Goal: Task Accomplishment & Management: Complete application form

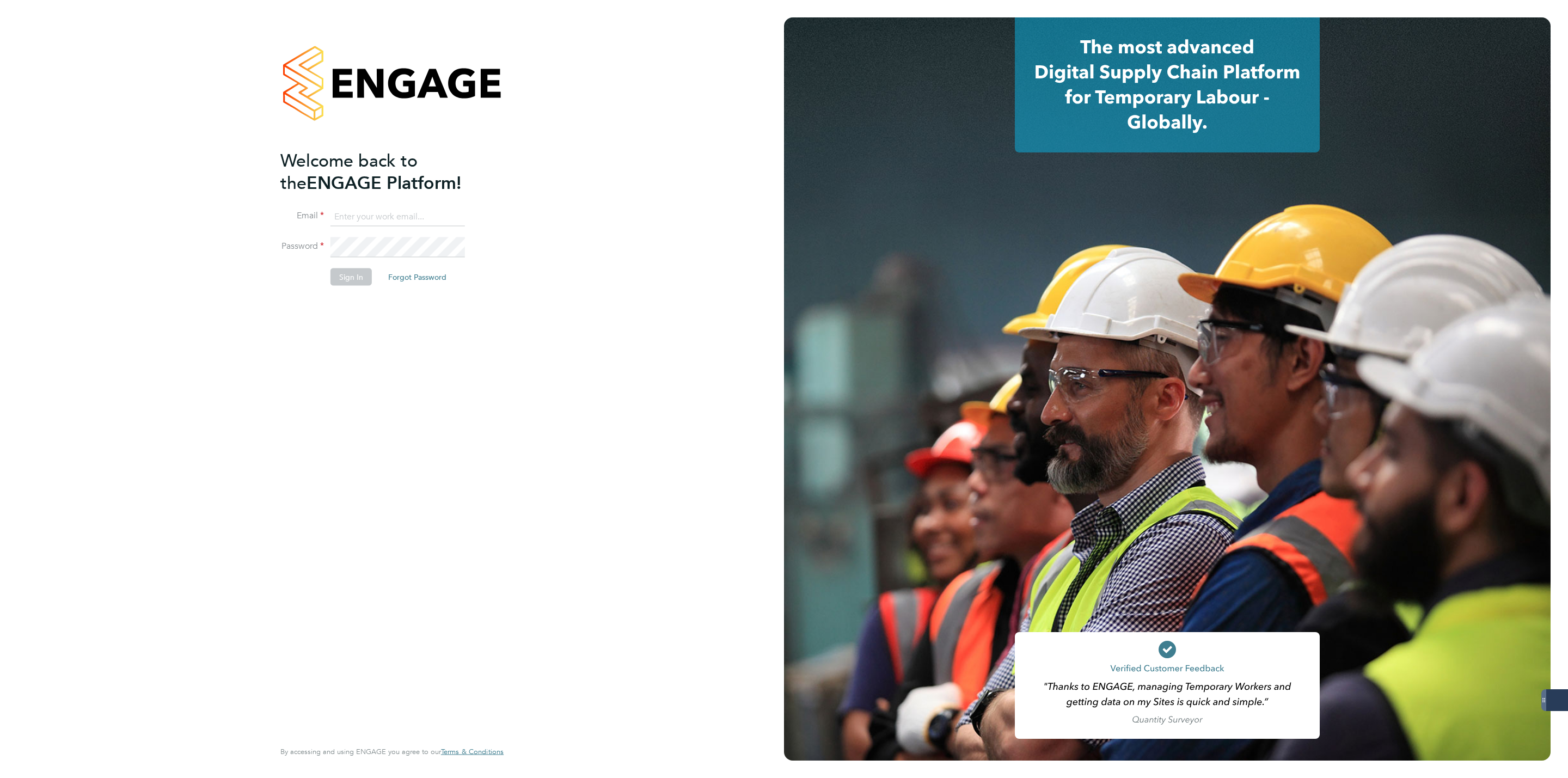
click at [414, 220] on input at bounding box center [397, 217] width 135 height 19
type input "george@mmpconsultancy.co.uk"
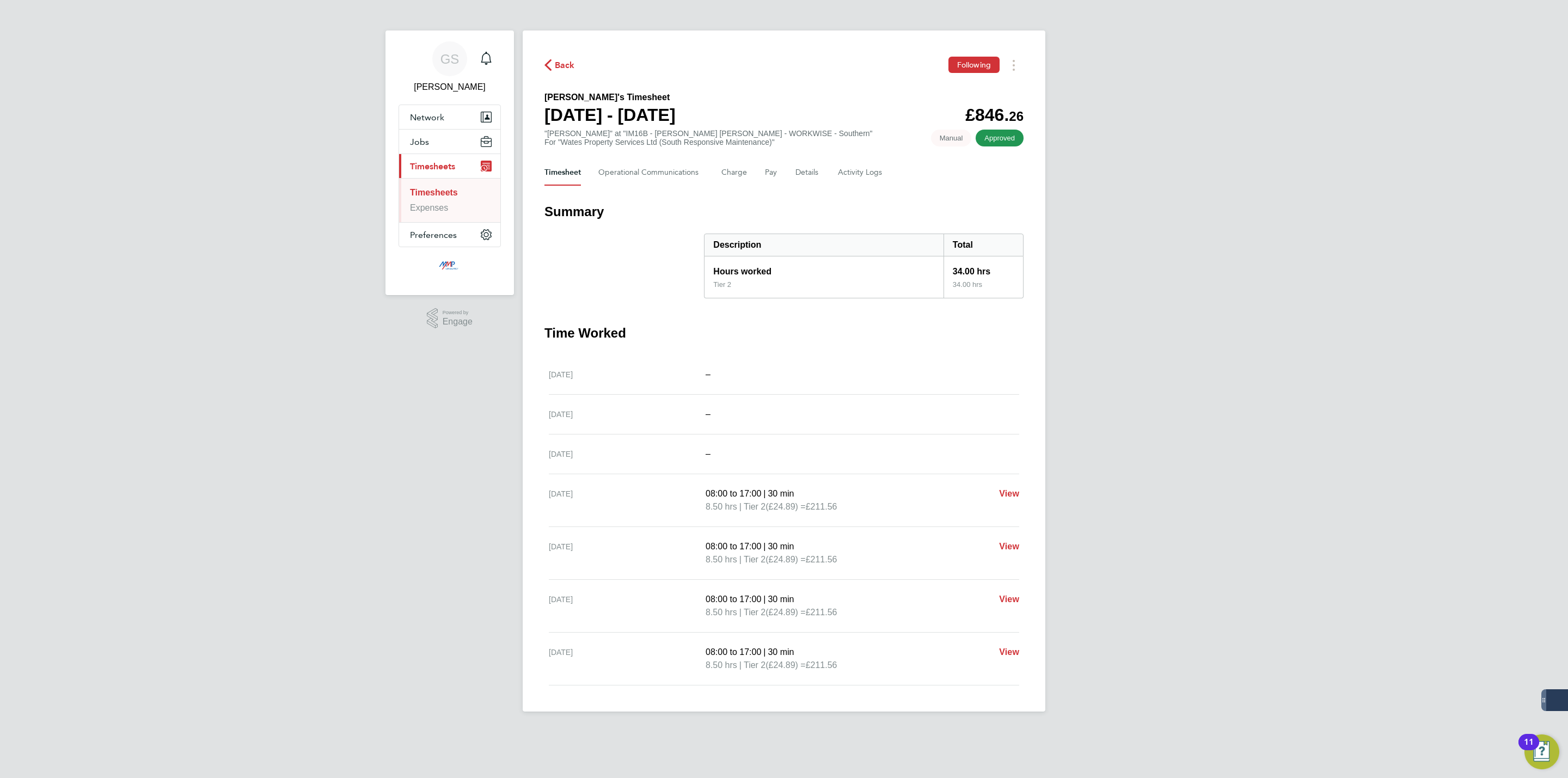
click at [446, 197] on link "Timesheets" at bounding box center [434, 192] width 48 height 9
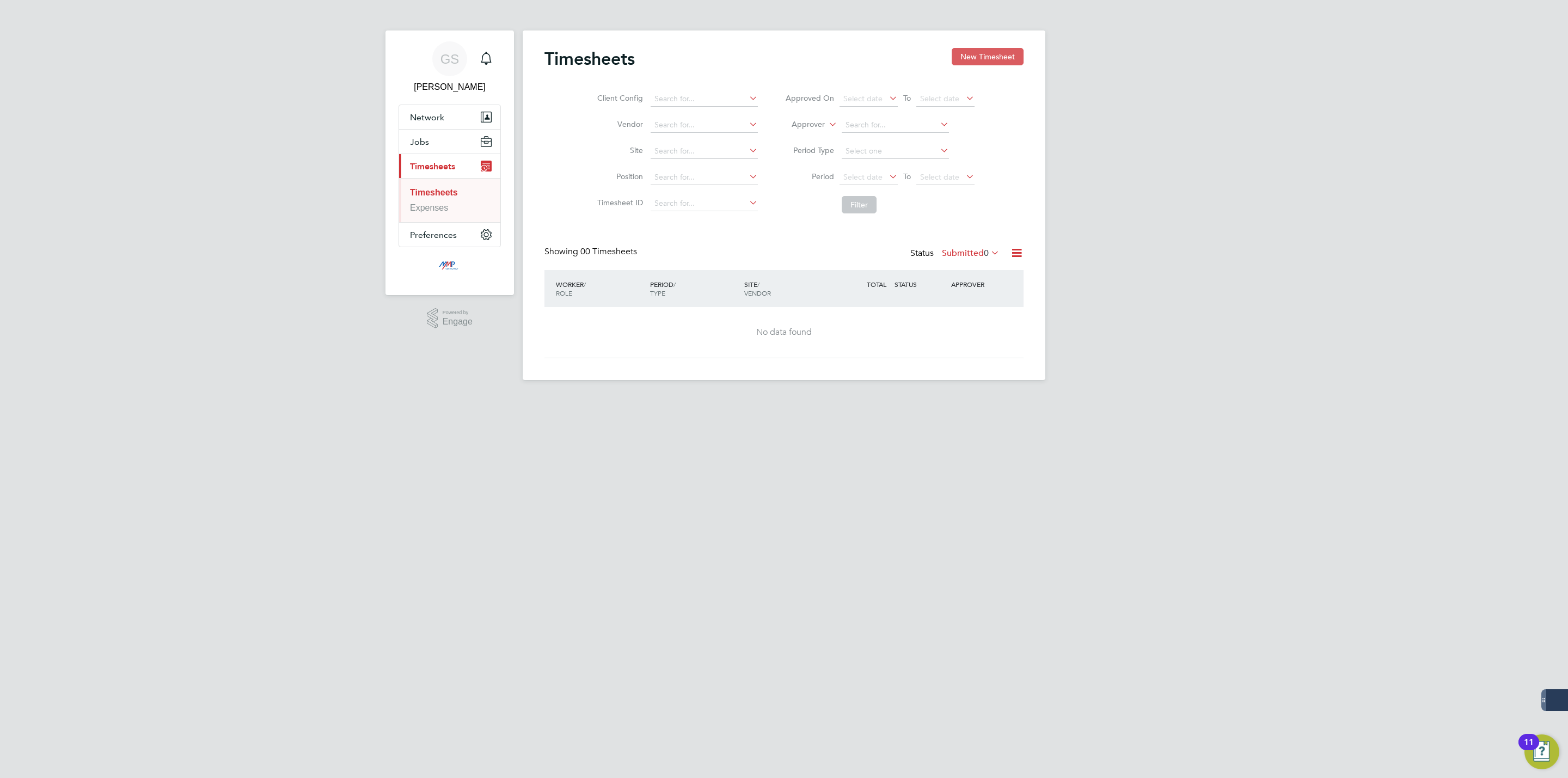
click at [988, 56] on button "New Timesheet" at bounding box center [987, 57] width 72 height 18
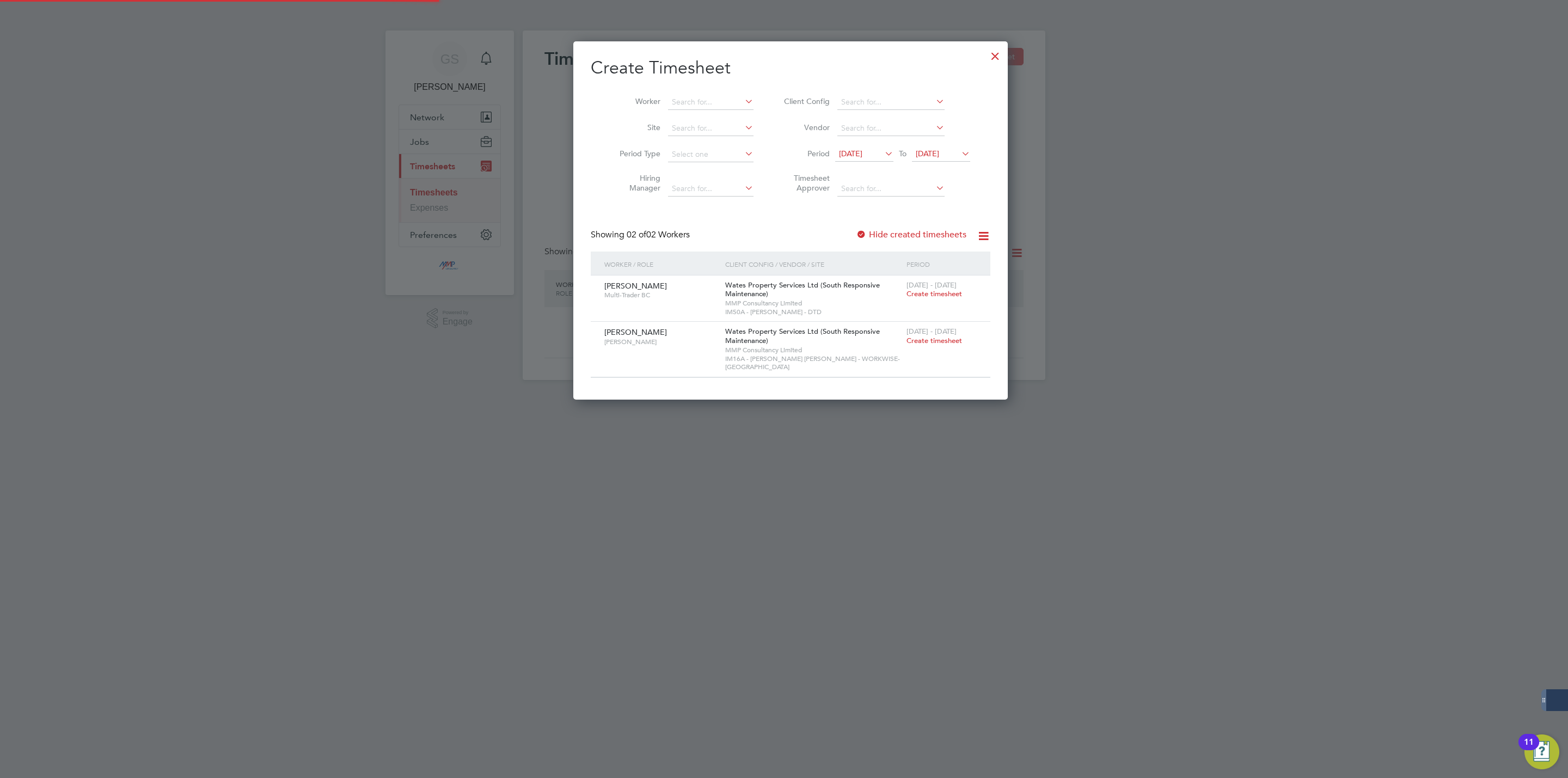
scroll to position [352, 421]
click at [923, 237] on label "Hide created timesheets" at bounding box center [911, 235] width 111 height 11
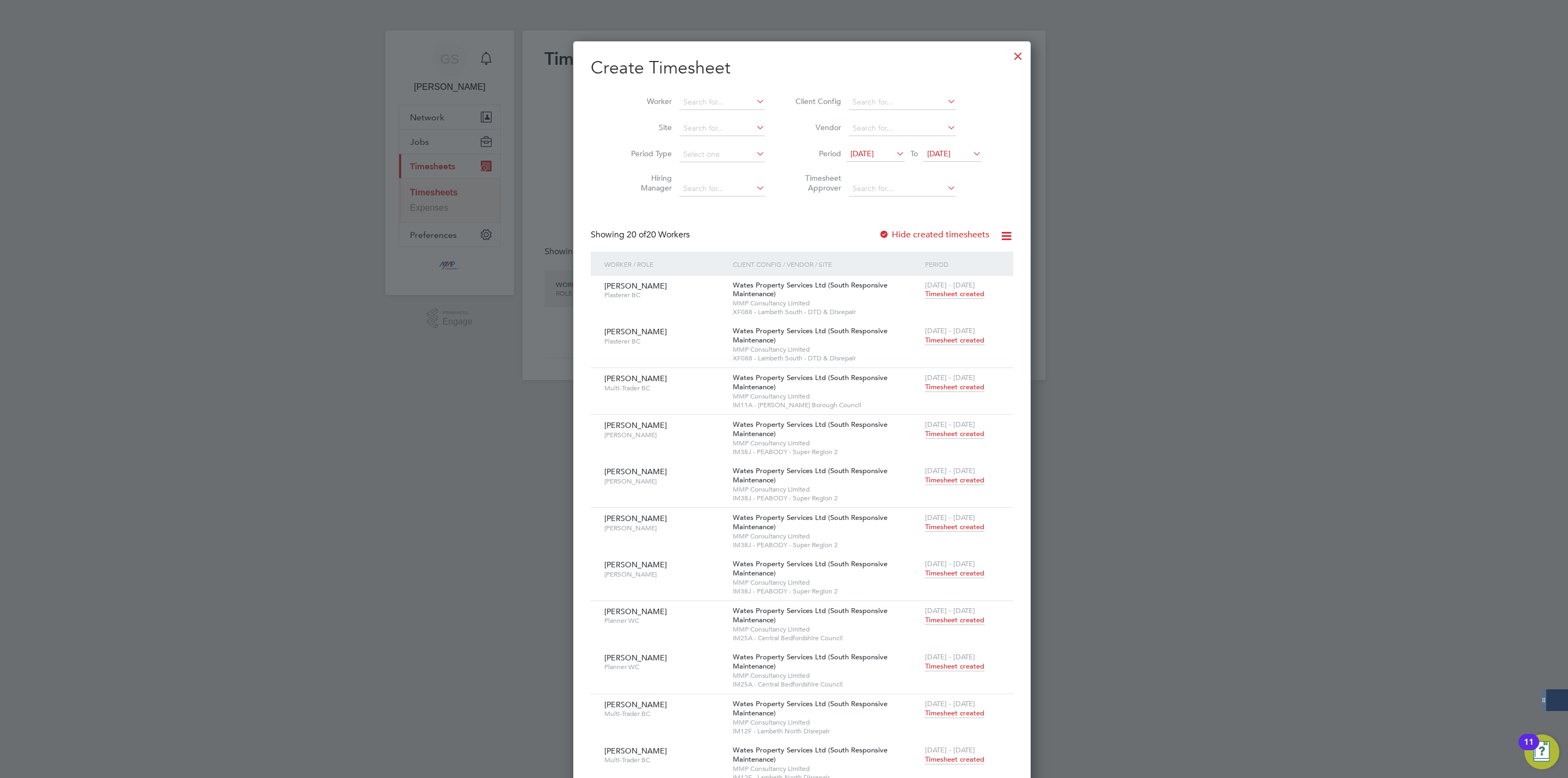
scroll to position [2032, 421]
click at [925, 386] on span "Timesheet created" at bounding box center [954, 387] width 59 height 10
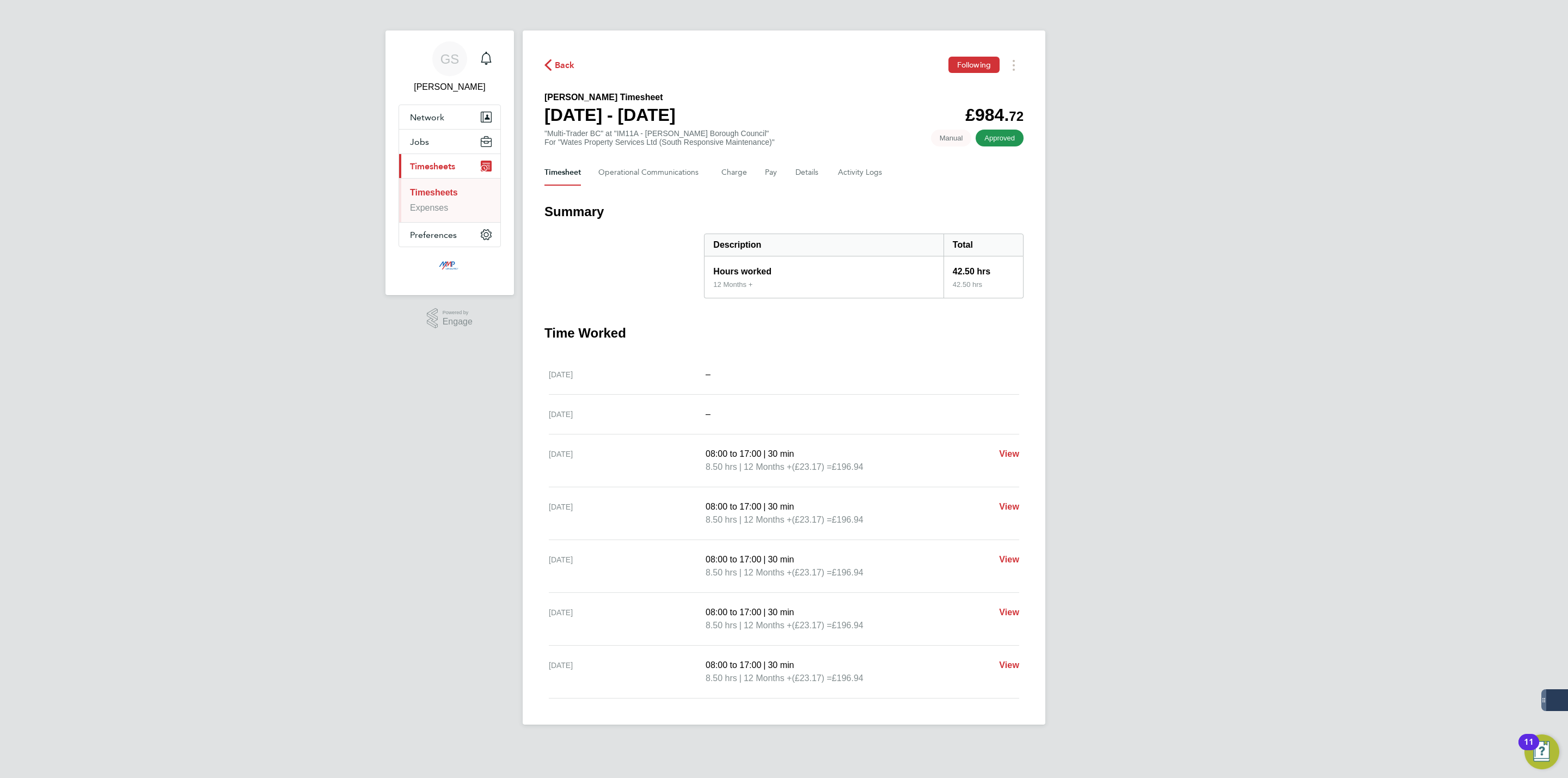
click at [444, 197] on link "Timesheets" at bounding box center [434, 192] width 48 height 9
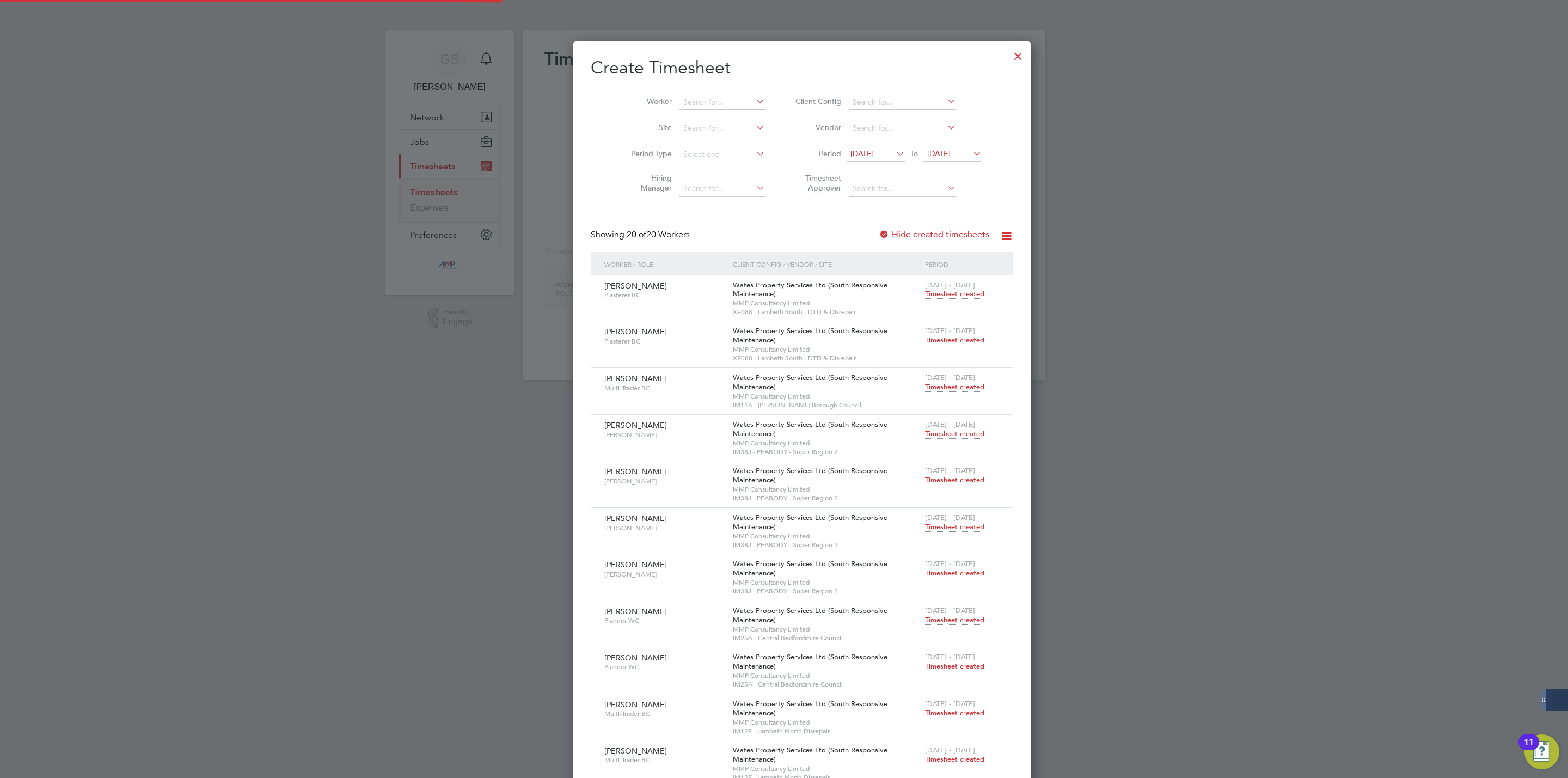
scroll to position [2032, 421]
click at [1009, 54] on div at bounding box center [1018, 54] width 19 height 19
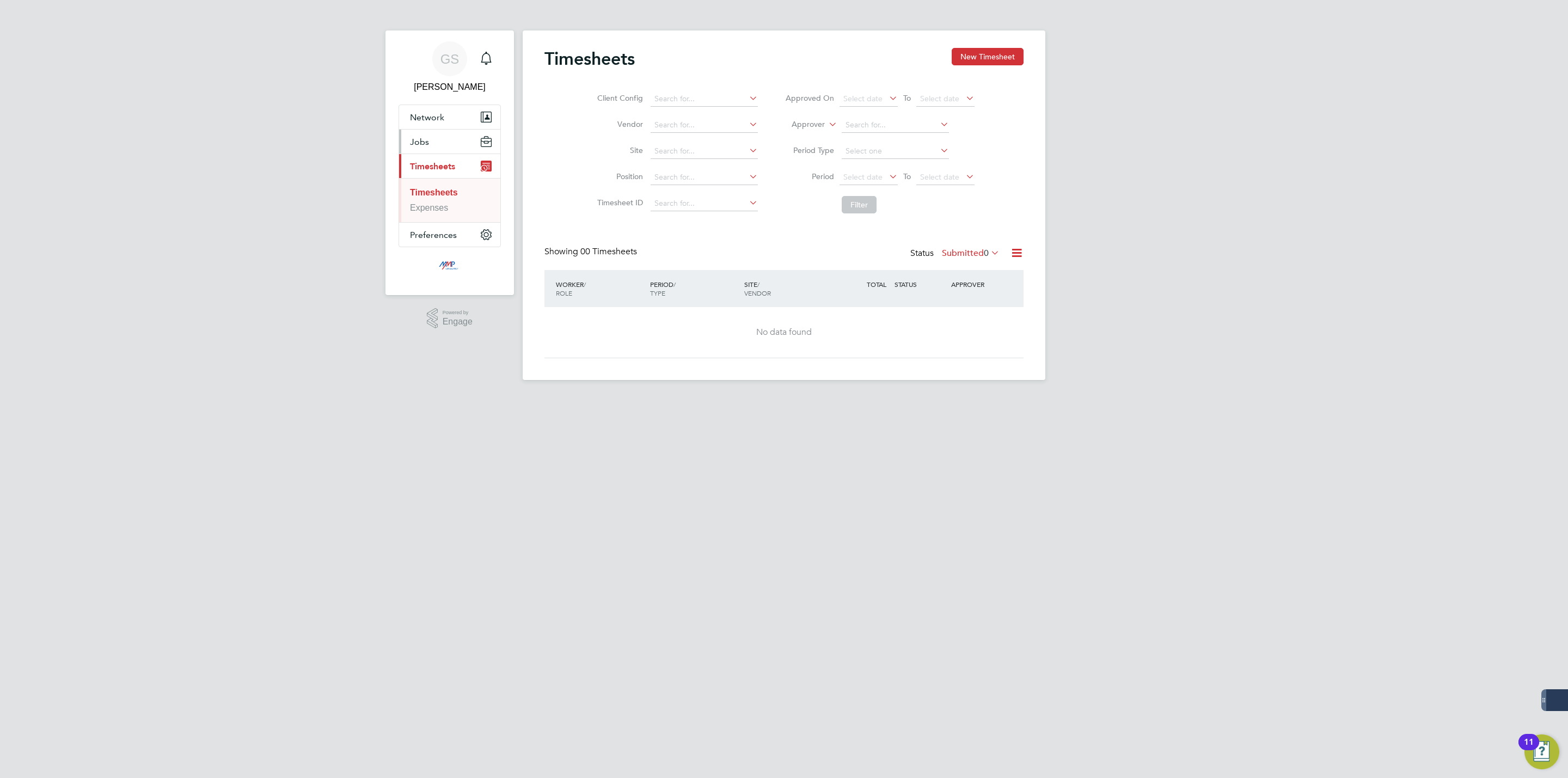
click at [435, 152] on button "Jobs" at bounding box center [450, 141] width 101 height 24
click at [435, 182] on link "Vacancies" at bounding box center [430, 183] width 40 height 9
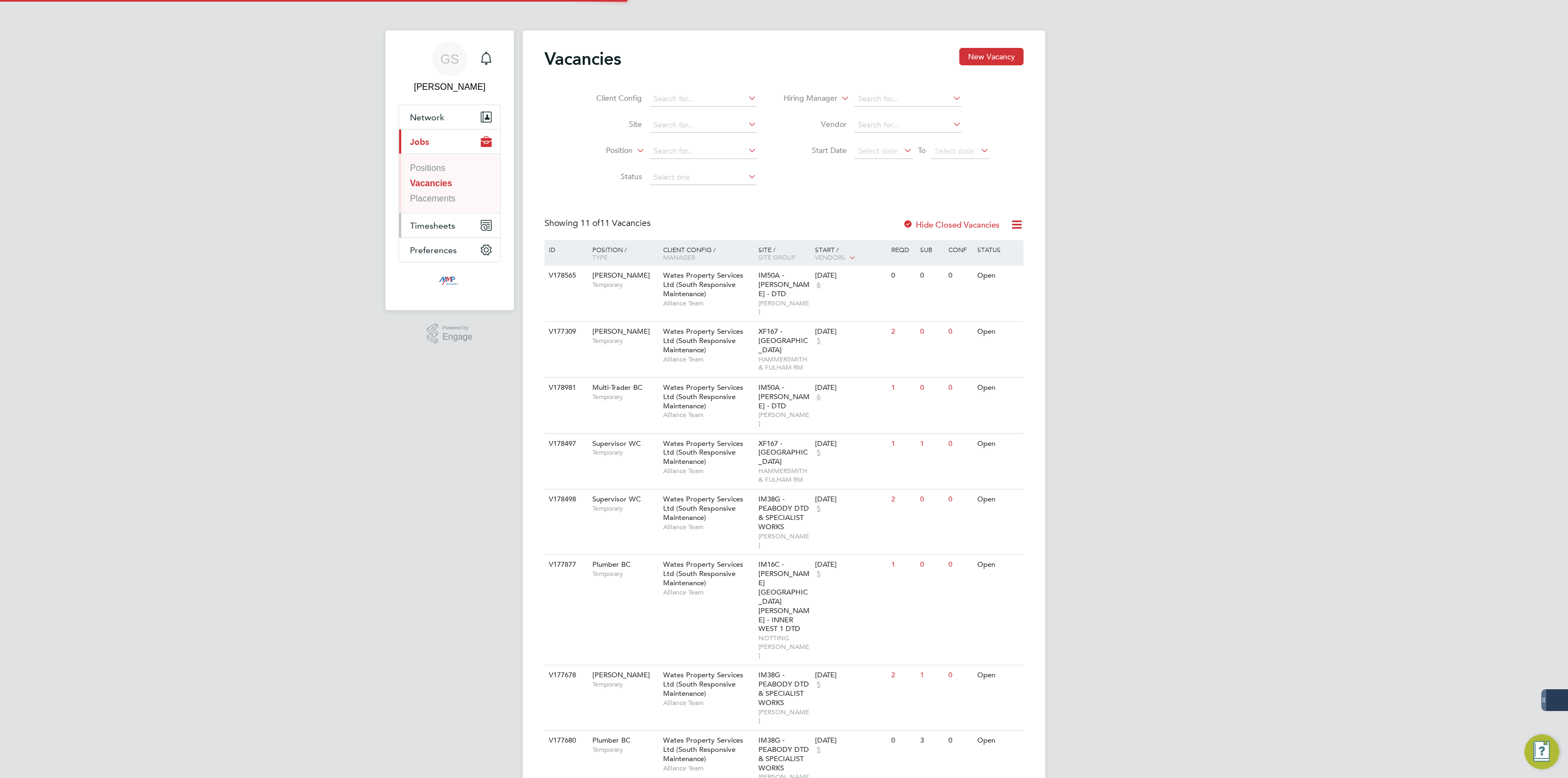
click at [438, 227] on span "Timesheets" at bounding box center [433, 225] width 45 height 10
click at [441, 195] on link "Timesheets" at bounding box center [432, 192] width 44 height 9
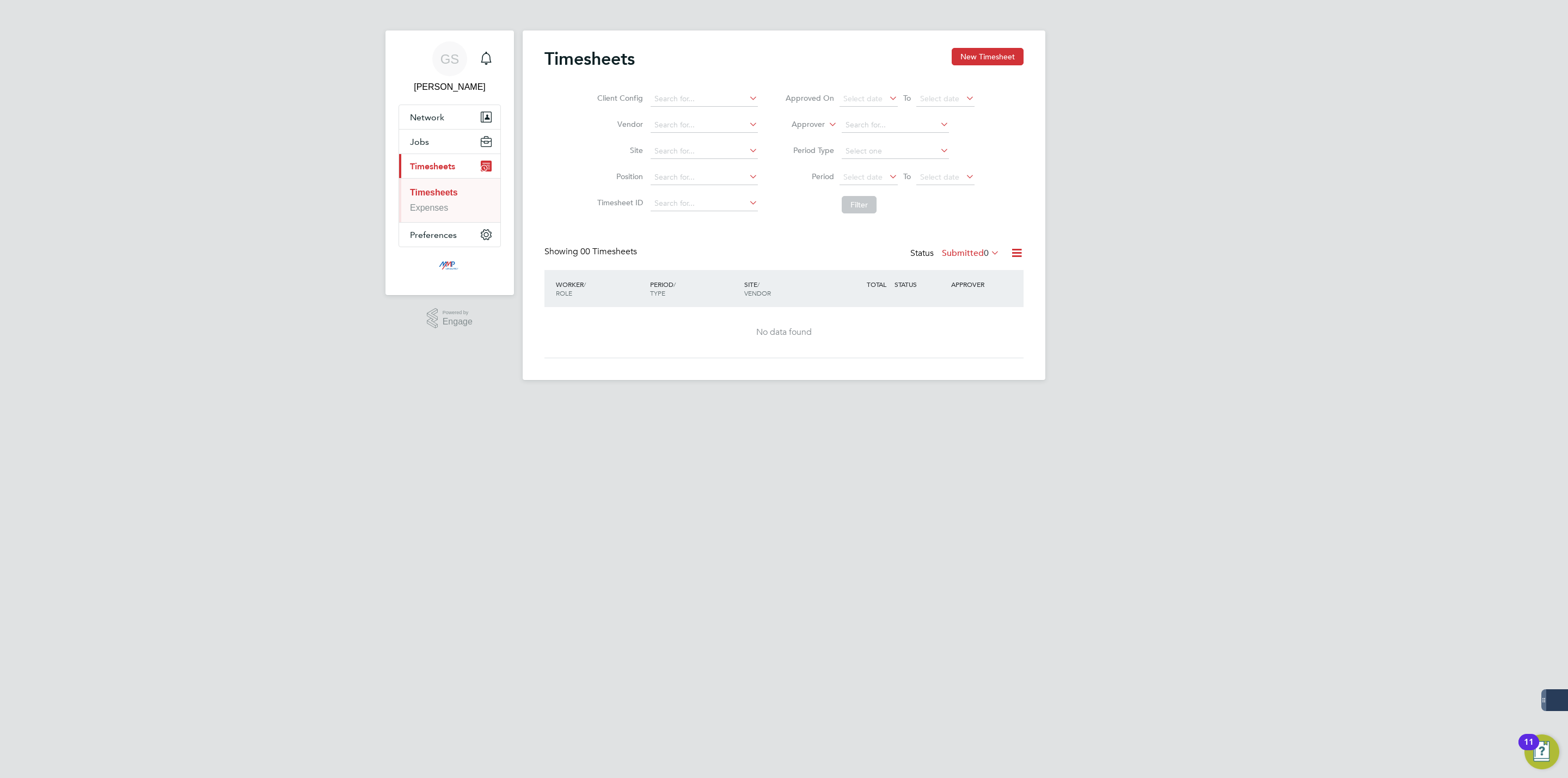
click at [989, 253] on icon at bounding box center [989, 252] width 0 height 15
click at [978, 270] on li "All" at bounding box center [960, 273] width 50 height 15
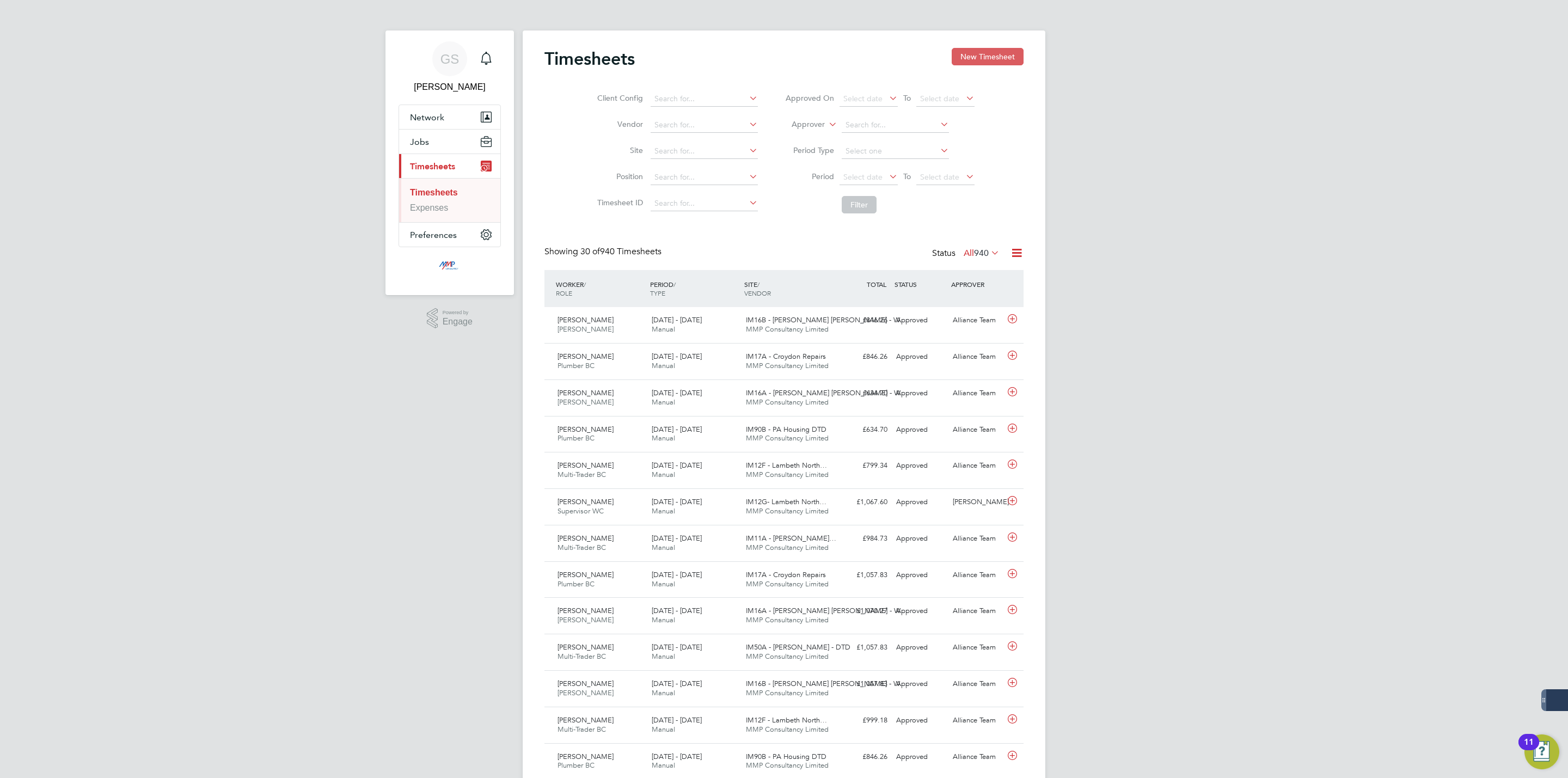
click at [985, 65] on button "New Timesheet" at bounding box center [987, 57] width 72 height 18
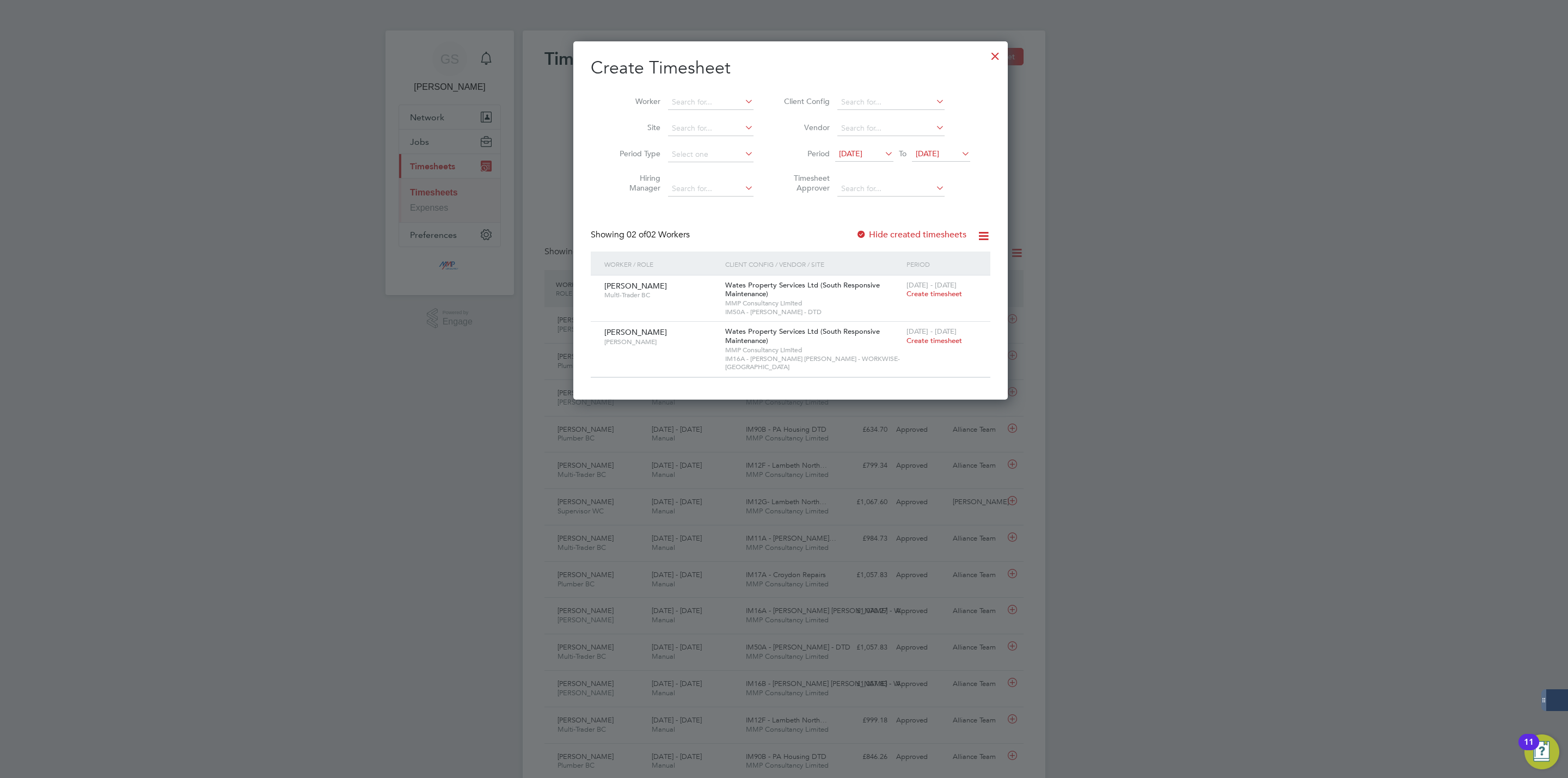
click at [930, 234] on label "Hide created timesheets" at bounding box center [911, 235] width 111 height 11
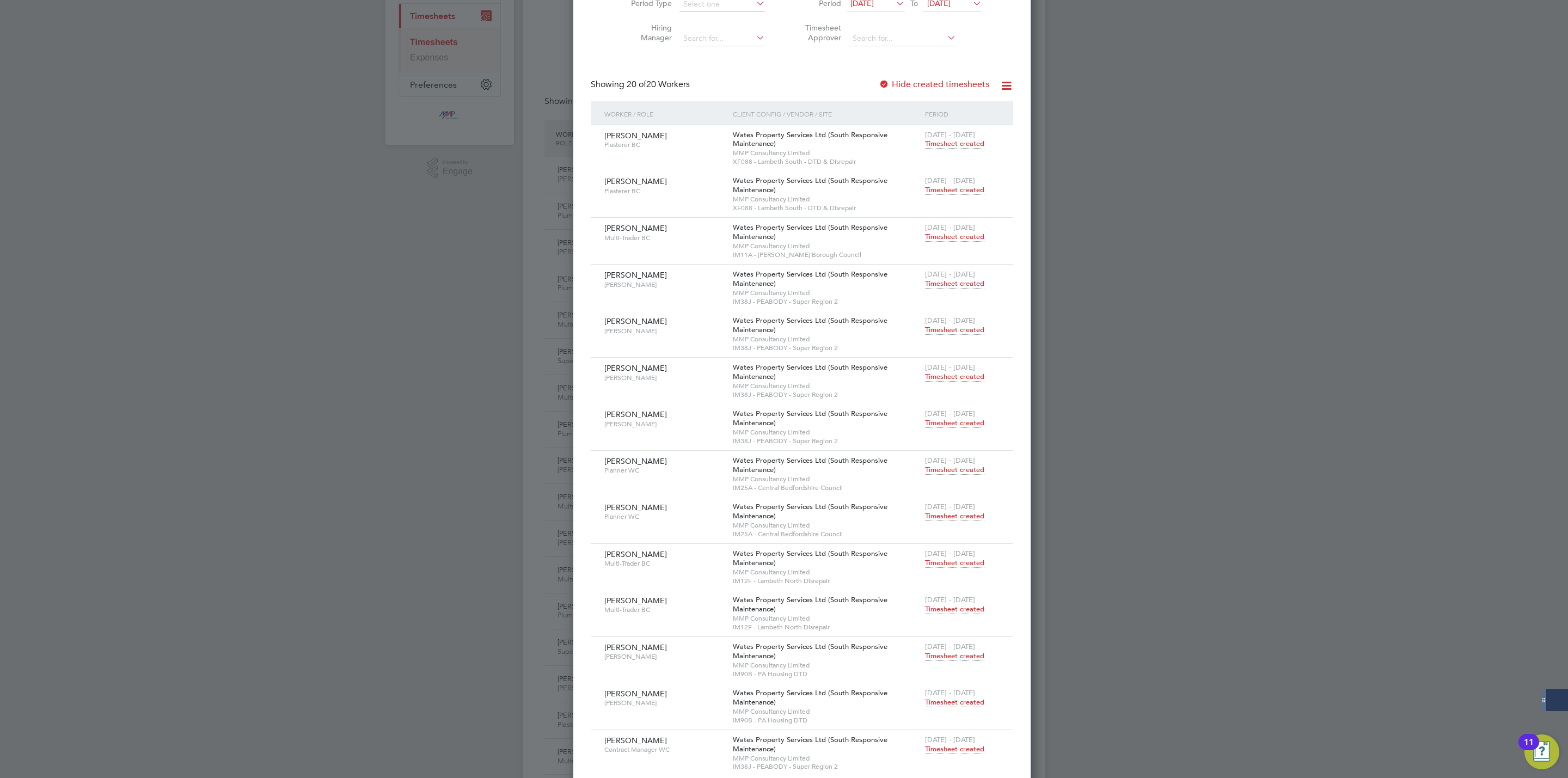
click at [931, 240] on span "Timesheet created" at bounding box center [954, 237] width 59 height 10
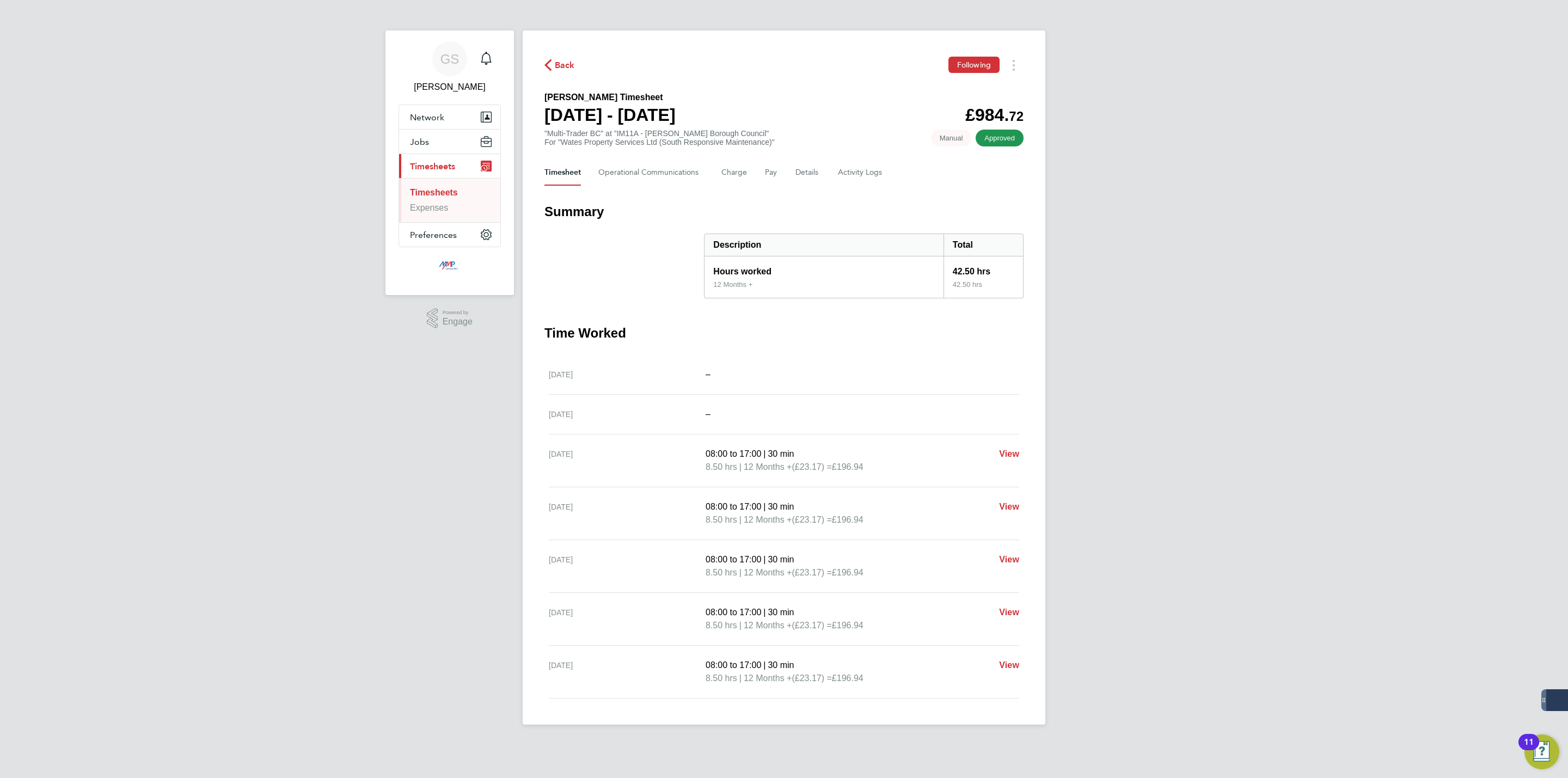
click at [458, 194] on link "Timesheets" at bounding box center [434, 192] width 48 height 9
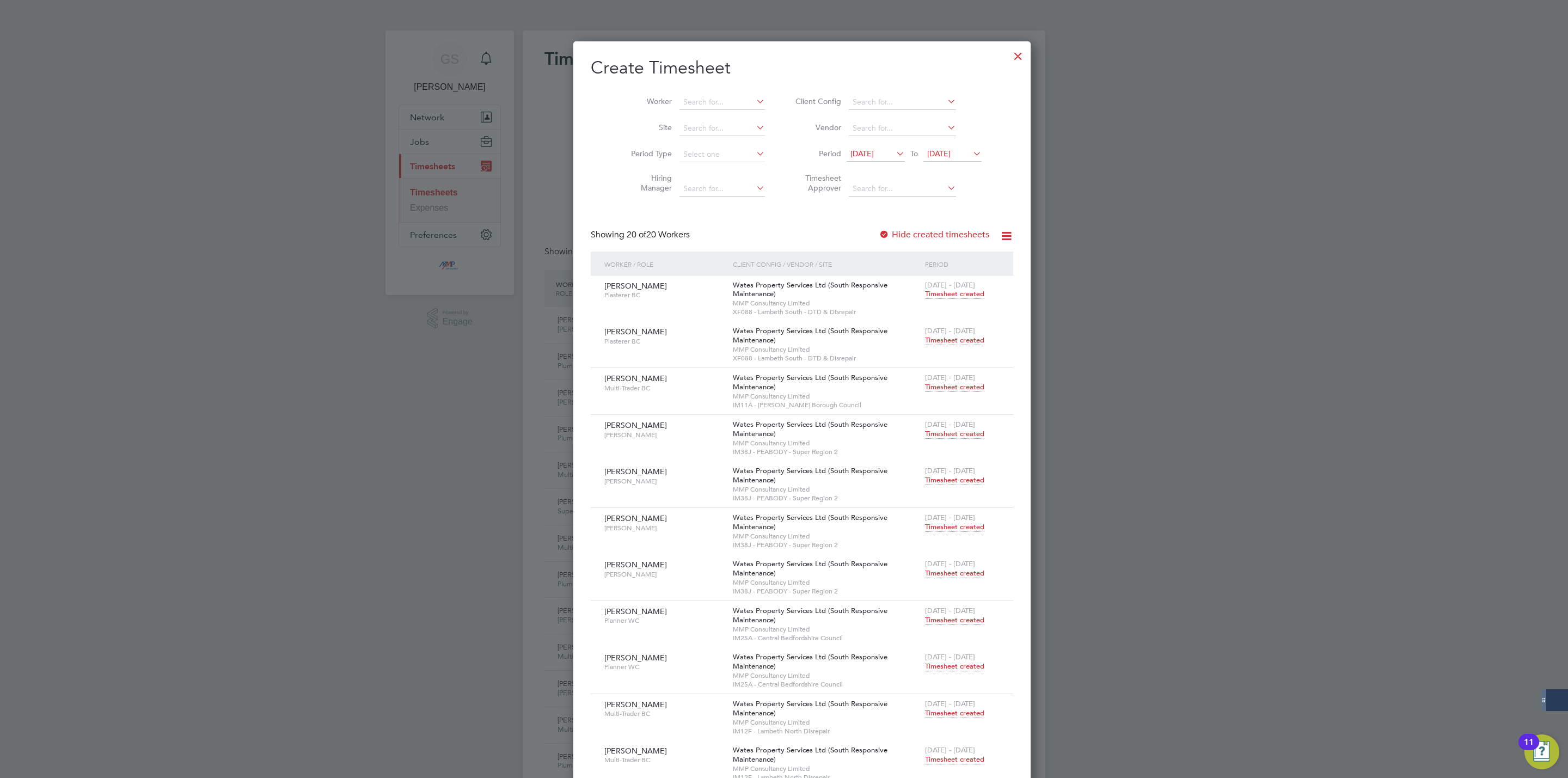
click at [1009, 59] on div at bounding box center [1018, 54] width 19 height 19
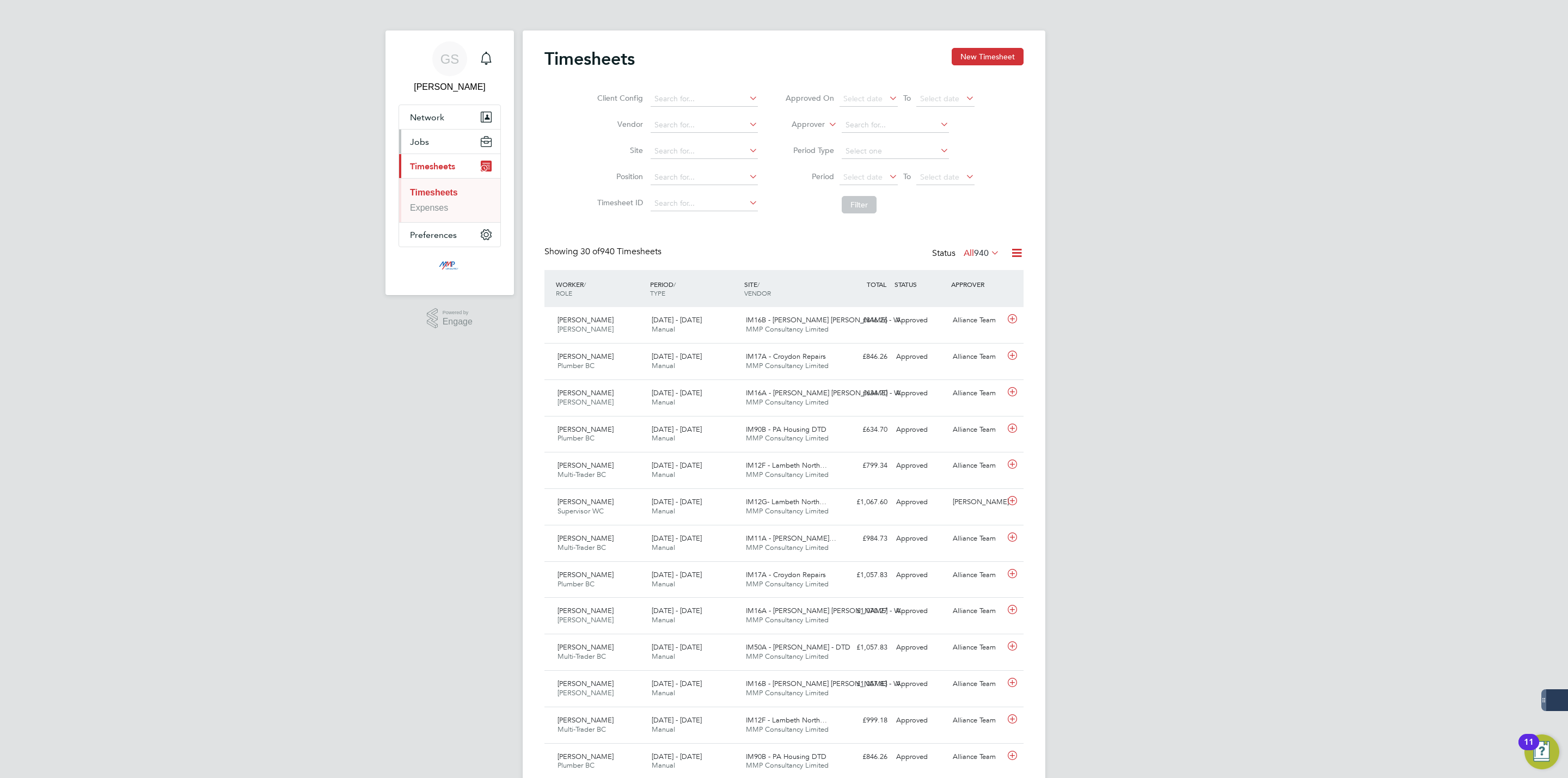
click at [444, 142] on button "Jobs" at bounding box center [450, 141] width 101 height 24
click at [438, 180] on link "Vacancies" at bounding box center [430, 183] width 40 height 9
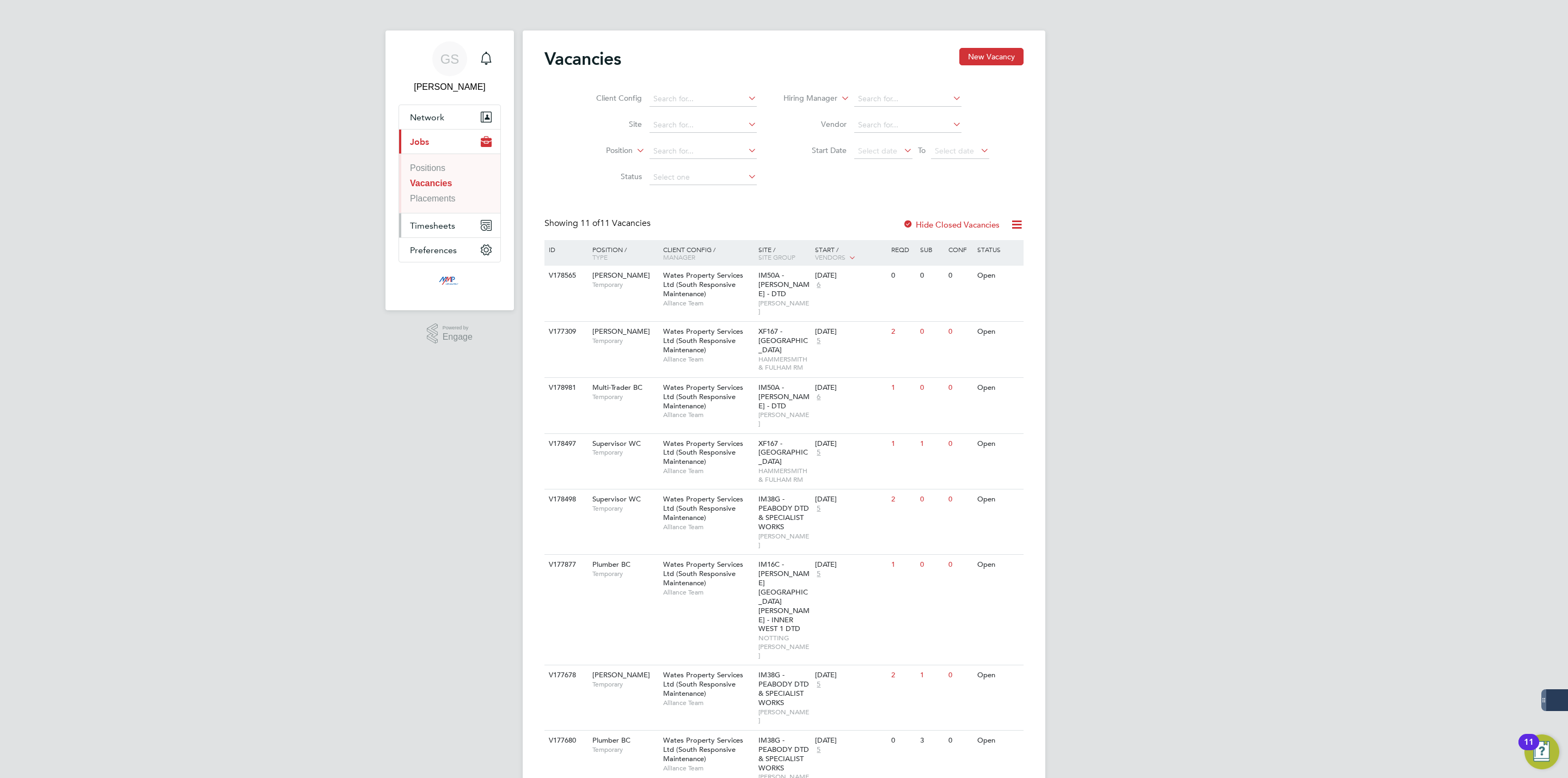
click at [447, 222] on span "Timesheets" at bounding box center [433, 225] width 45 height 10
click at [446, 199] on li "Timesheets" at bounding box center [451, 195] width 82 height 15
click at [446, 197] on link "Timesheets" at bounding box center [432, 192] width 44 height 9
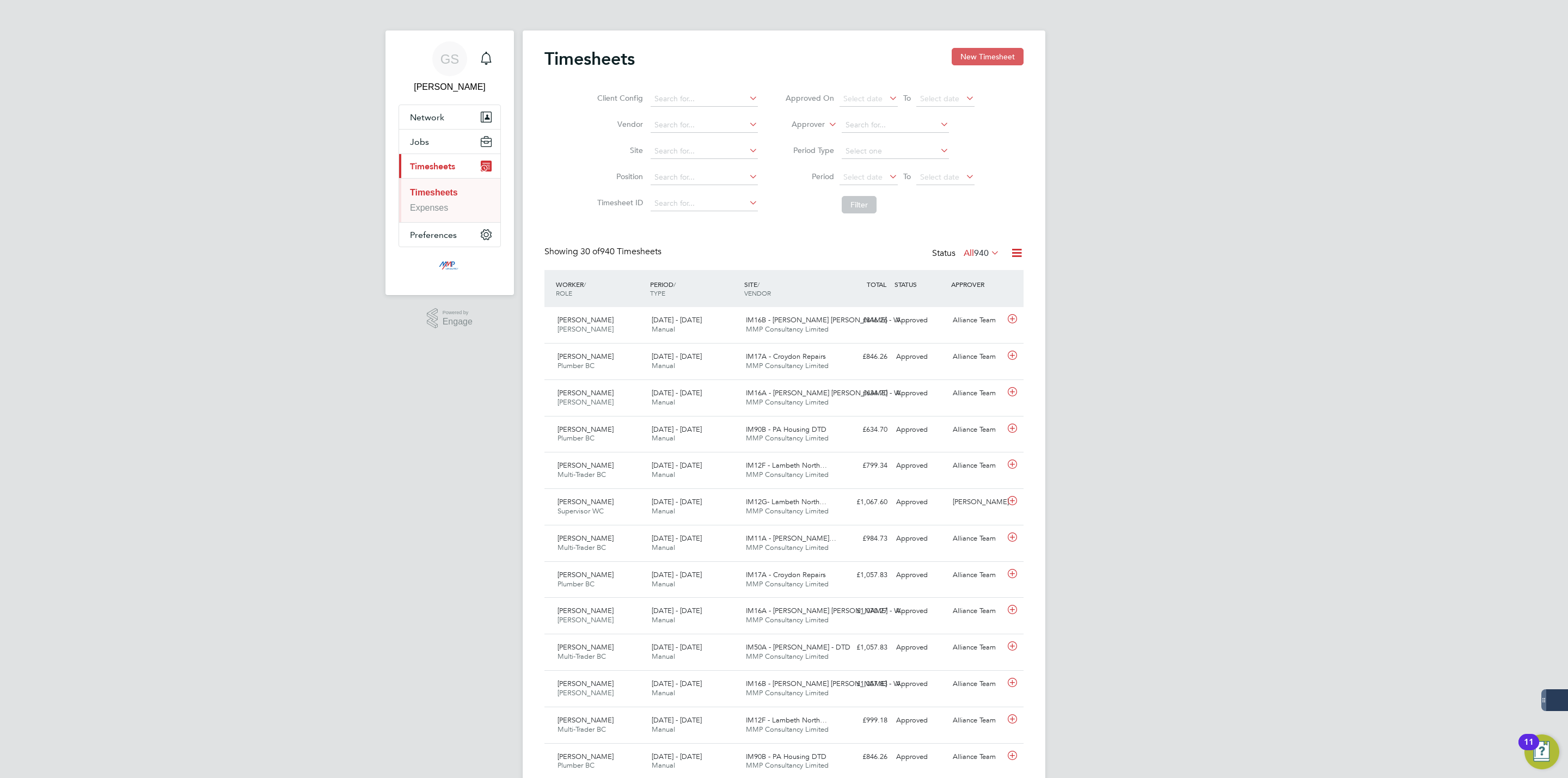
click at [964, 57] on button "New Timesheet" at bounding box center [987, 57] width 72 height 18
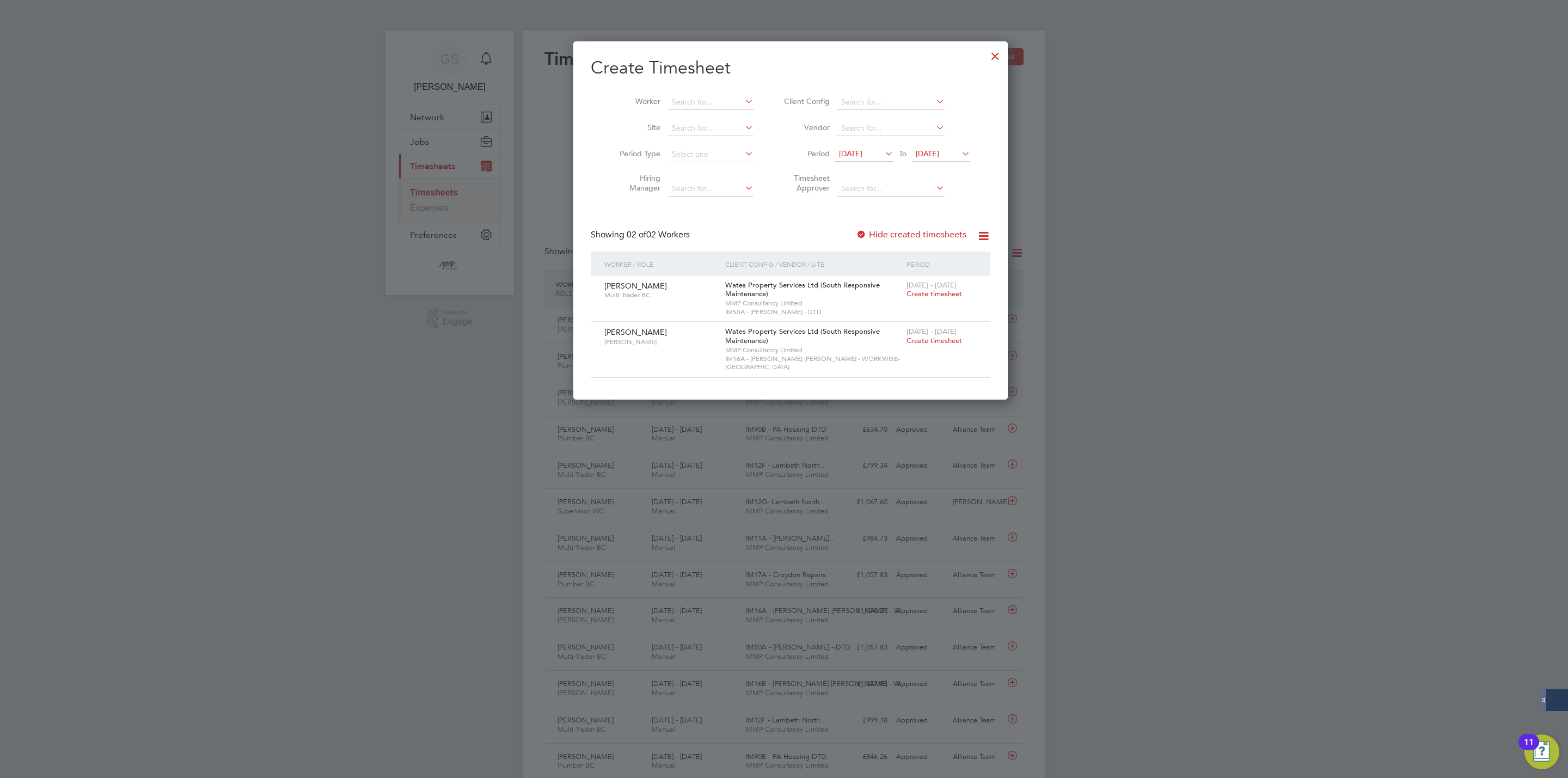
click at [923, 237] on label "Hide created timesheets" at bounding box center [911, 235] width 111 height 11
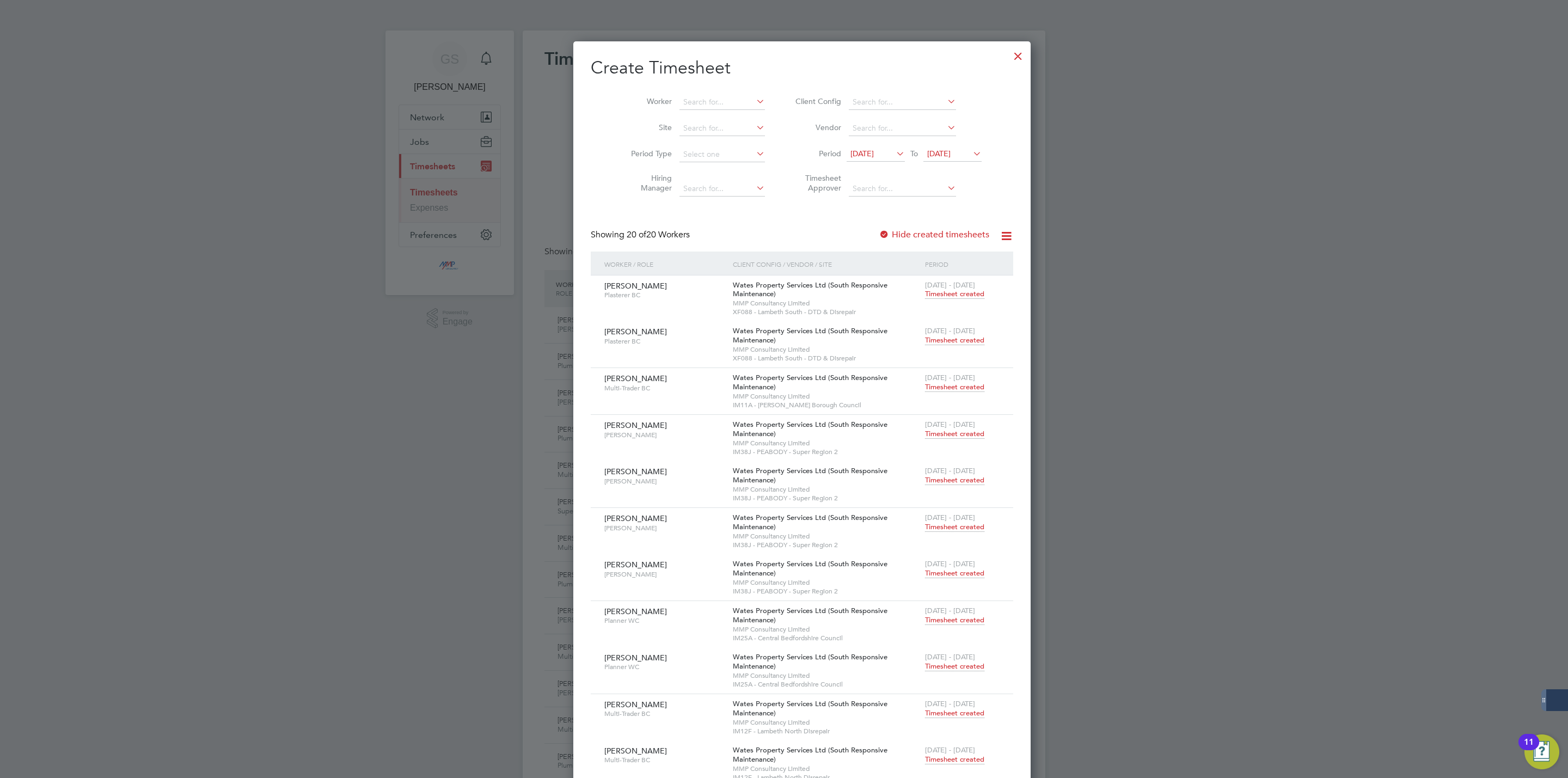
click at [1009, 59] on div at bounding box center [1018, 54] width 19 height 19
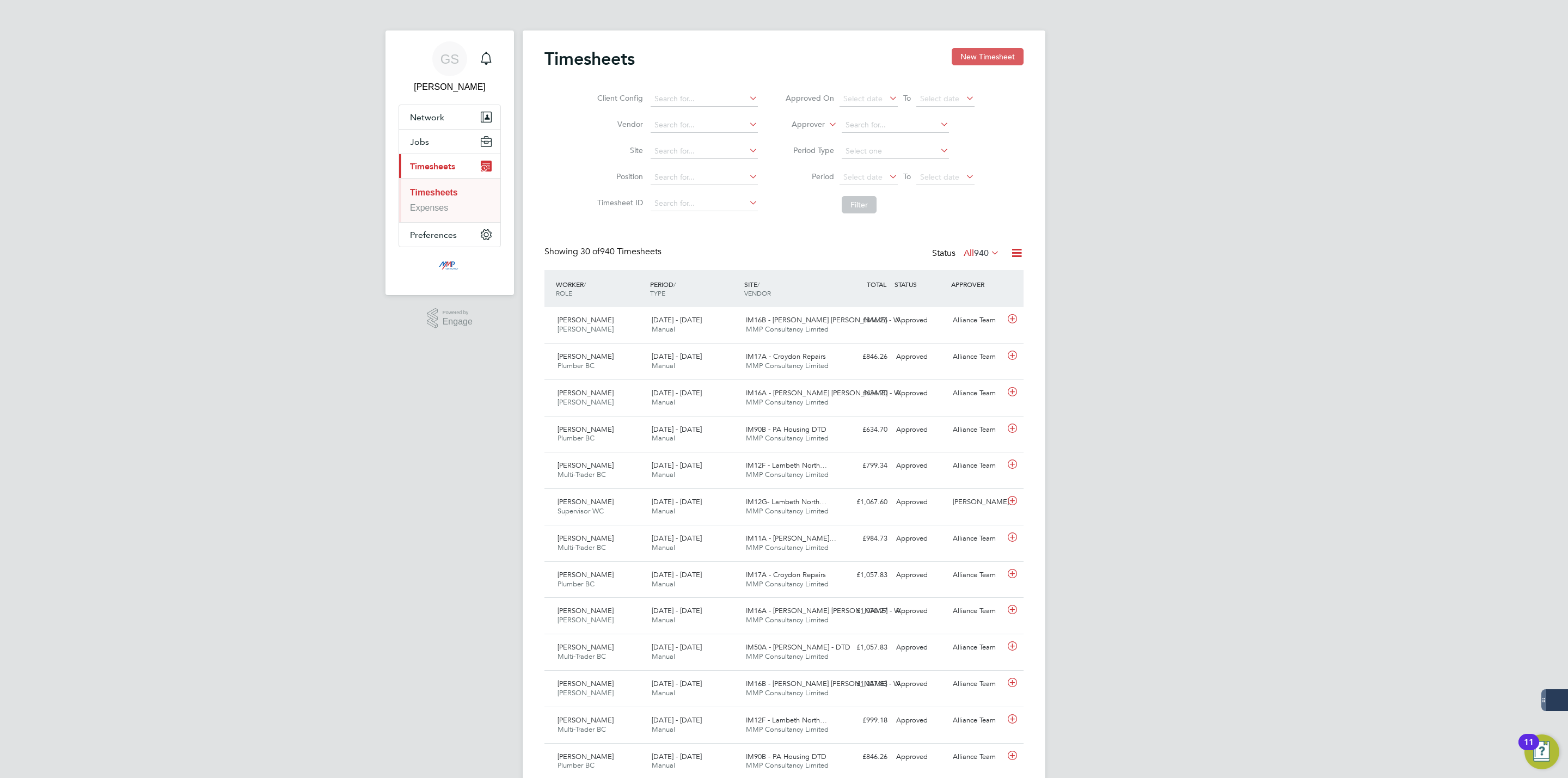
click at [992, 53] on button "New Timesheet" at bounding box center [987, 57] width 72 height 18
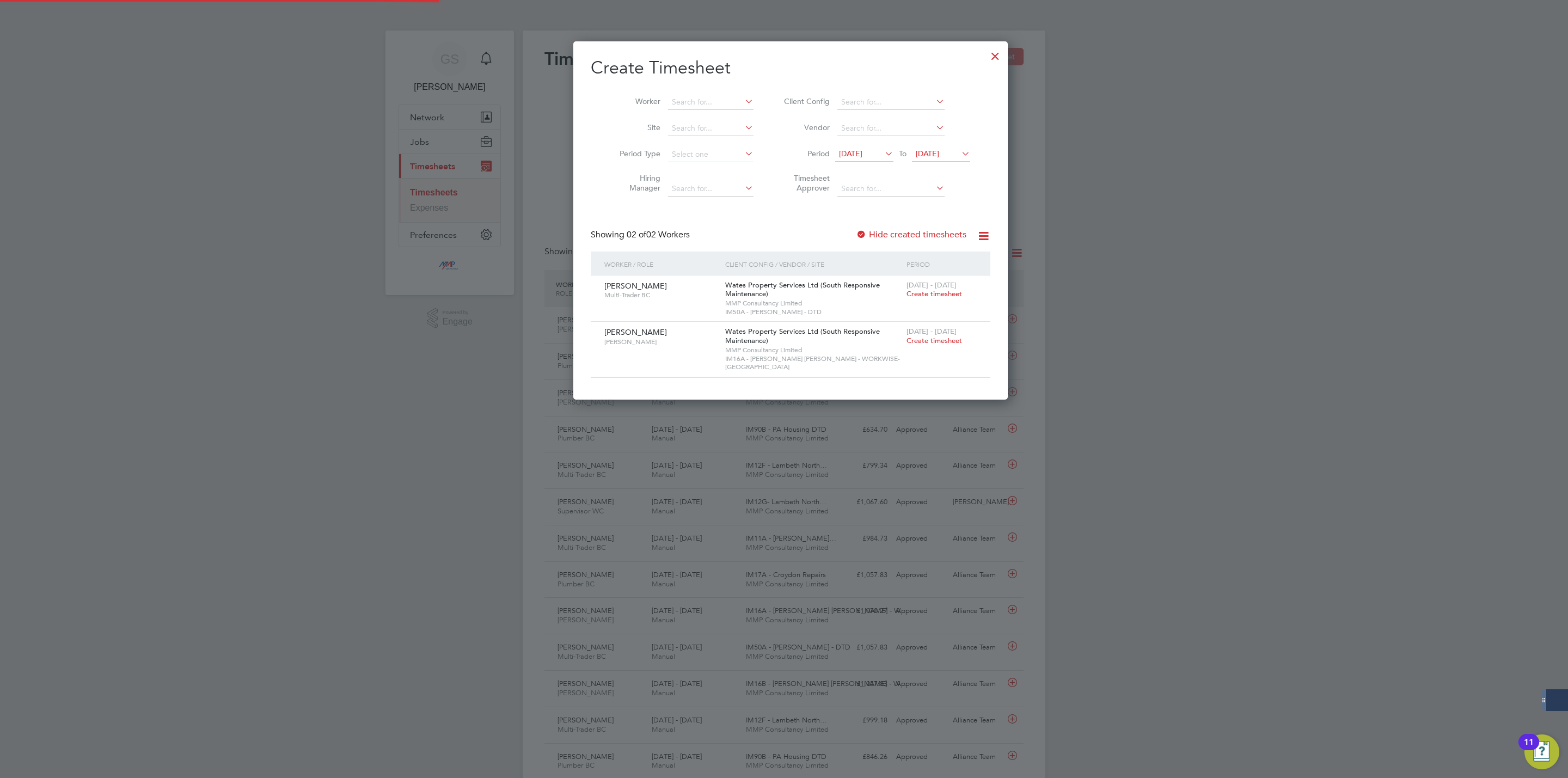
scroll to position [352, 421]
click at [916, 237] on label "Hide created timesheets" at bounding box center [911, 235] width 111 height 11
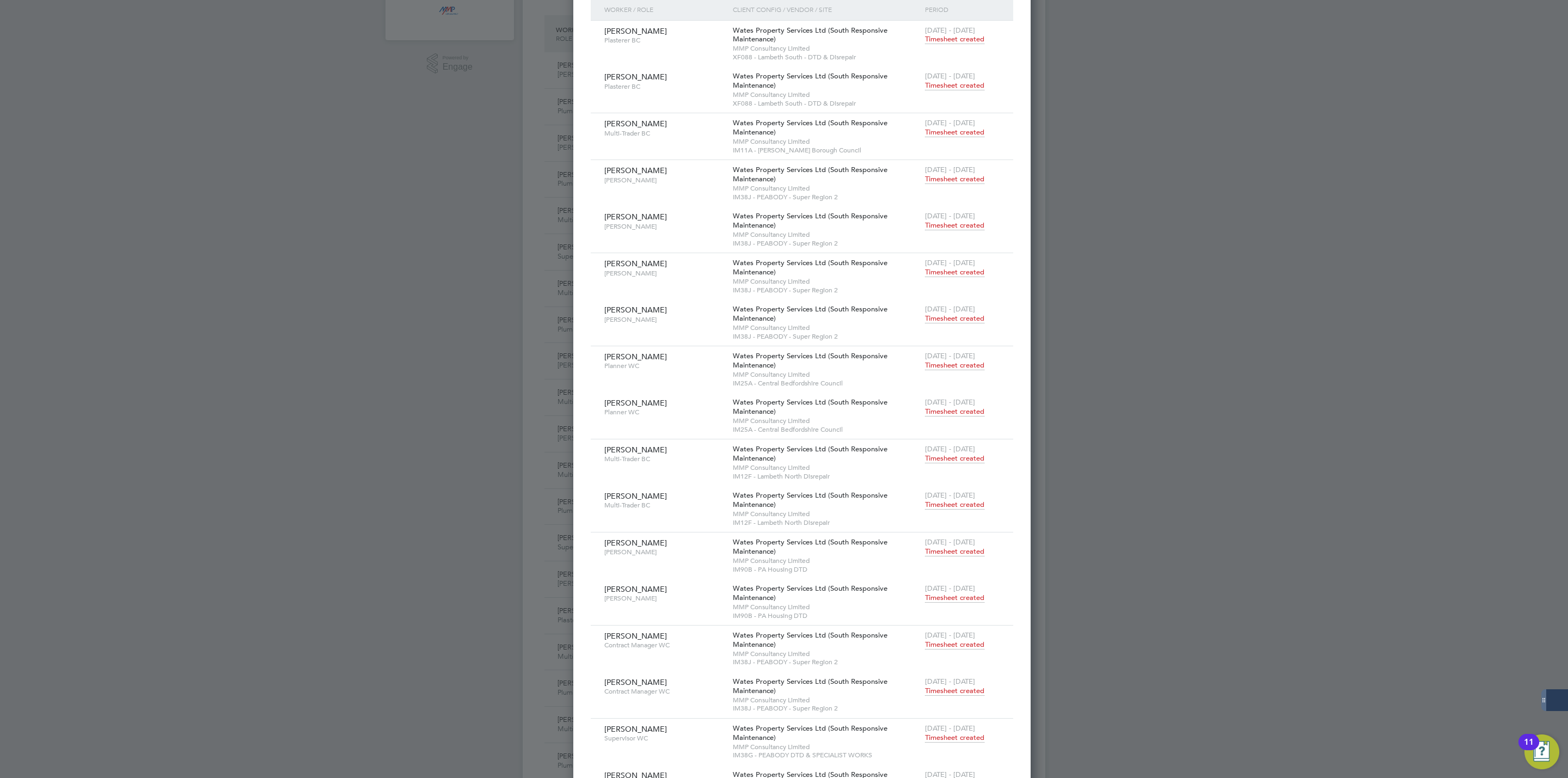
scroll to position [0, 0]
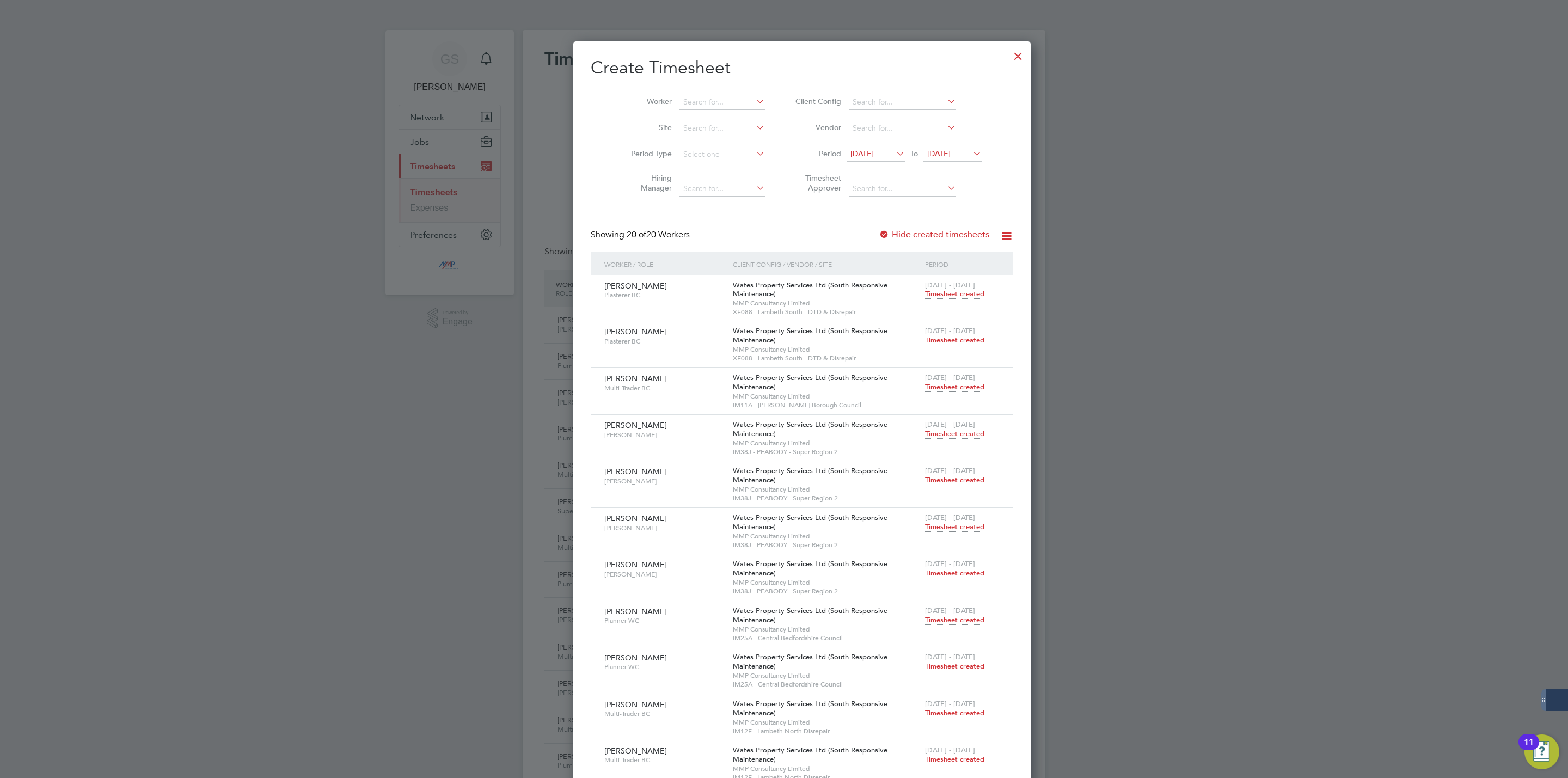
click at [1009, 48] on div at bounding box center [1018, 54] width 19 height 19
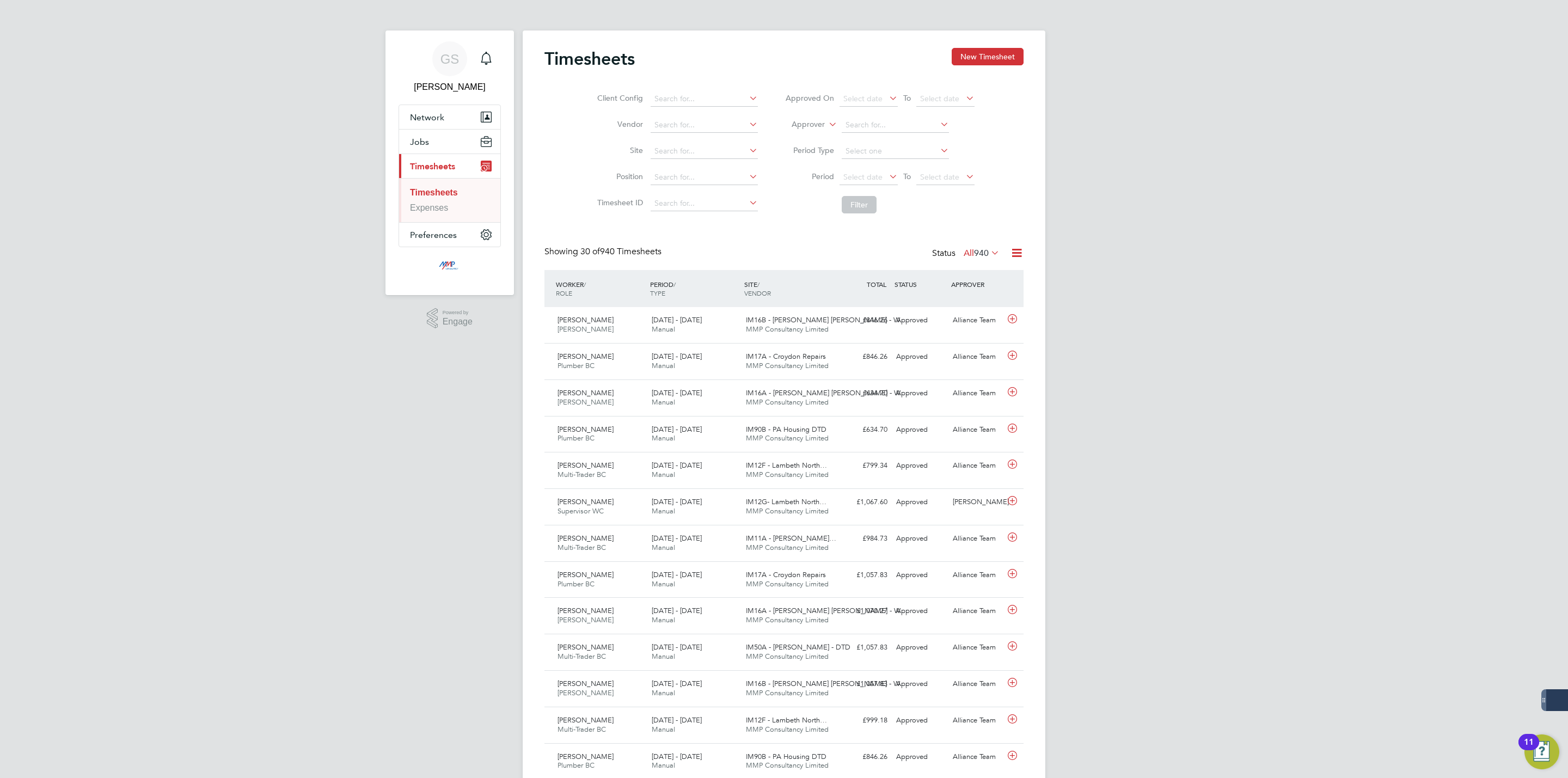
scroll to position [28, 95]
click at [1018, 53] on button "New Timesheet" at bounding box center [987, 57] width 72 height 18
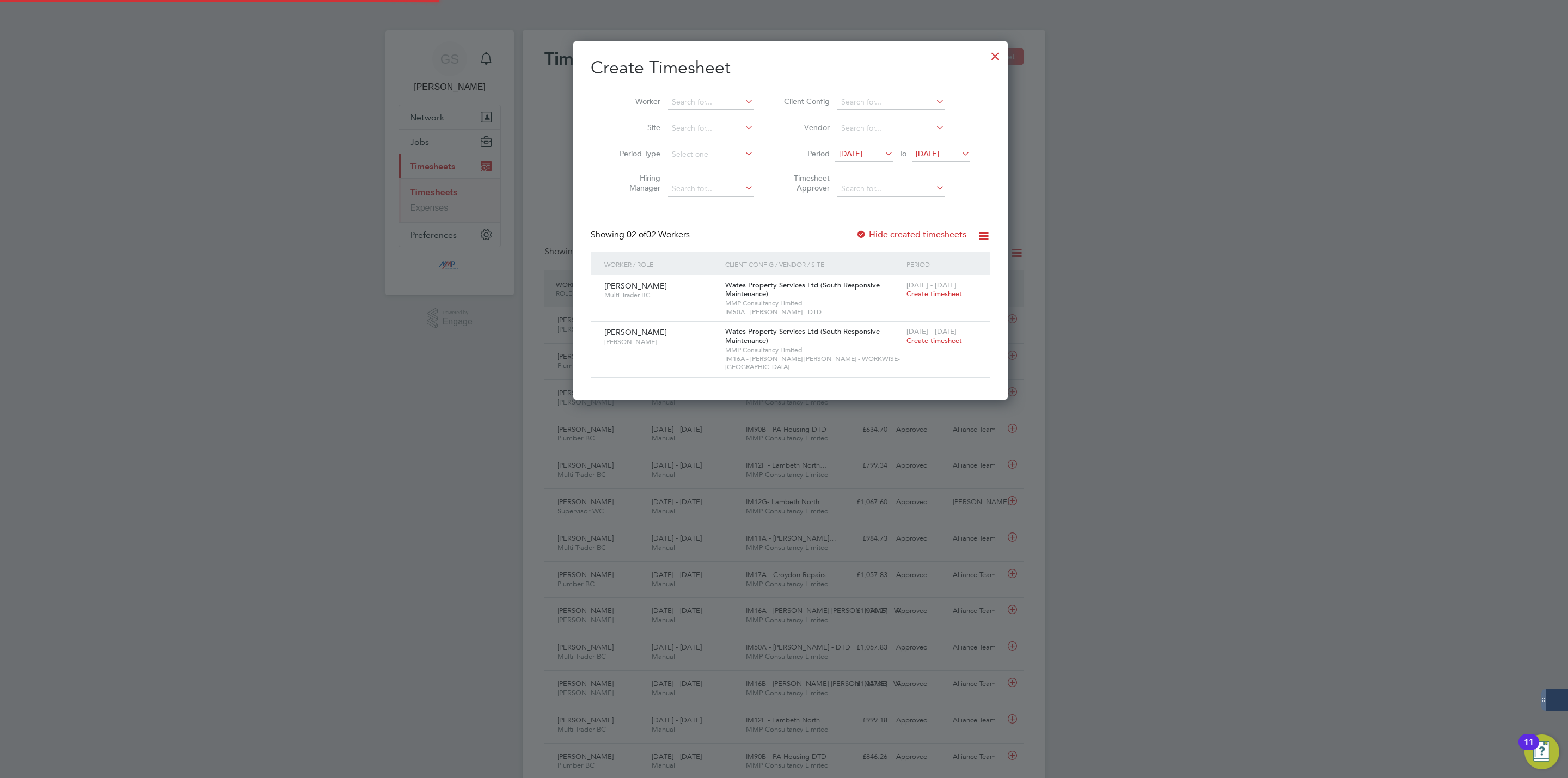
scroll to position [352, 421]
click at [985, 54] on div at bounding box center [995, 54] width 19 height 19
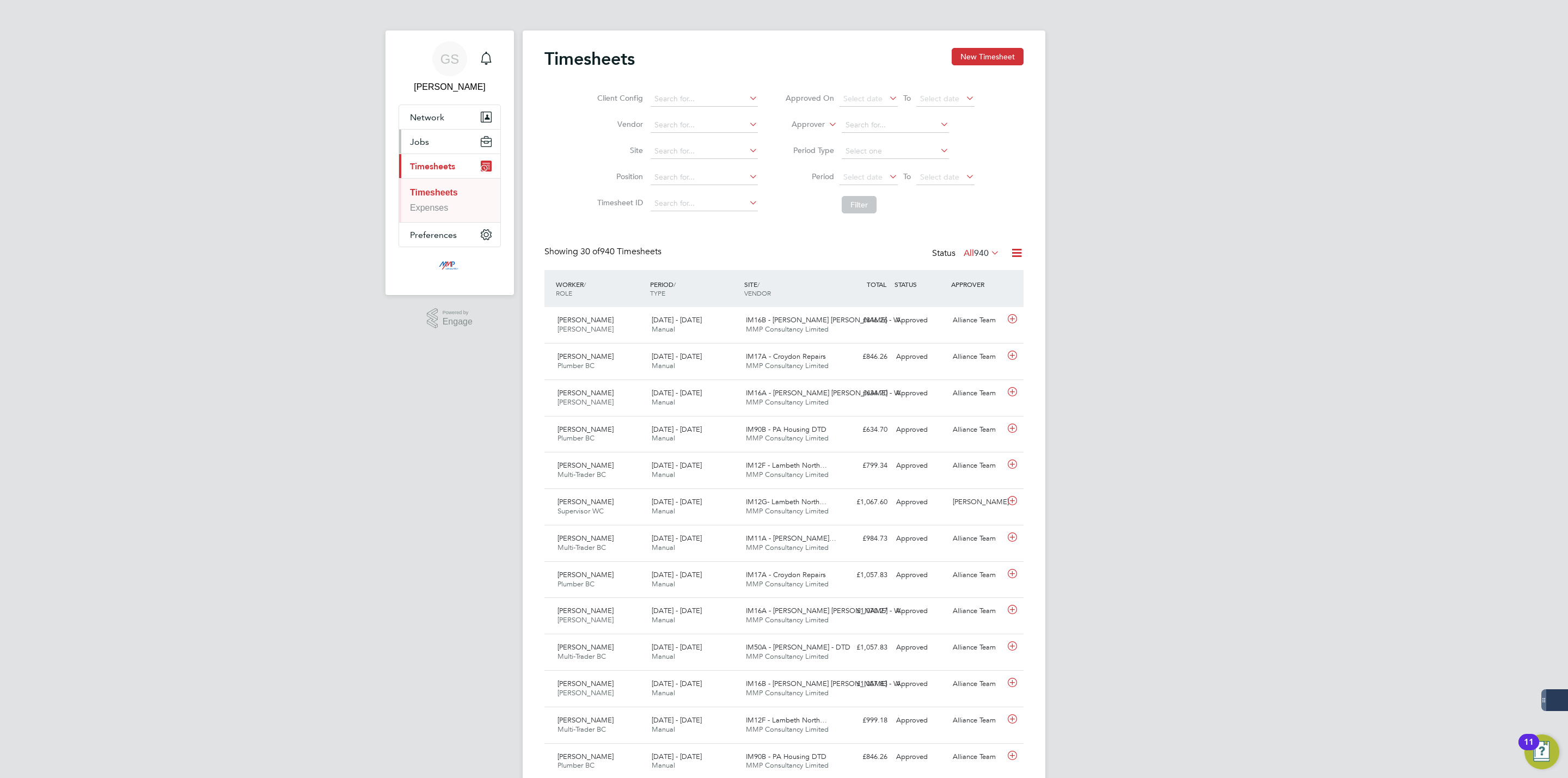
scroll to position [28, 95]
click at [413, 141] on span "Jobs" at bounding box center [419, 142] width 19 height 10
click at [426, 180] on link "Vacancies" at bounding box center [430, 183] width 40 height 9
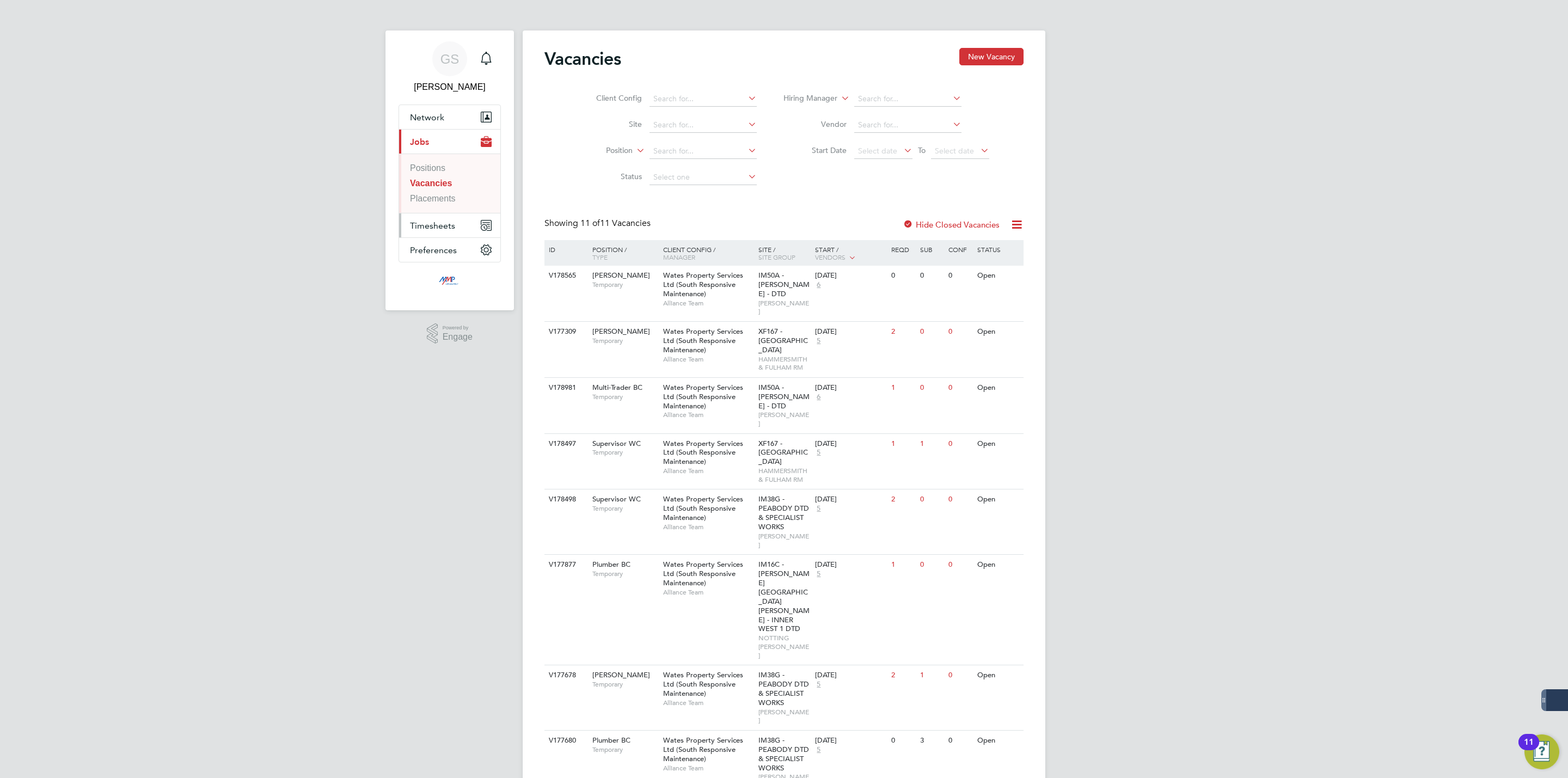
click at [430, 222] on span "Timesheets" at bounding box center [433, 225] width 45 height 10
click at [432, 197] on link "Timesheets" at bounding box center [432, 192] width 44 height 9
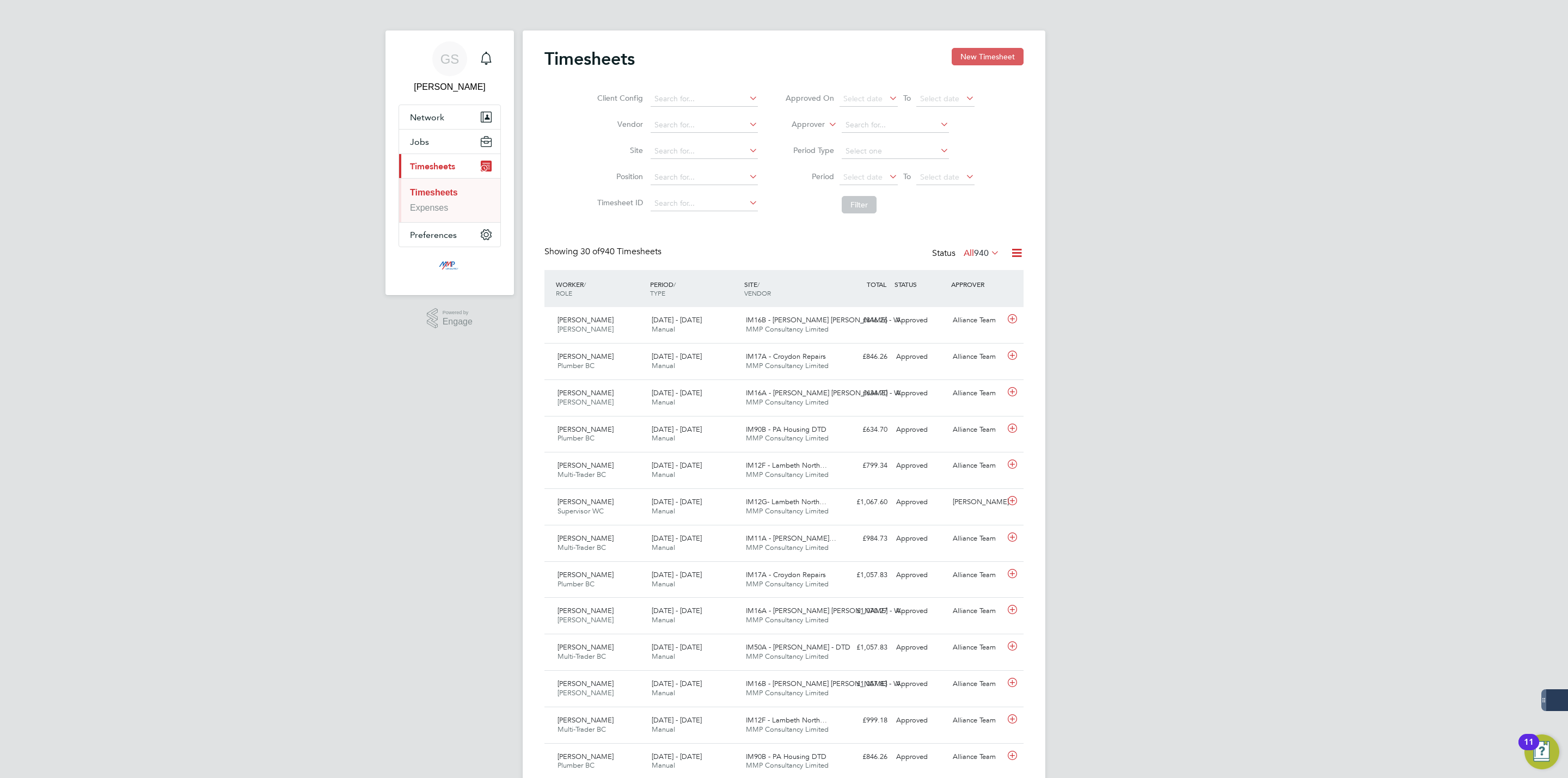
click at [959, 57] on button "New Timesheet" at bounding box center [987, 57] width 72 height 18
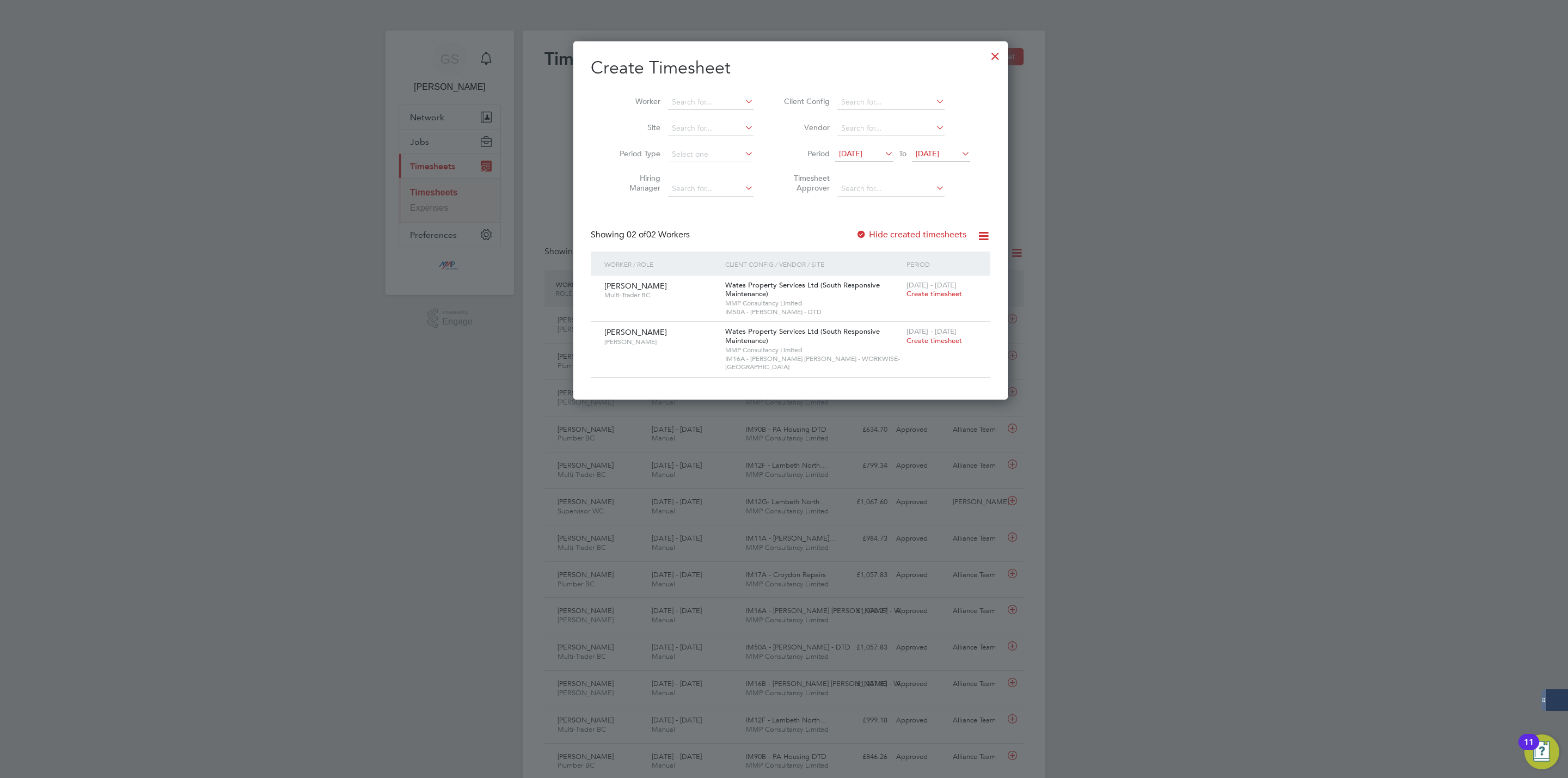
click at [985, 52] on div at bounding box center [995, 54] width 19 height 19
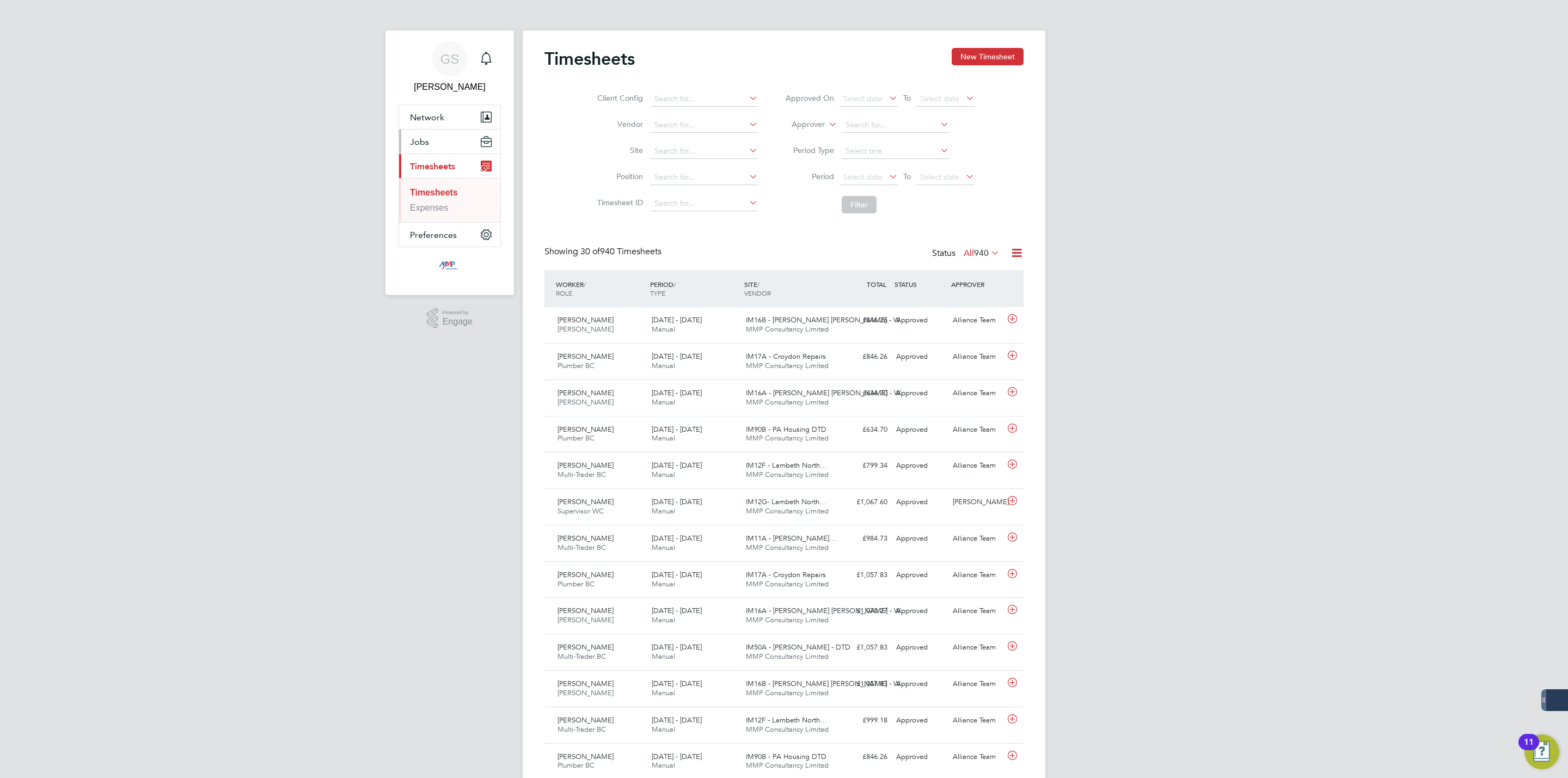
click at [433, 137] on button "Jobs" at bounding box center [450, 141] width 101 height 24
click at [444, 181] on link "Vacancies" at bounding box center [430, 183] width 40 height 9
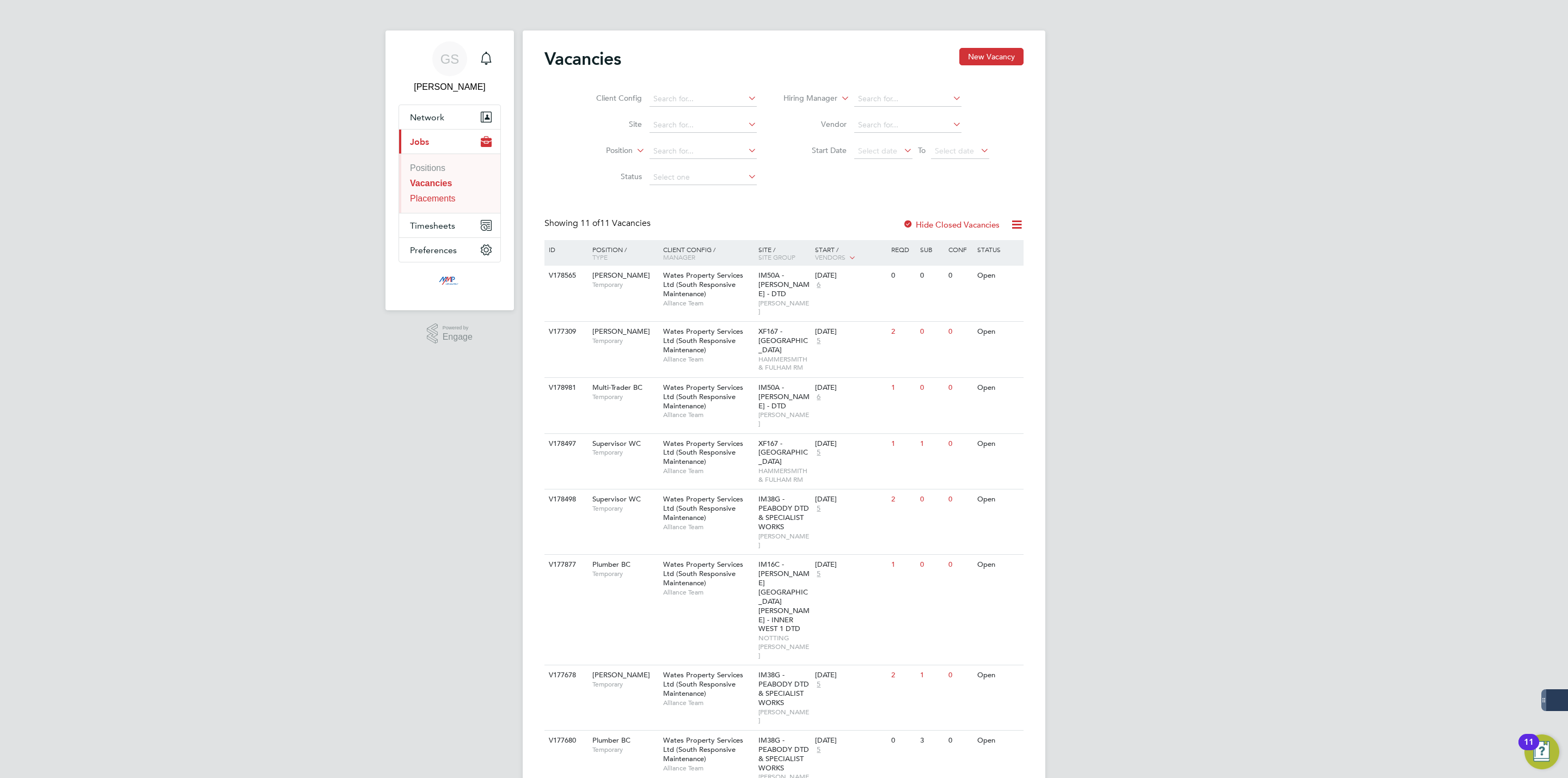
click at [440, 196] on link "Placements" at bounding box center [433, 198] width 46 height 9
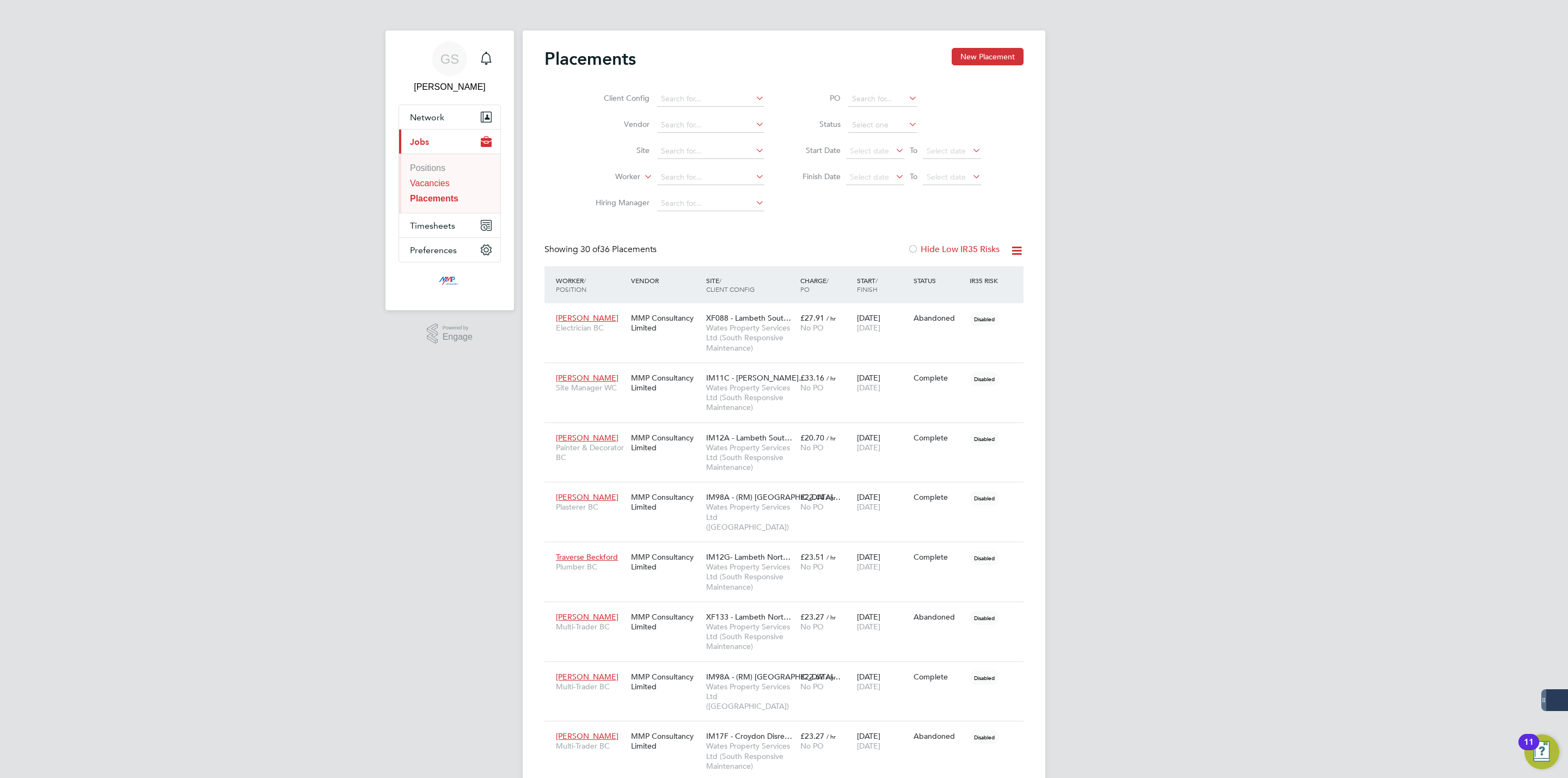
click at [444, 183] on link "Vacancies" at bounding box center [430, 183] width 40 height 9
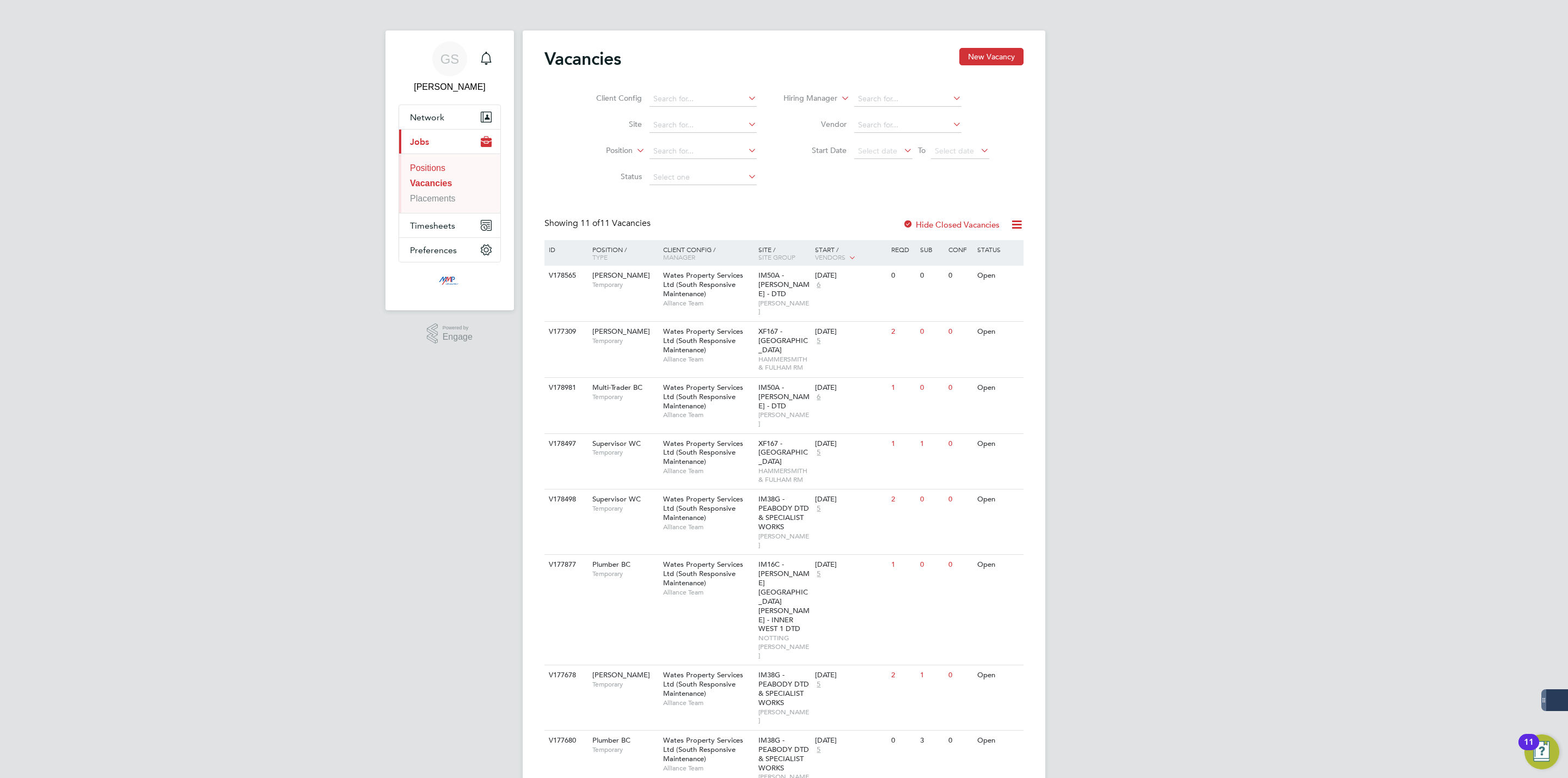
click at [430, 166] on link "Positions" at bounding box center [428, 167] width 35 height 9
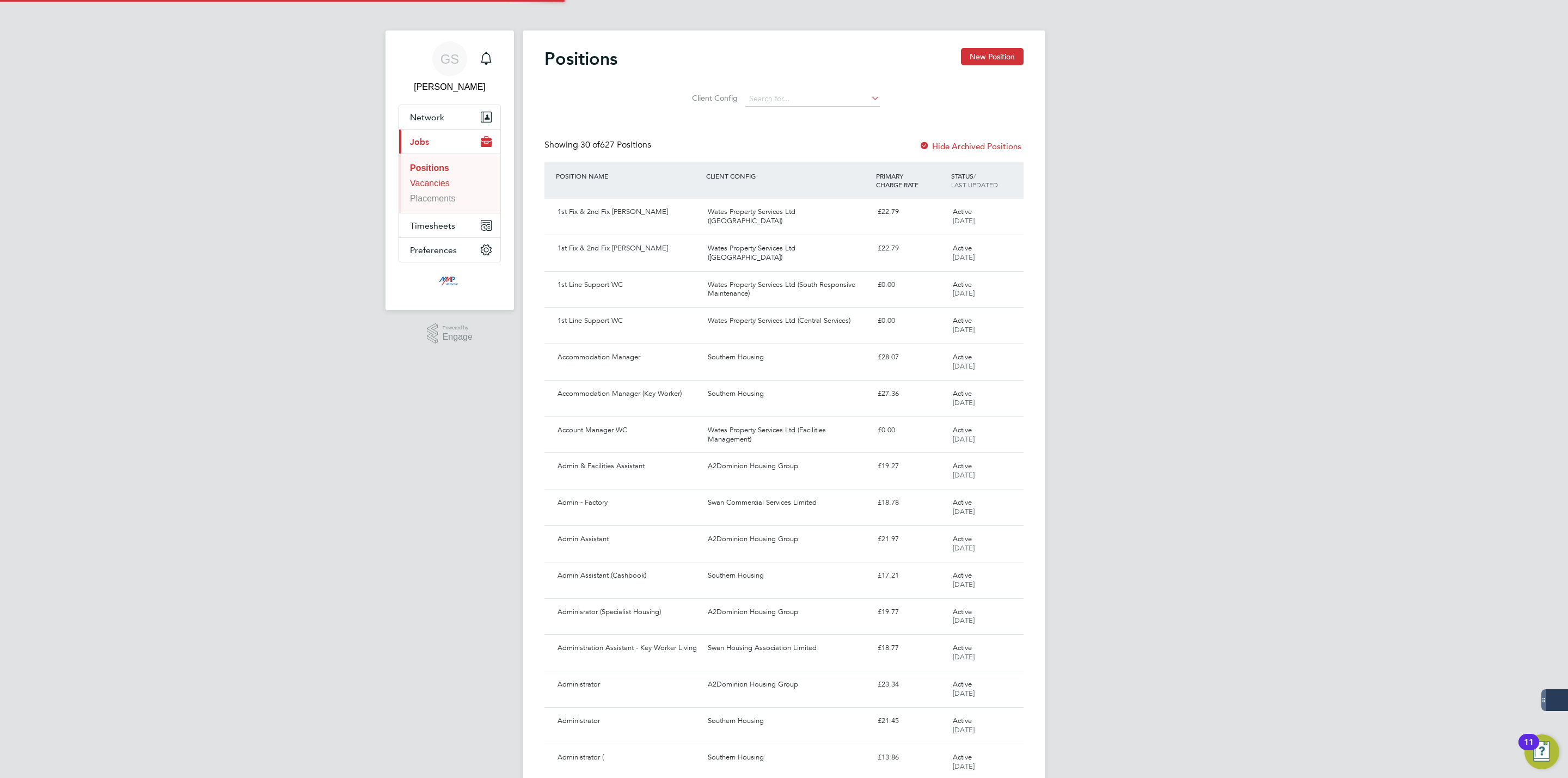
click at [438, 180] on link "Vacancies" at bounding box center [430, 183] width 40 height 9
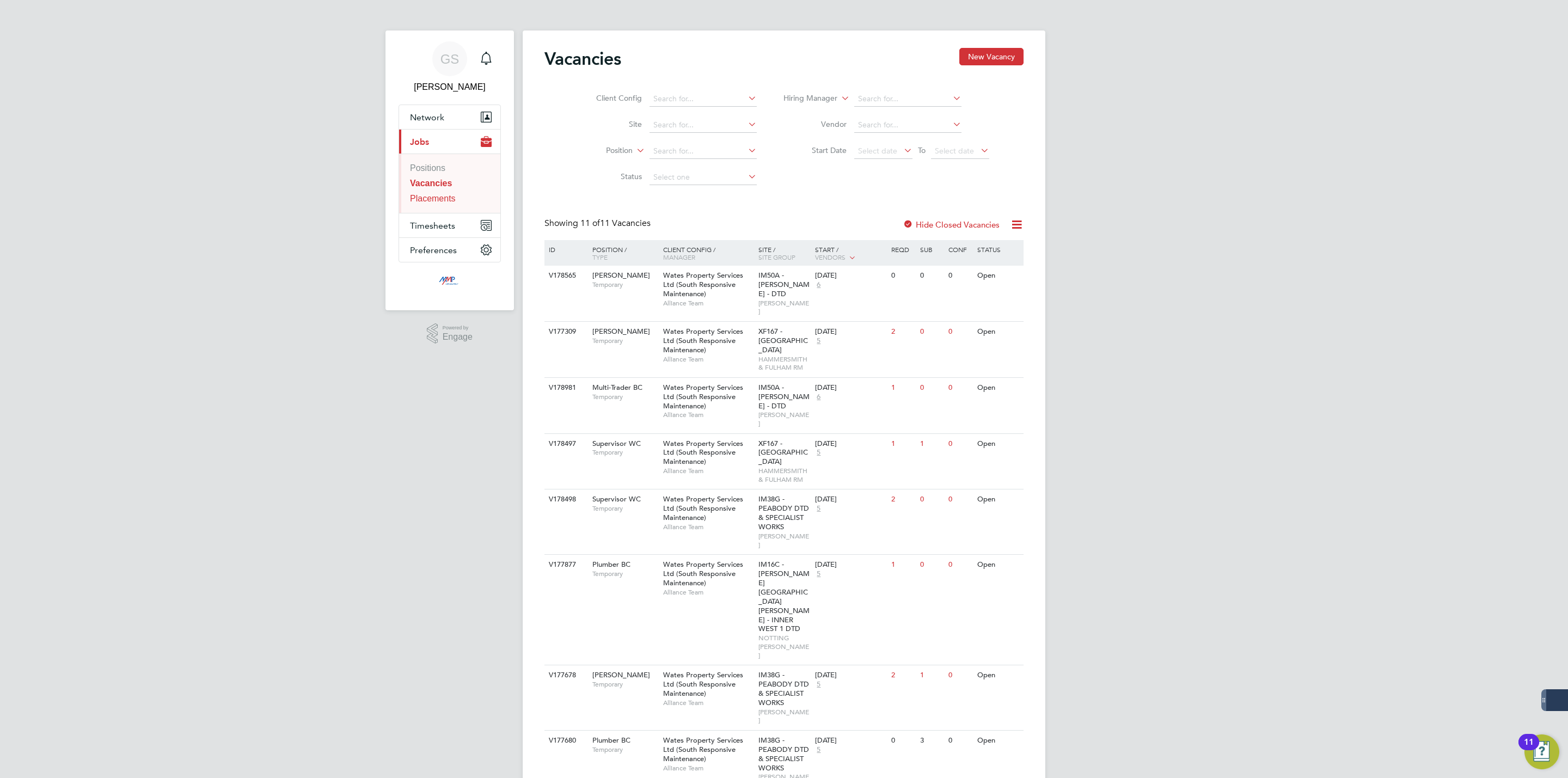
click at [452, 202] on link "Placements" at bounding box center [433, 198] width 46 height 9
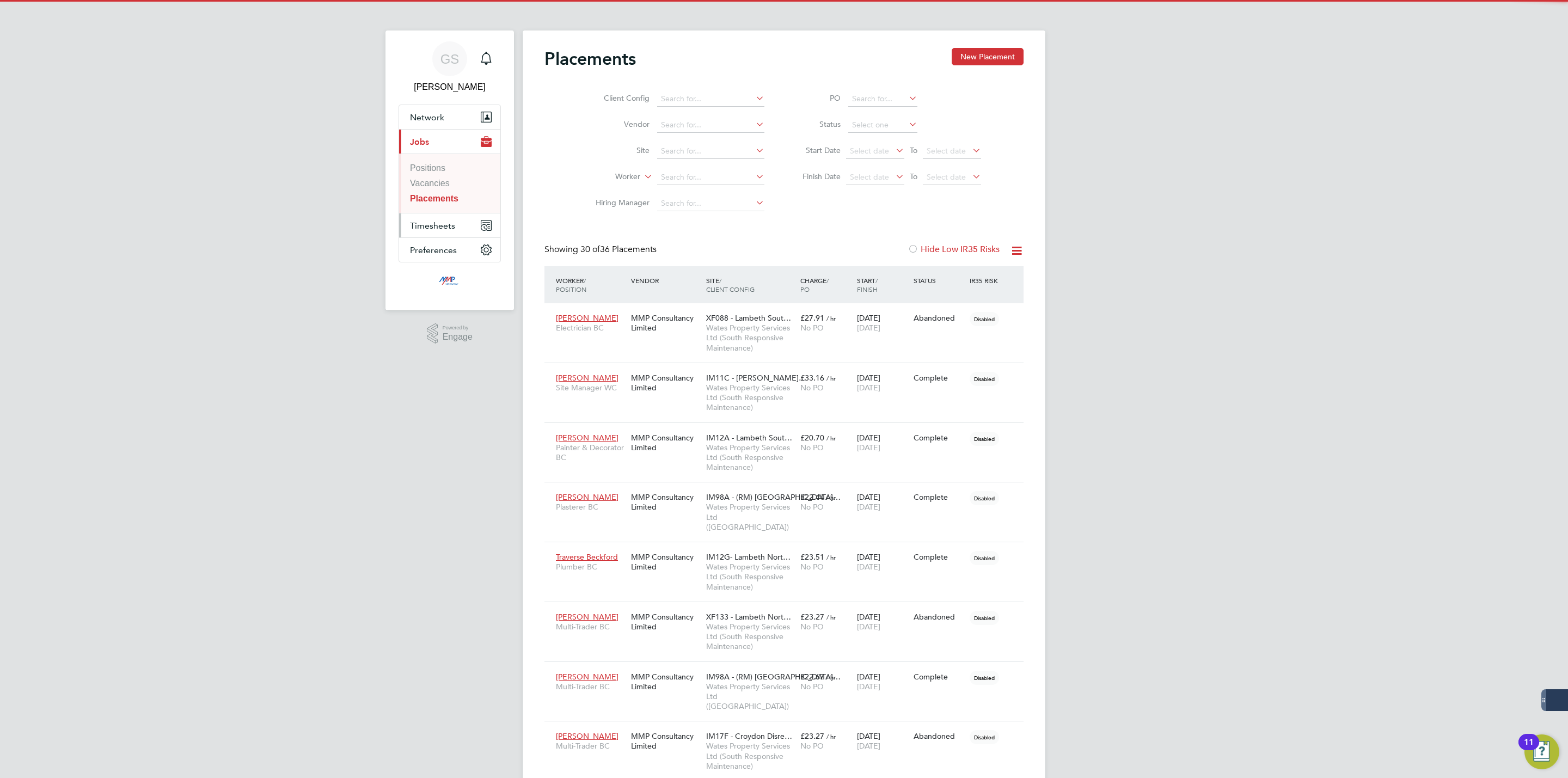
scroll to position [41, 75]
click at [446, 223] on span "Timesheets" at bounding box center [433, 225] width 45 height 10
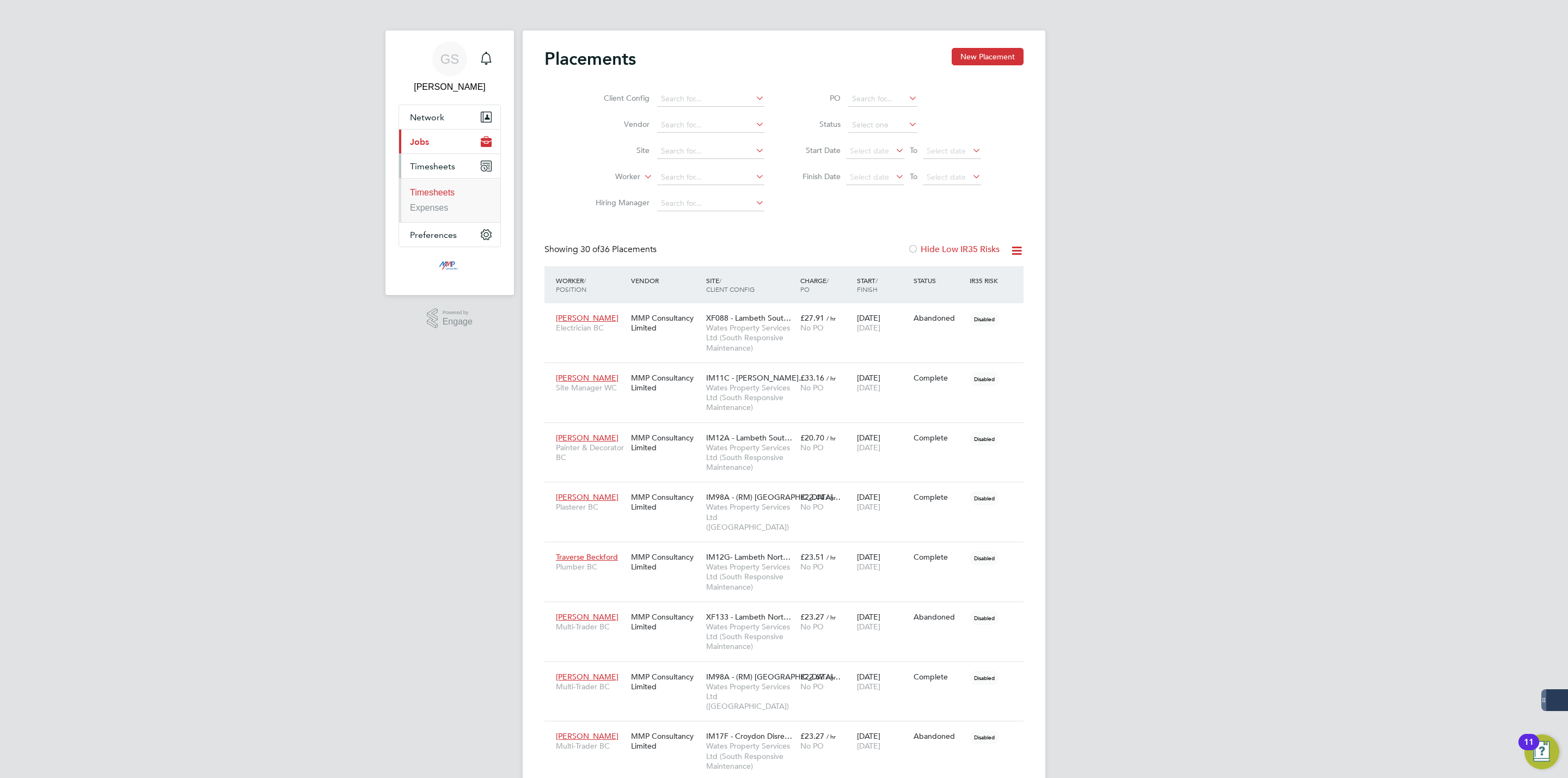
click at [450, 190] on link "Timesheets" at bounding box center [432, 192] width 44 height 9
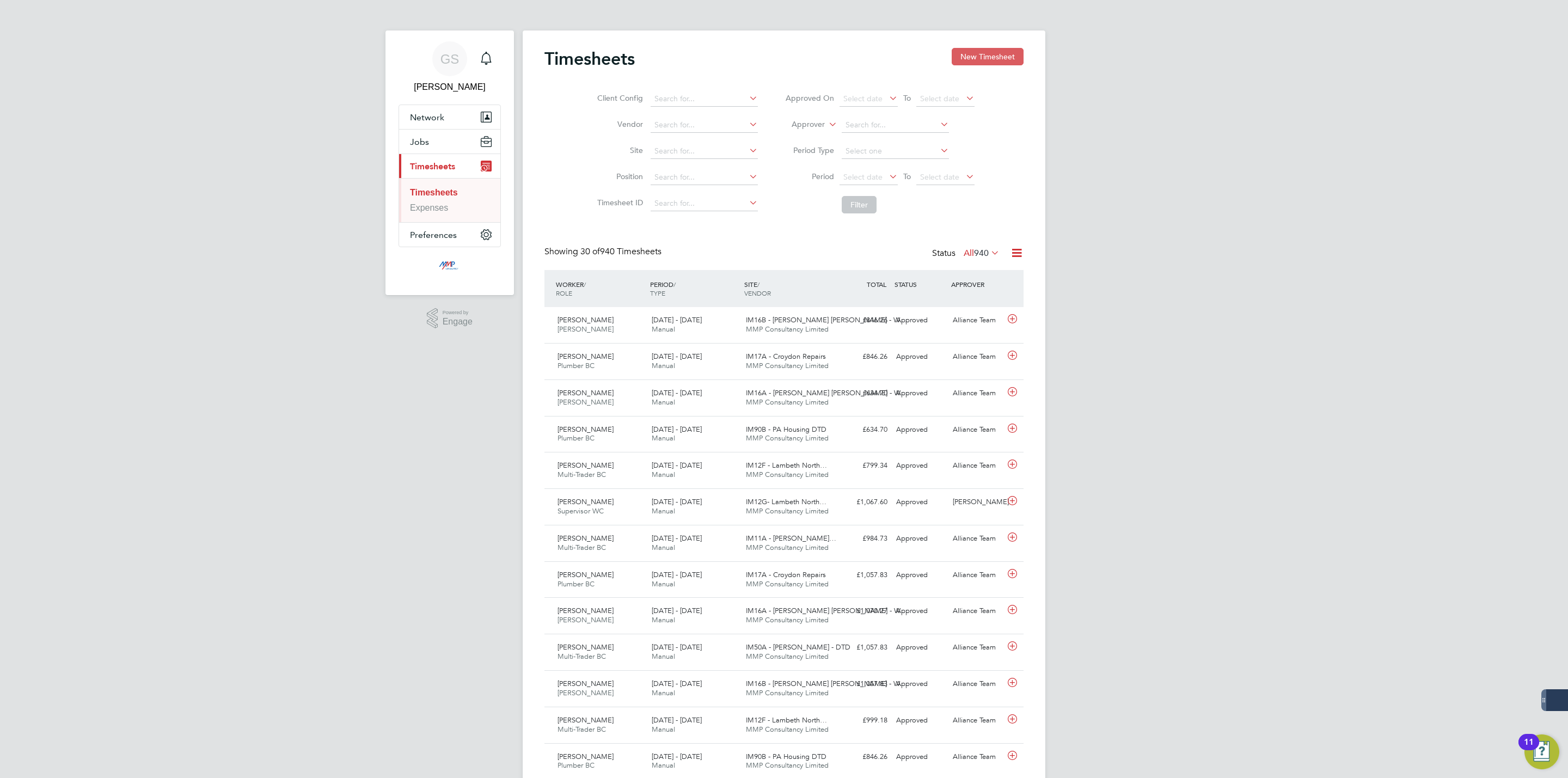
click at [970, 55] on button "New Timesheet" at bounding box center [987, 57] width 72 height 18
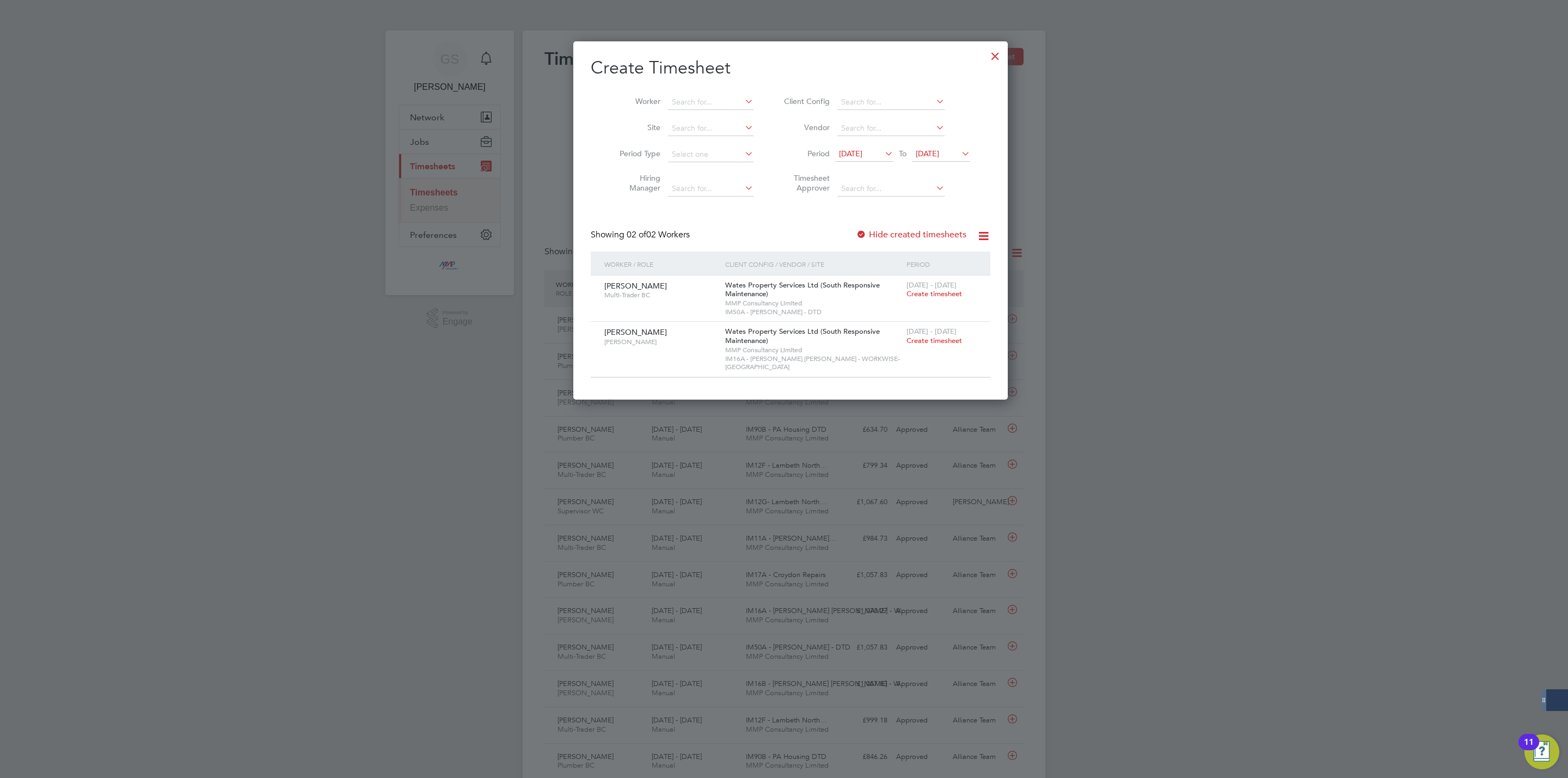
click at [985, 51] on div at bounding box center [995, 54] width 19 height 19
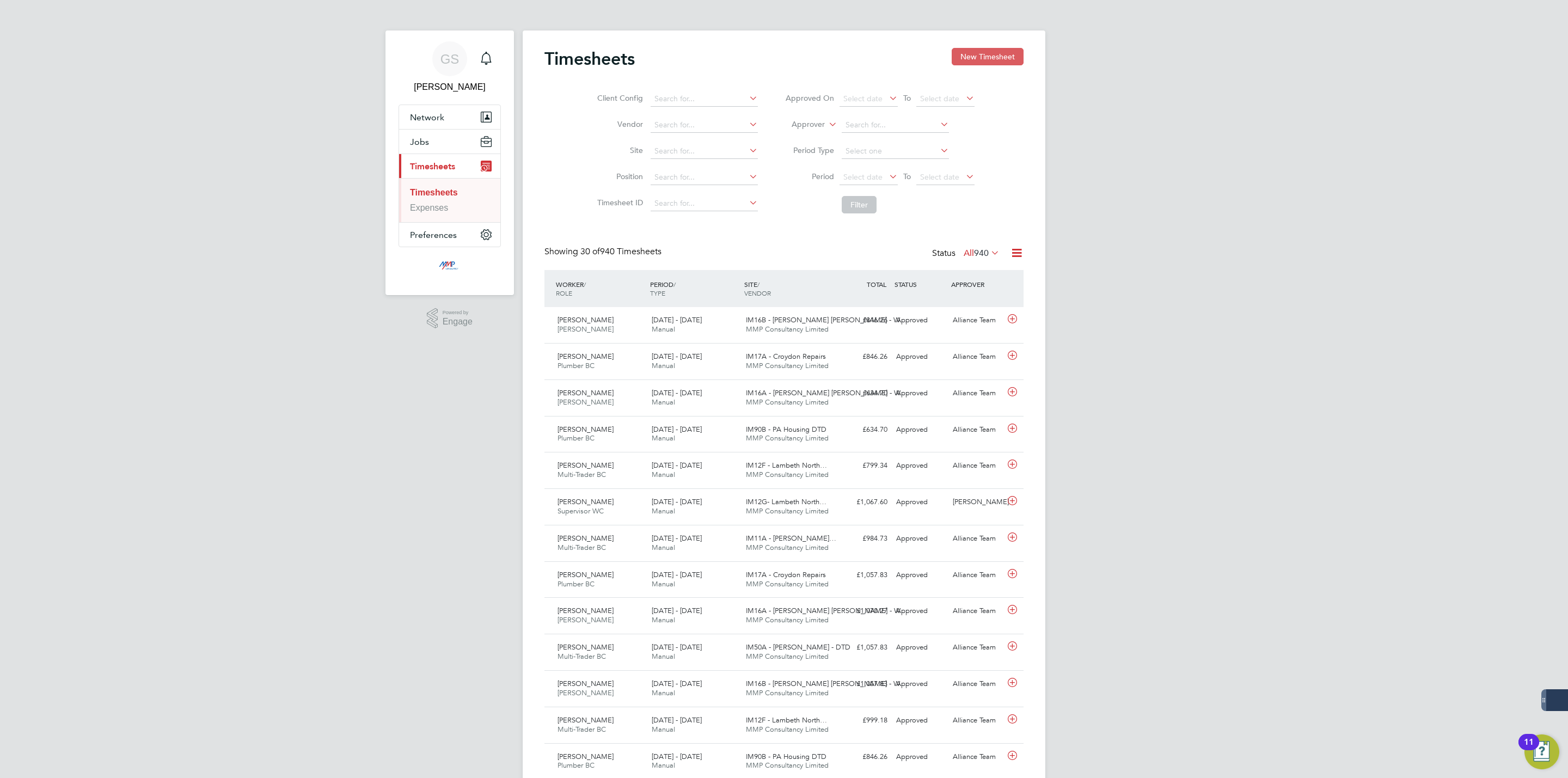
click at [981, 56] on button "New Timesheet" at bounding box center [987, 57] width 72 height 18
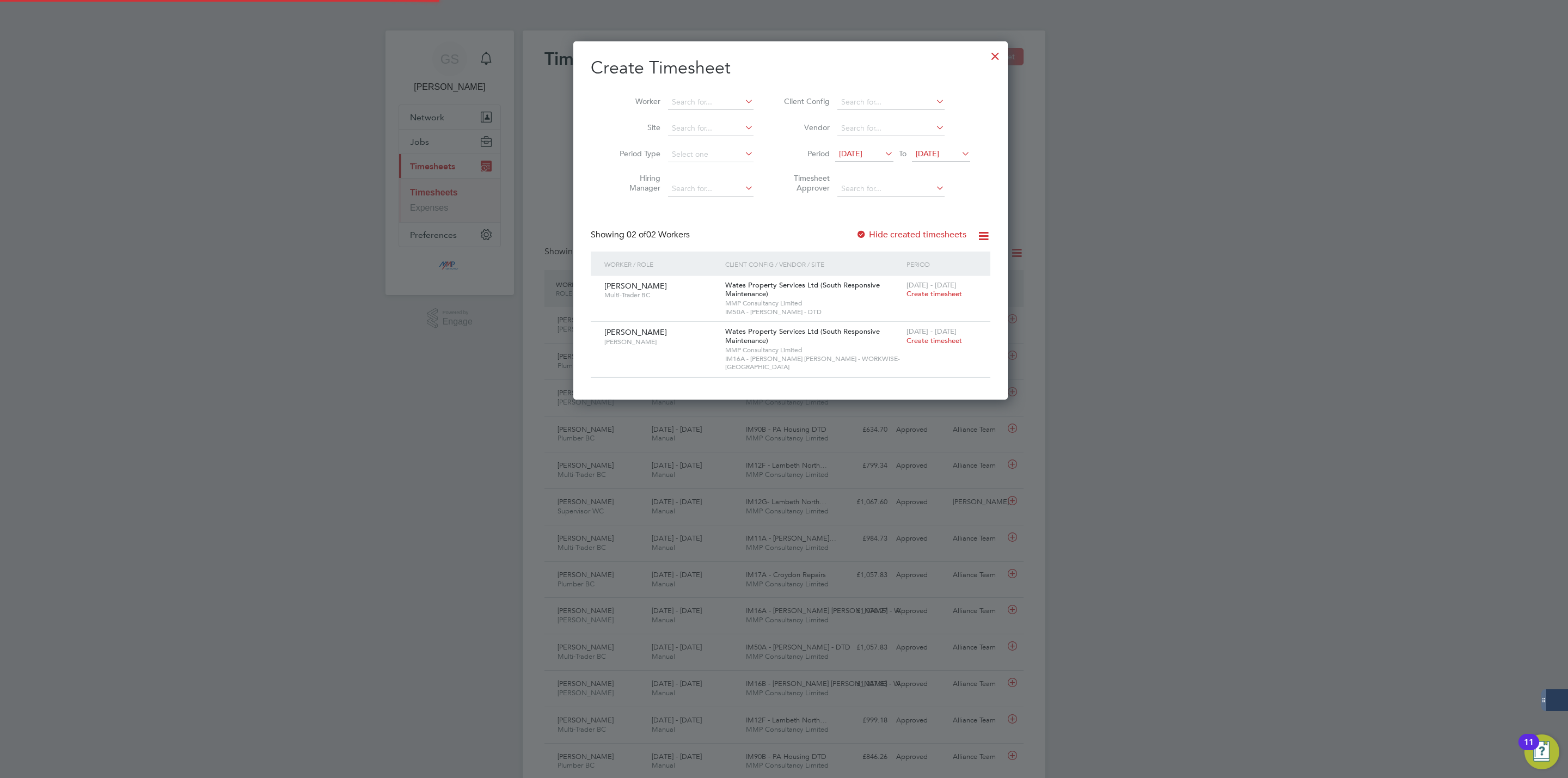
scroll to position [5, 5]
click at [985, 56] on div at bounding box center [995, 54] width 19 height 19
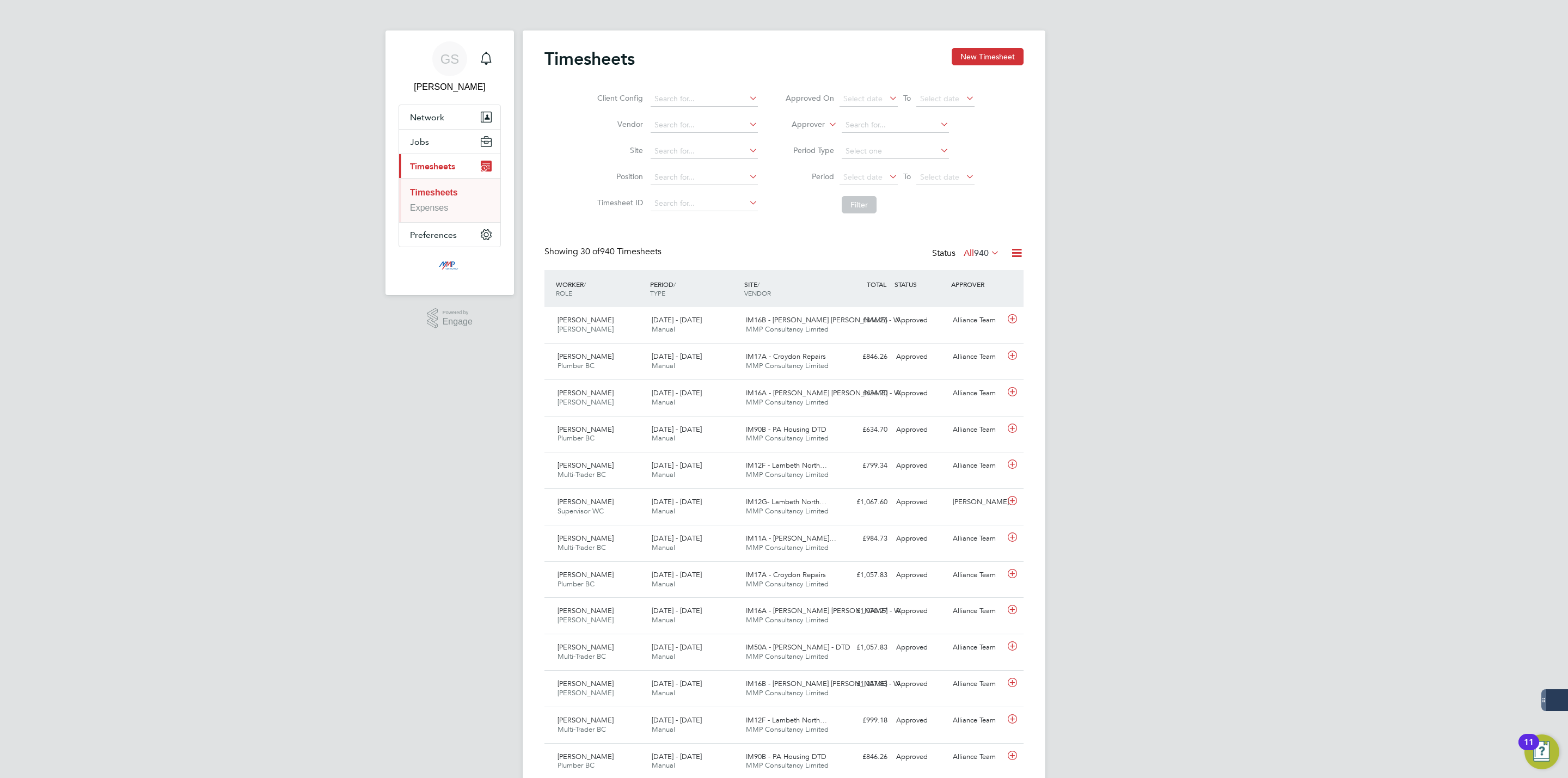
scroll to position [28, 95]
click at [433, 144] on button "Jobs" at bounding box center [450, 141] width 101 height 24
click at [435, 185] on link "Vacancies" at bounding box center [430, 183] width 40 height 9
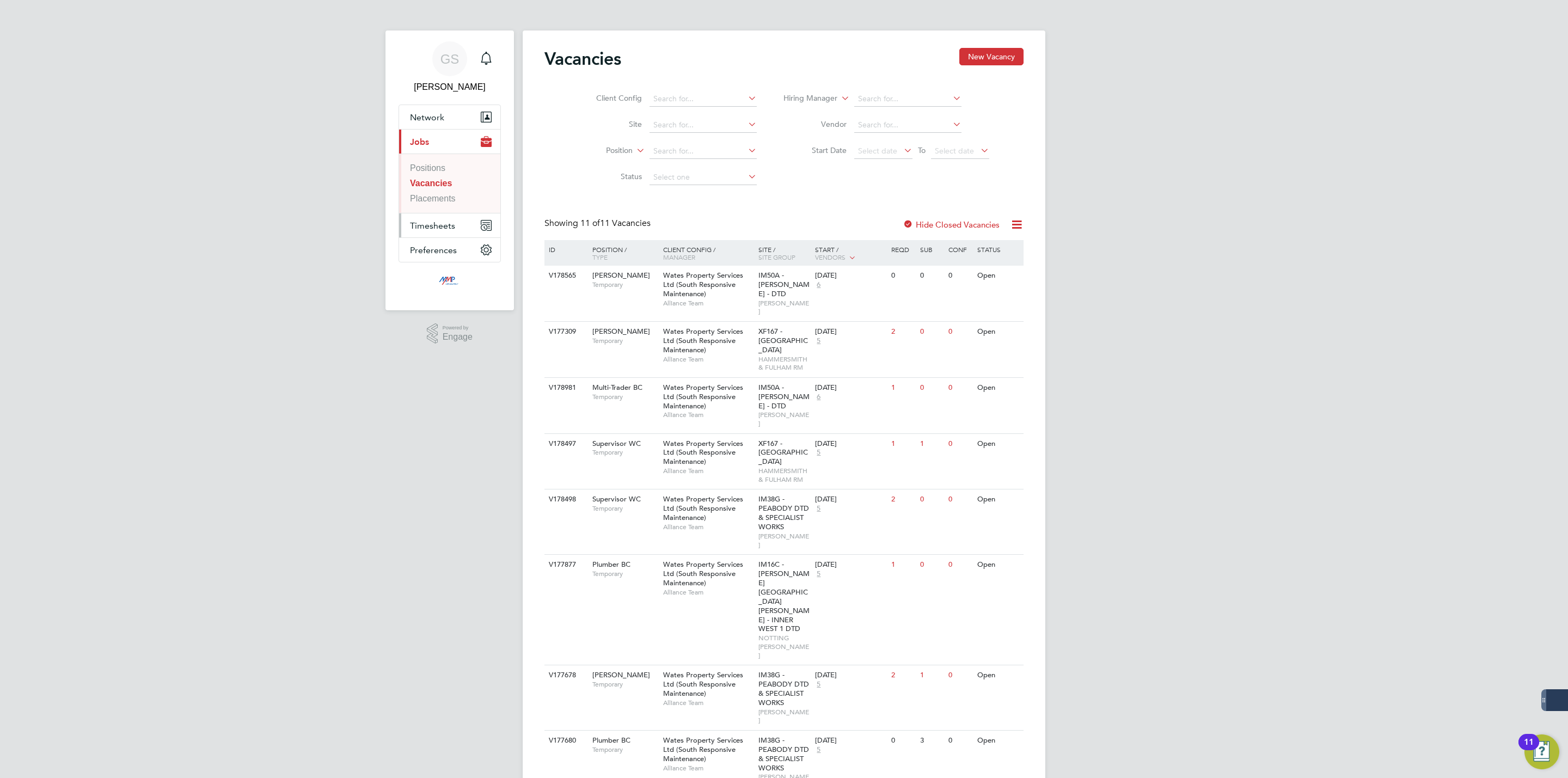
click at [439, 224] on span "Timesheets" at bounding box center [433, 225] width 45 height 10
click at [444, 195] on link "Timesheets" at bounding box center [432, 192] width 44 height 9
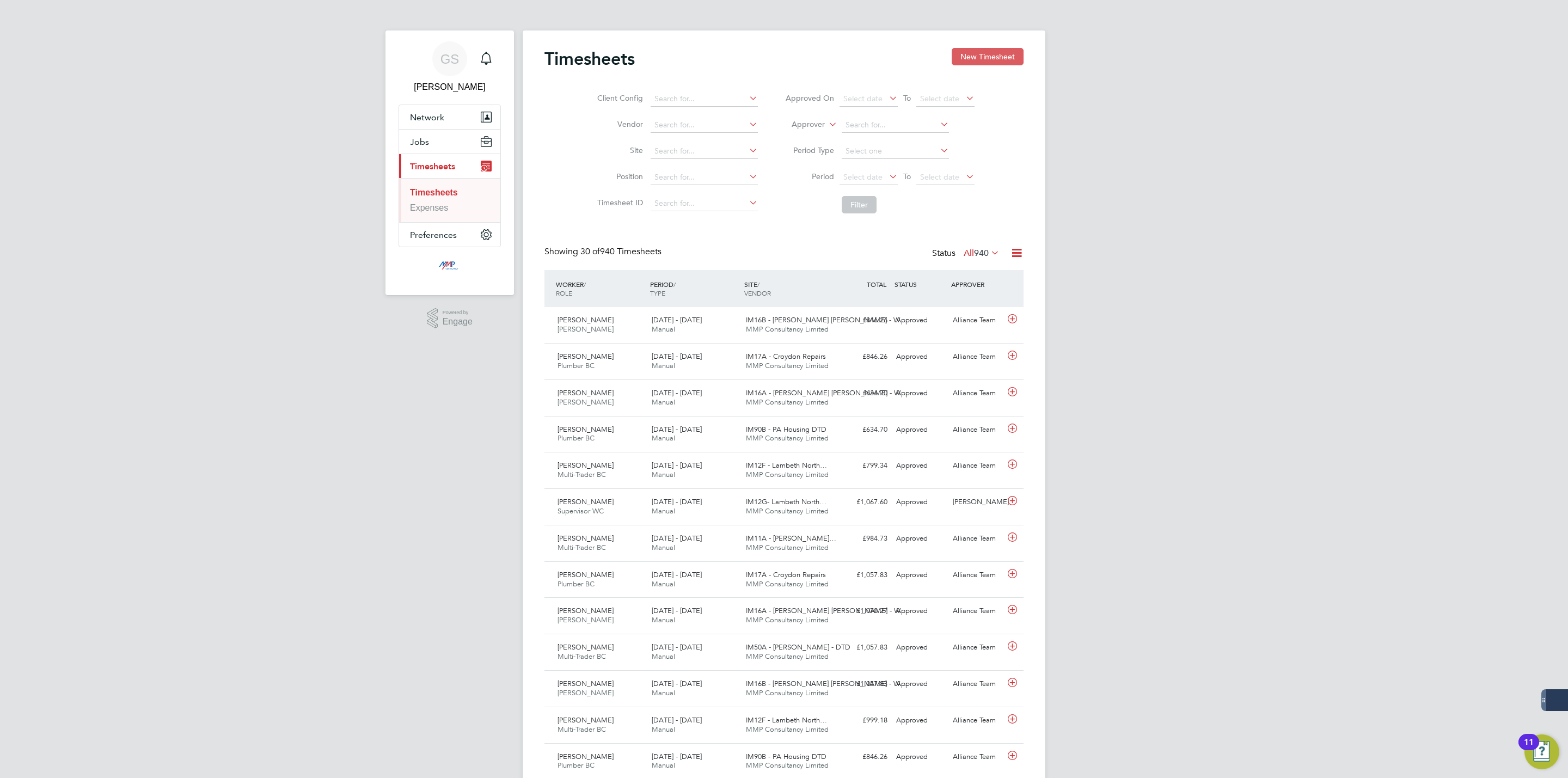
scroll to position [28, 95]
click at [972, 61] on button "New Timesheet" at bounding box center [987, 57] width 72 height 18
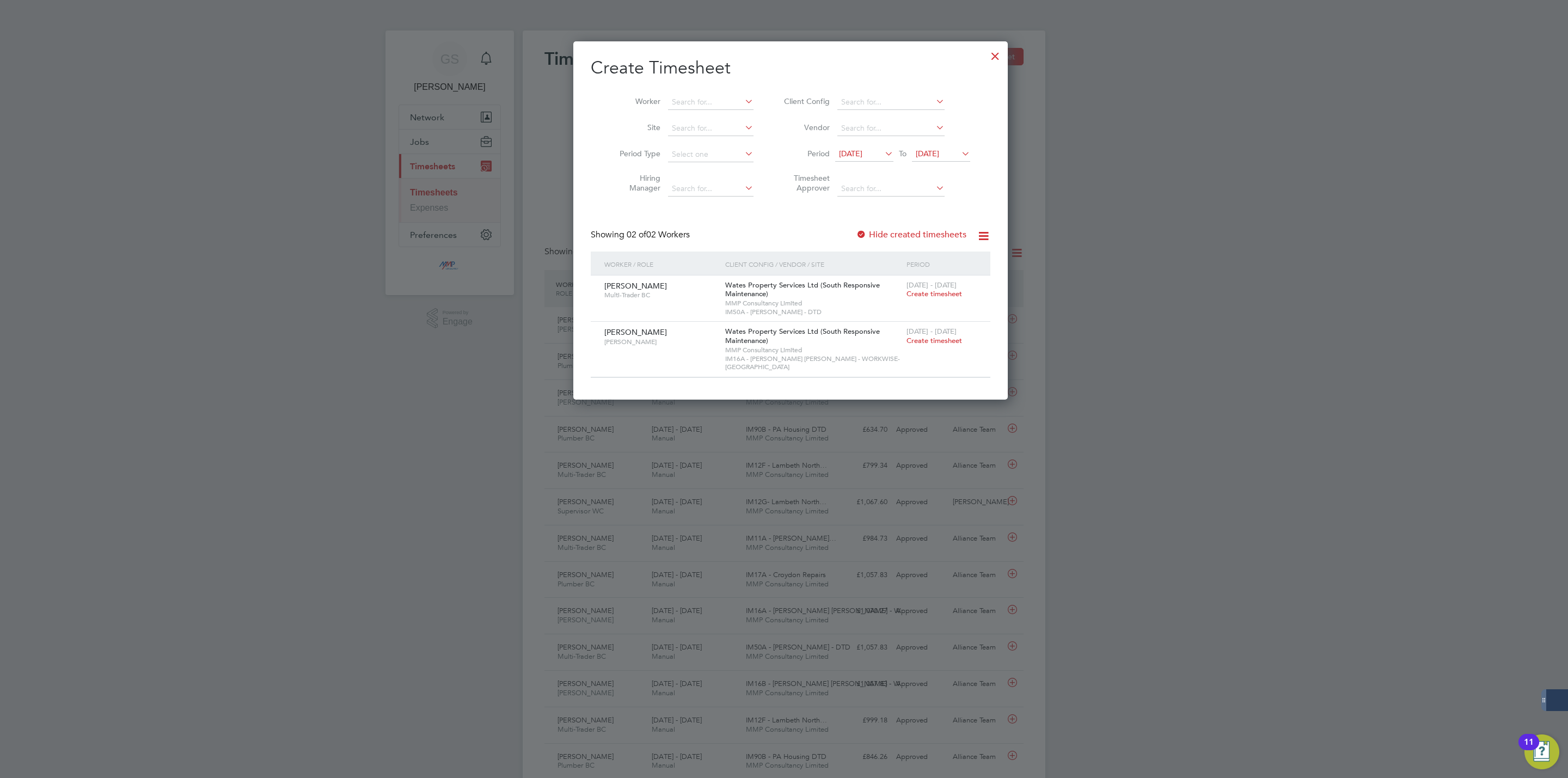
click at [921, 230] on label "Hide created timesheets" at bounding box center [911, 235] width 111 height 11
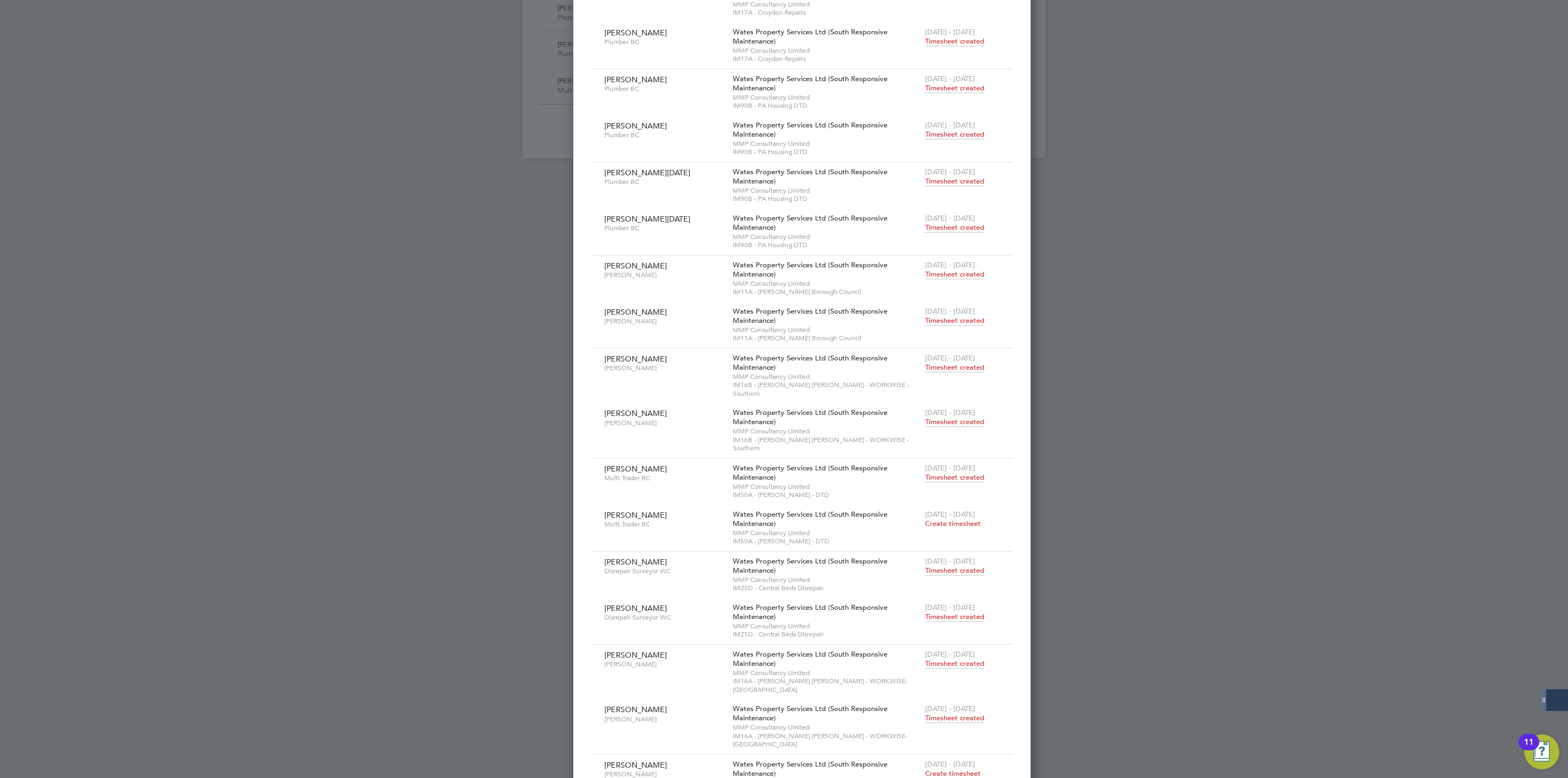
click at [1121, 306] on div at bounding box center [784, 389] width 1568 height 778
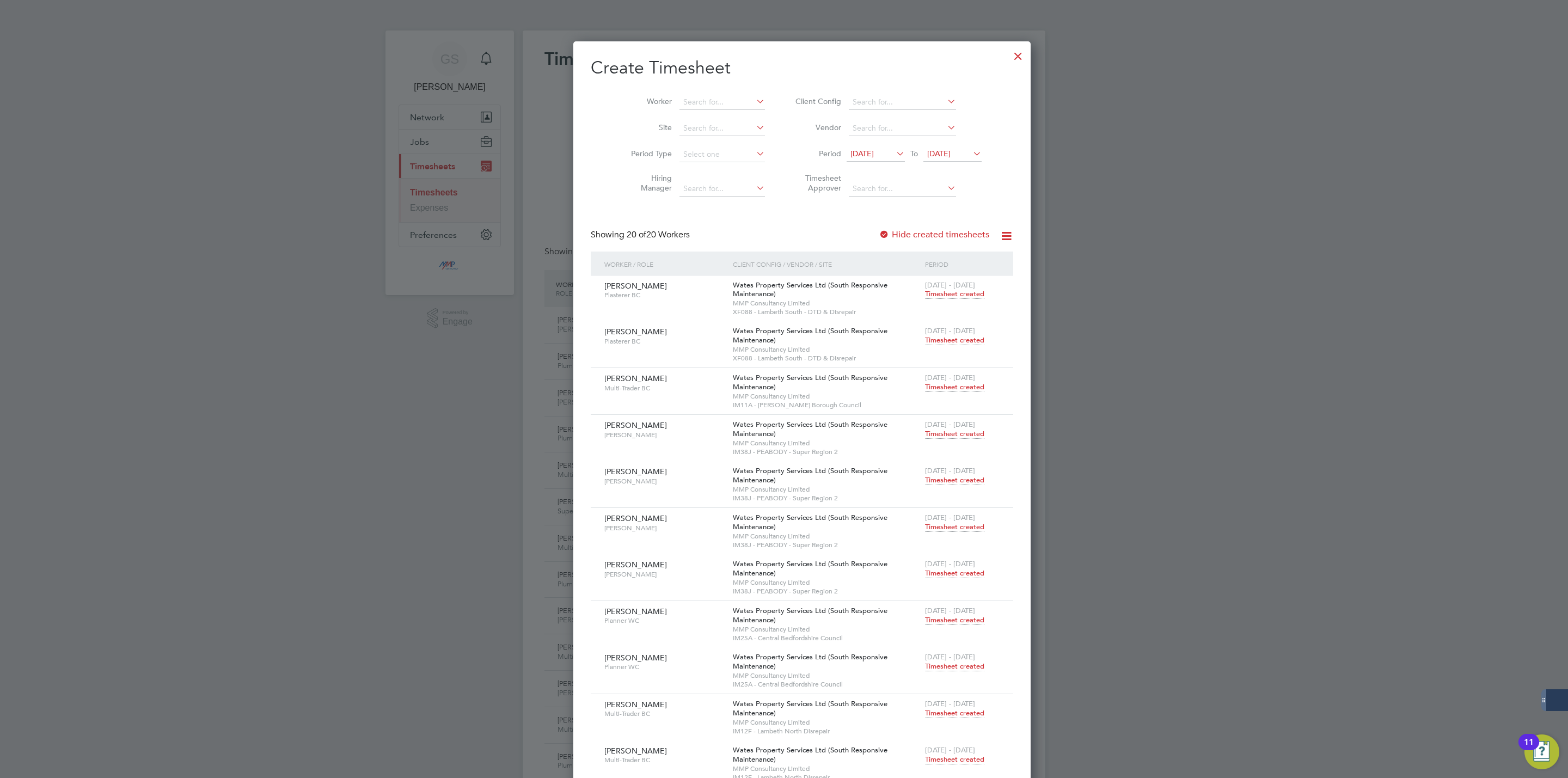
click at [1009, 47] on div at bounding box center [1018, 54] width 19 height 19
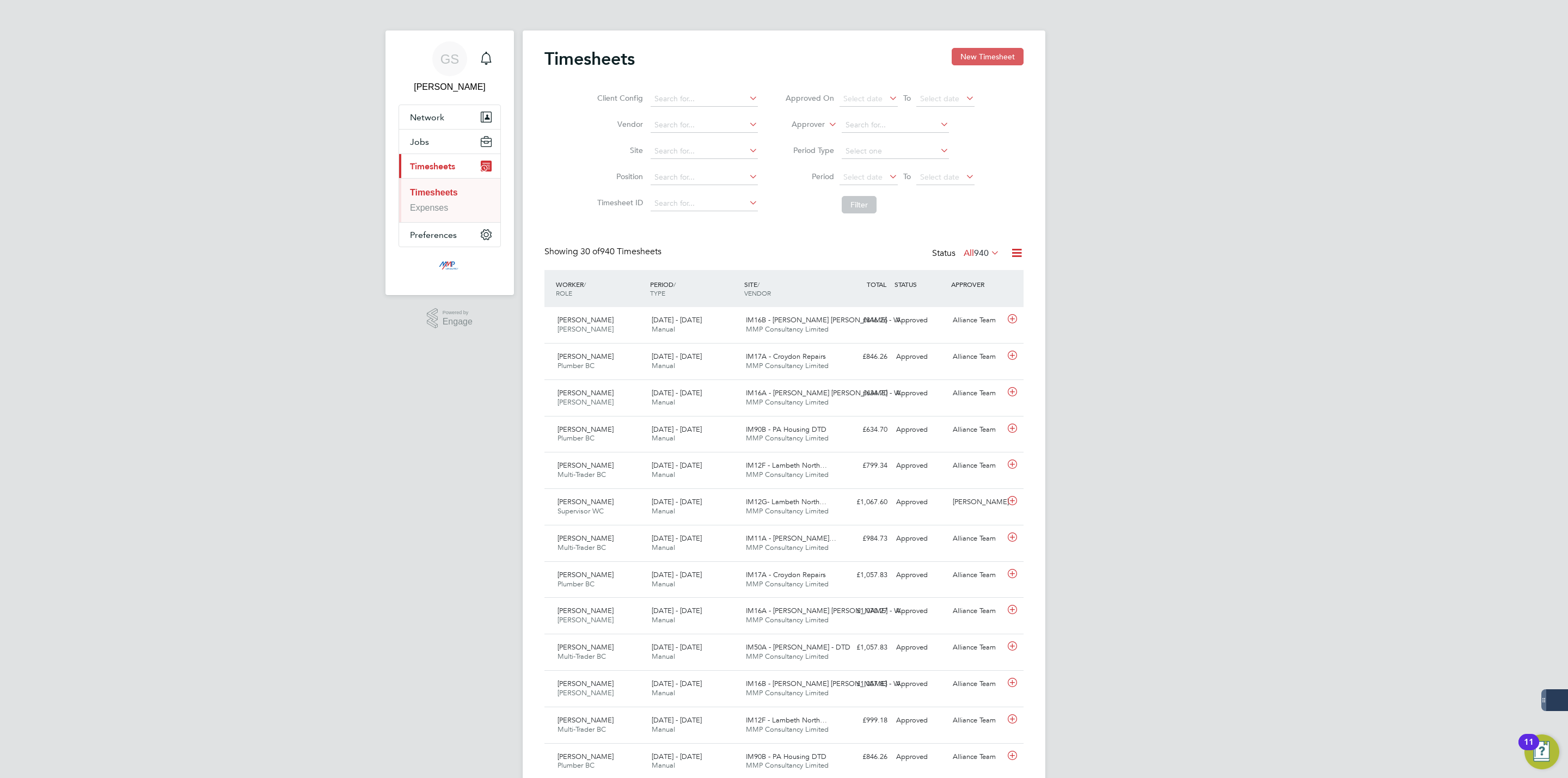
click at [993, 57] on button "New Timesheet" at bounding box center [987, 57] width 72 height 18
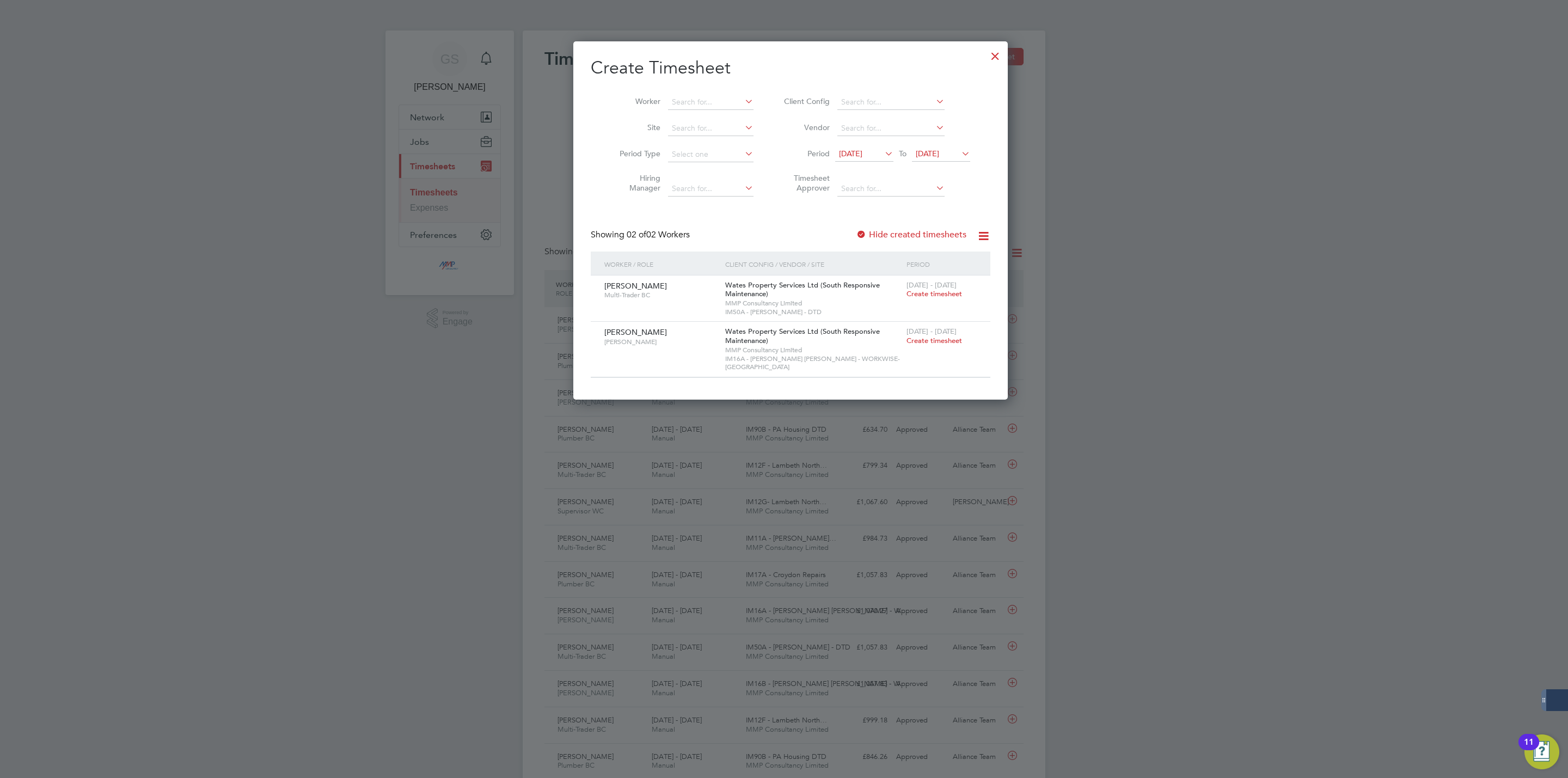
click at [931, 234] on label "Hide created timesheets" at bounding box center [911, 235] width 111 height 11
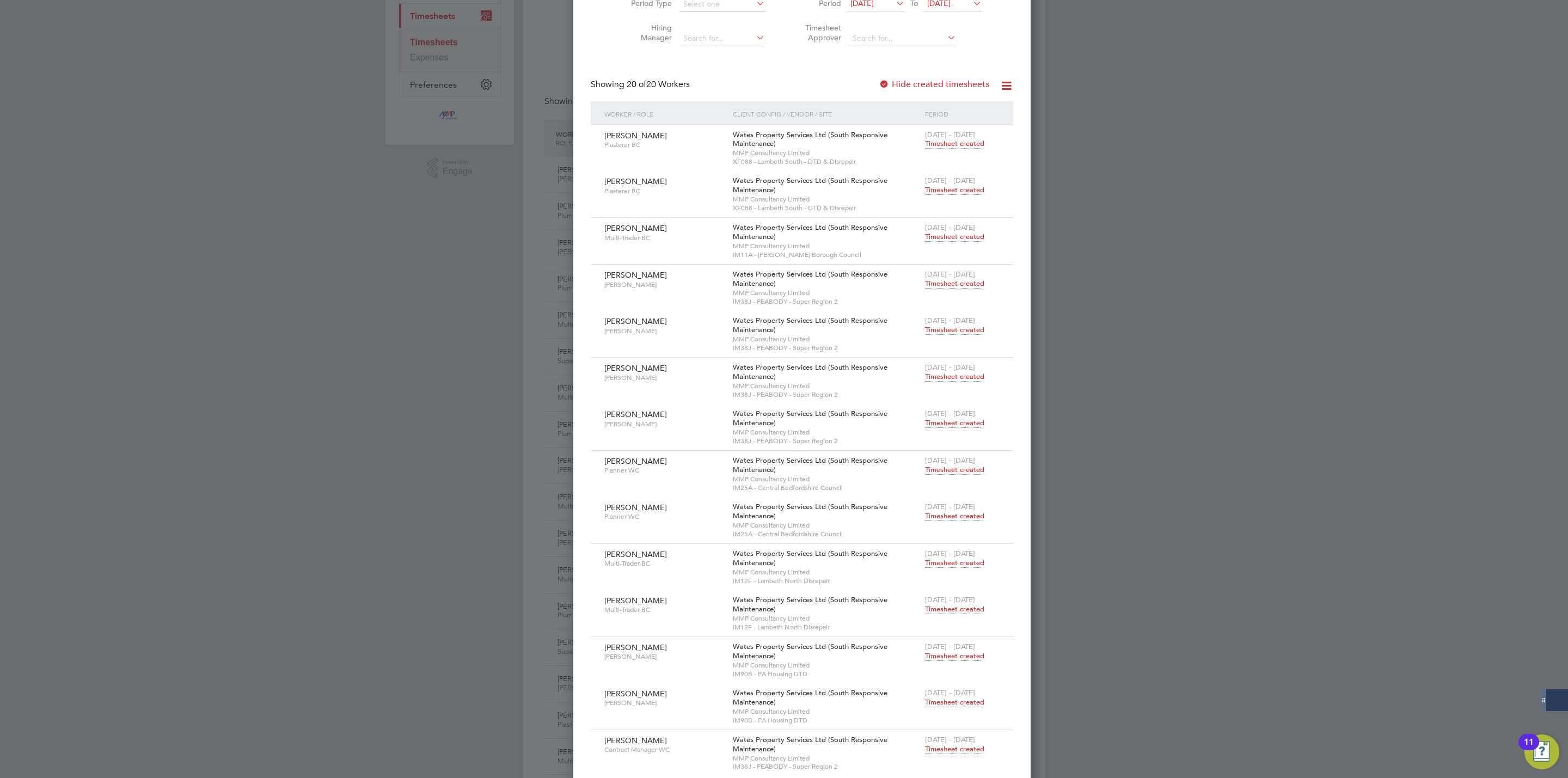
scroll to position [0, 0]
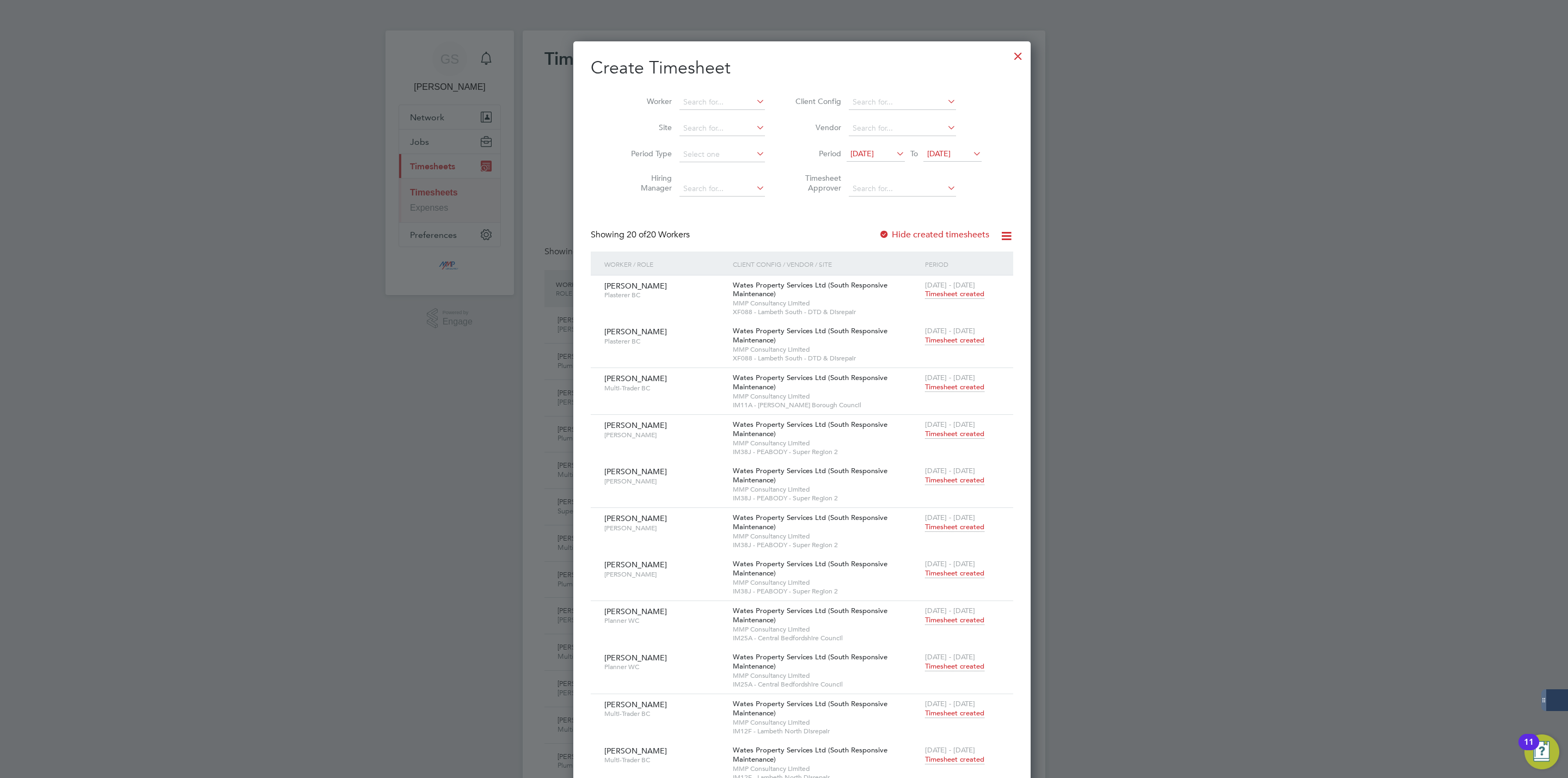
click at [1009, 58] on div at bounding box center [1018, 54] width 19 height 19
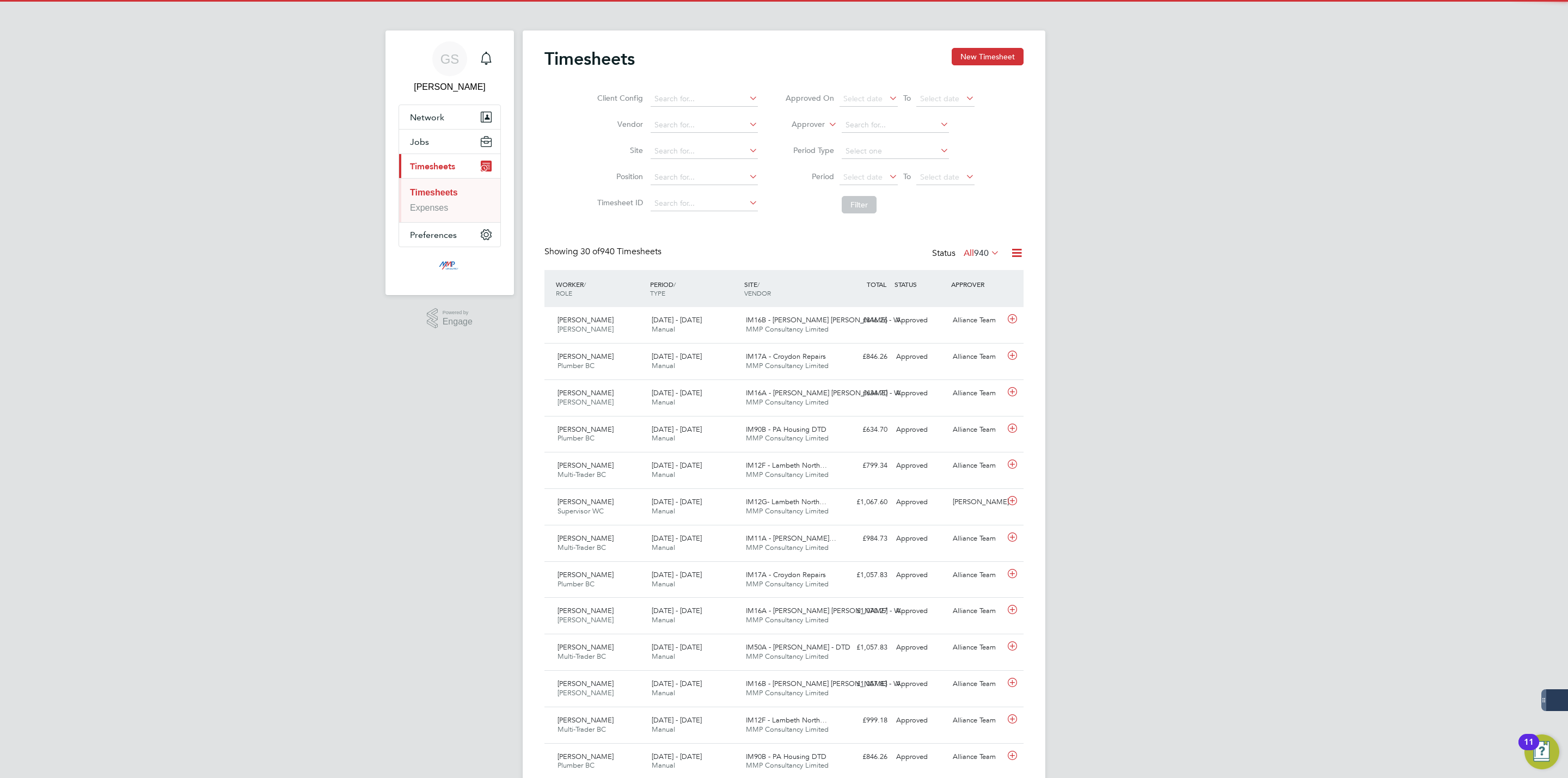
scroll to position [28, 95]
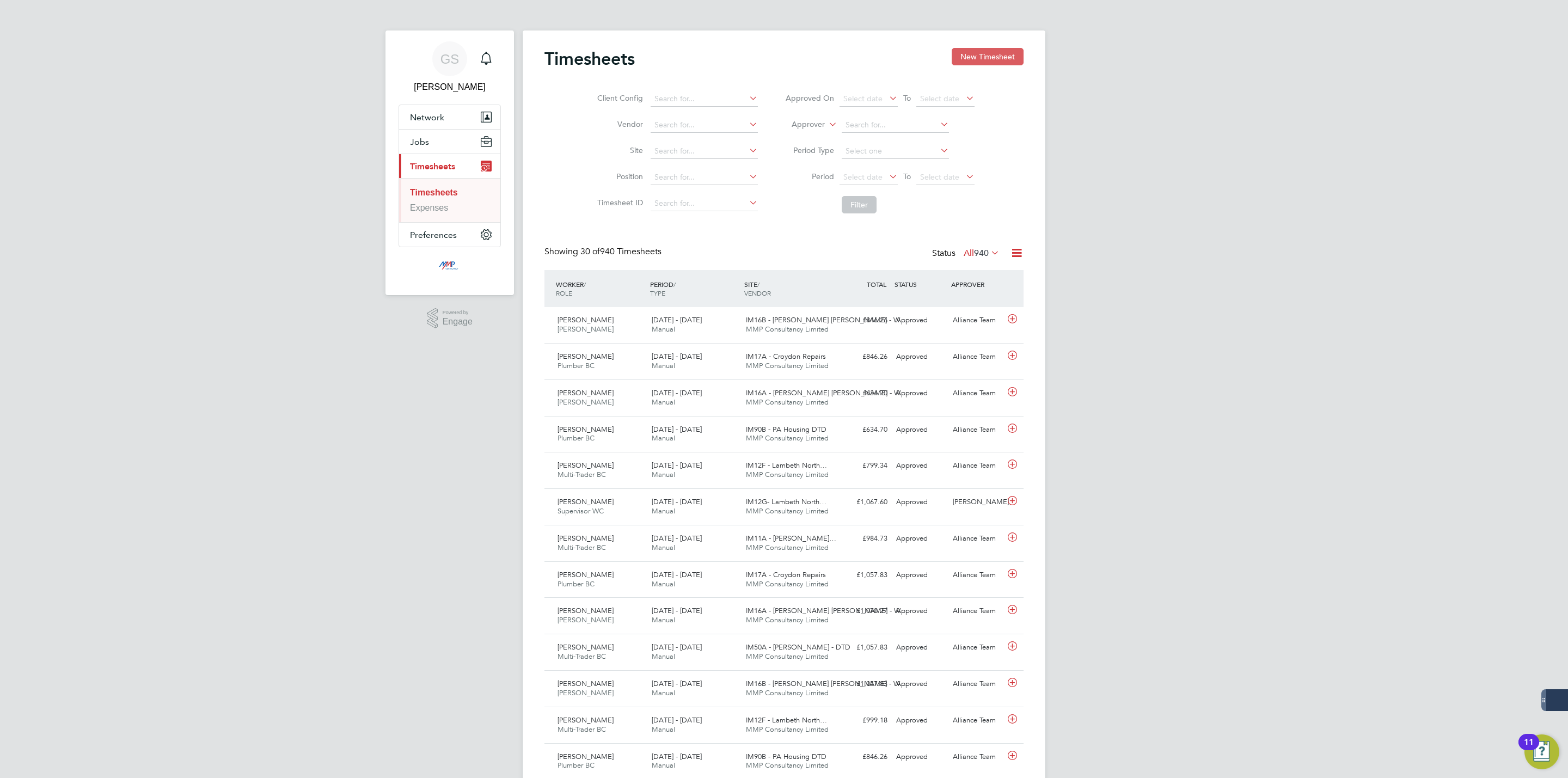
click at [985, 59] on button "New Timesheet" at bounding box center [987, 57] width 72 height 18
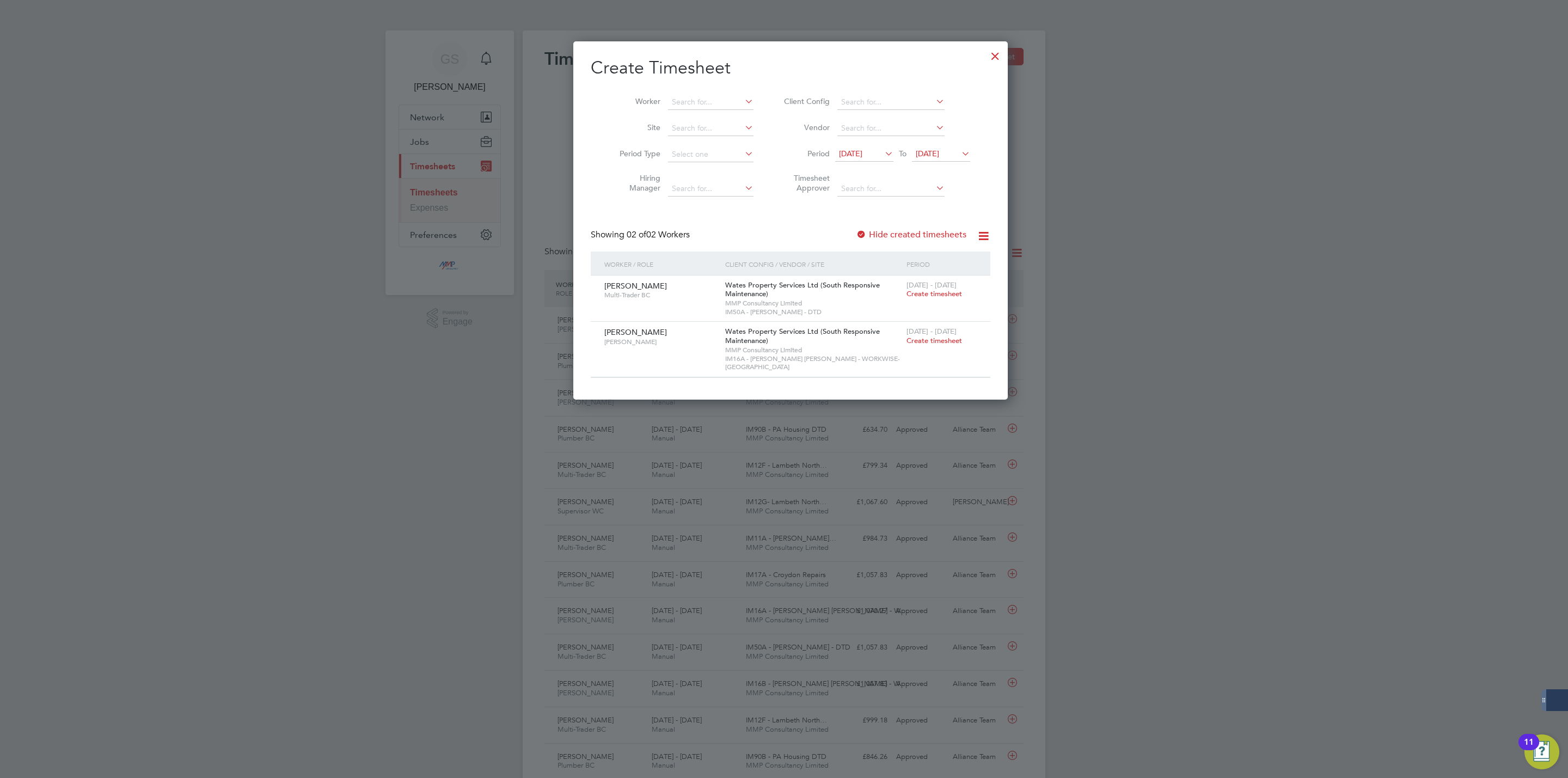
click at [985, 47] on div at bounding box center [995, 54] width 19 height 19
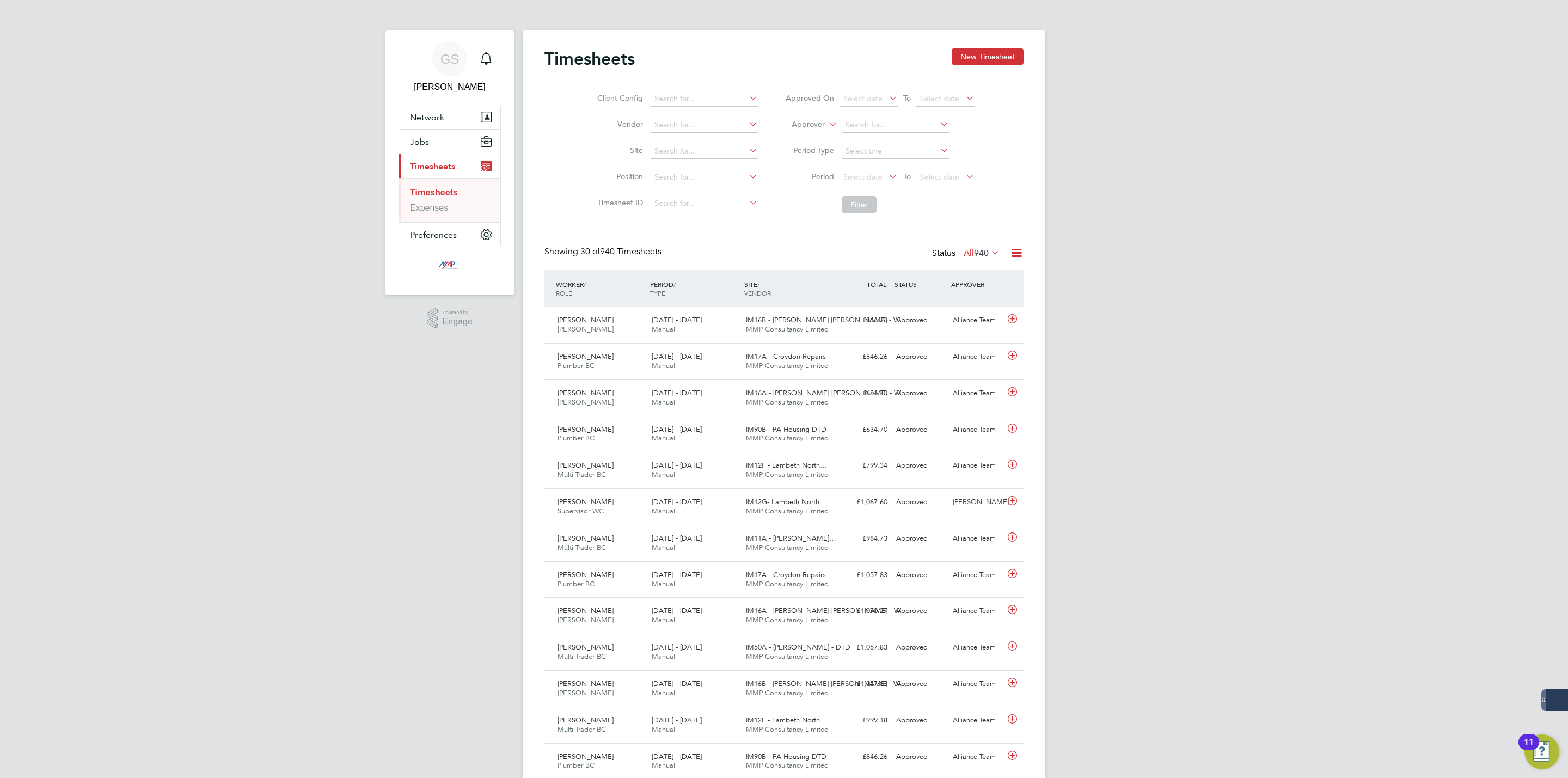
click at [954, 52] on button "New Timesheet" at bounding box center [987, 57] width 72 height 18
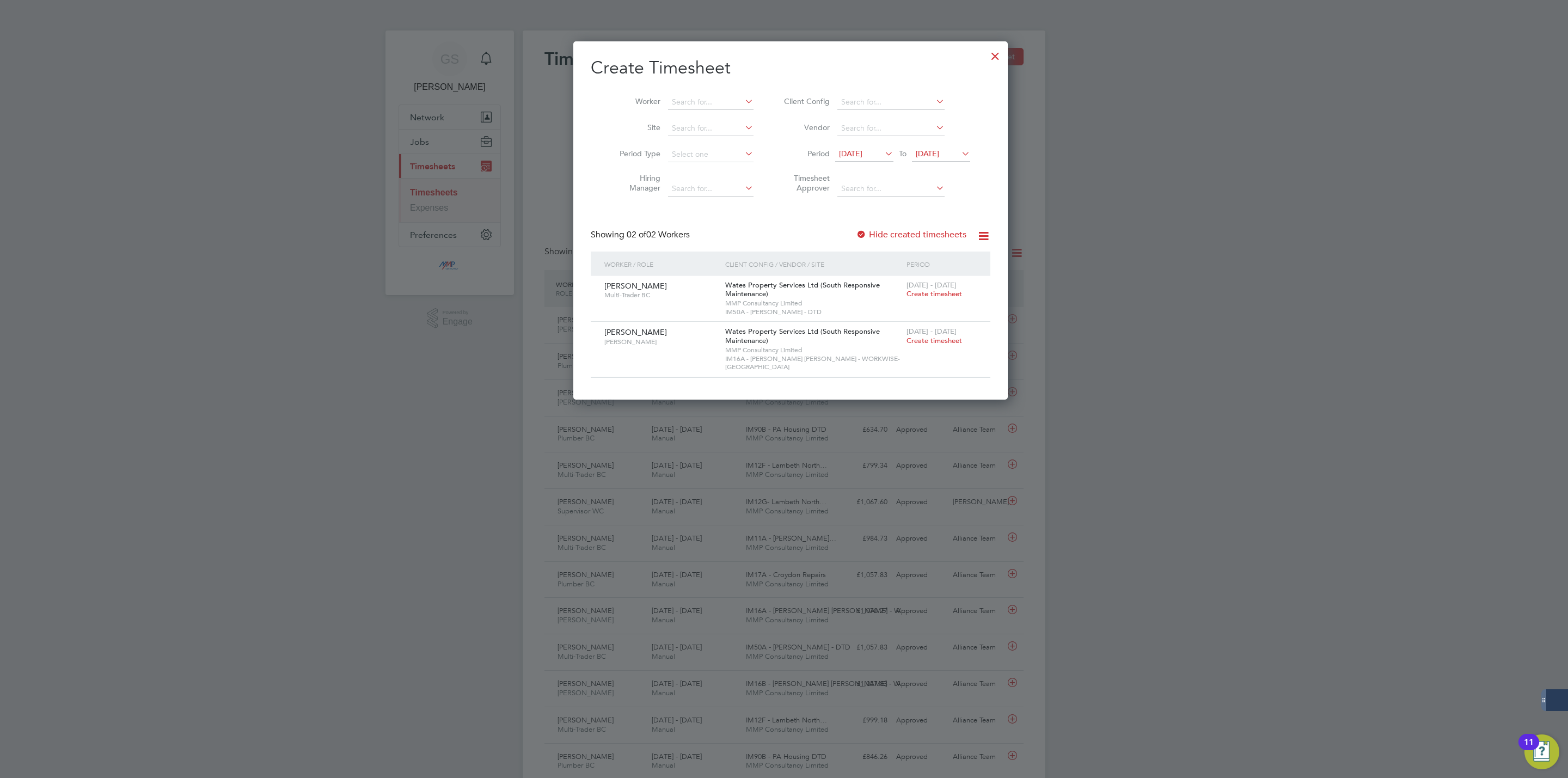
click at [914, 234] on label "Hide created timesheets" at bounding box center [911, 235] width 111 height 11
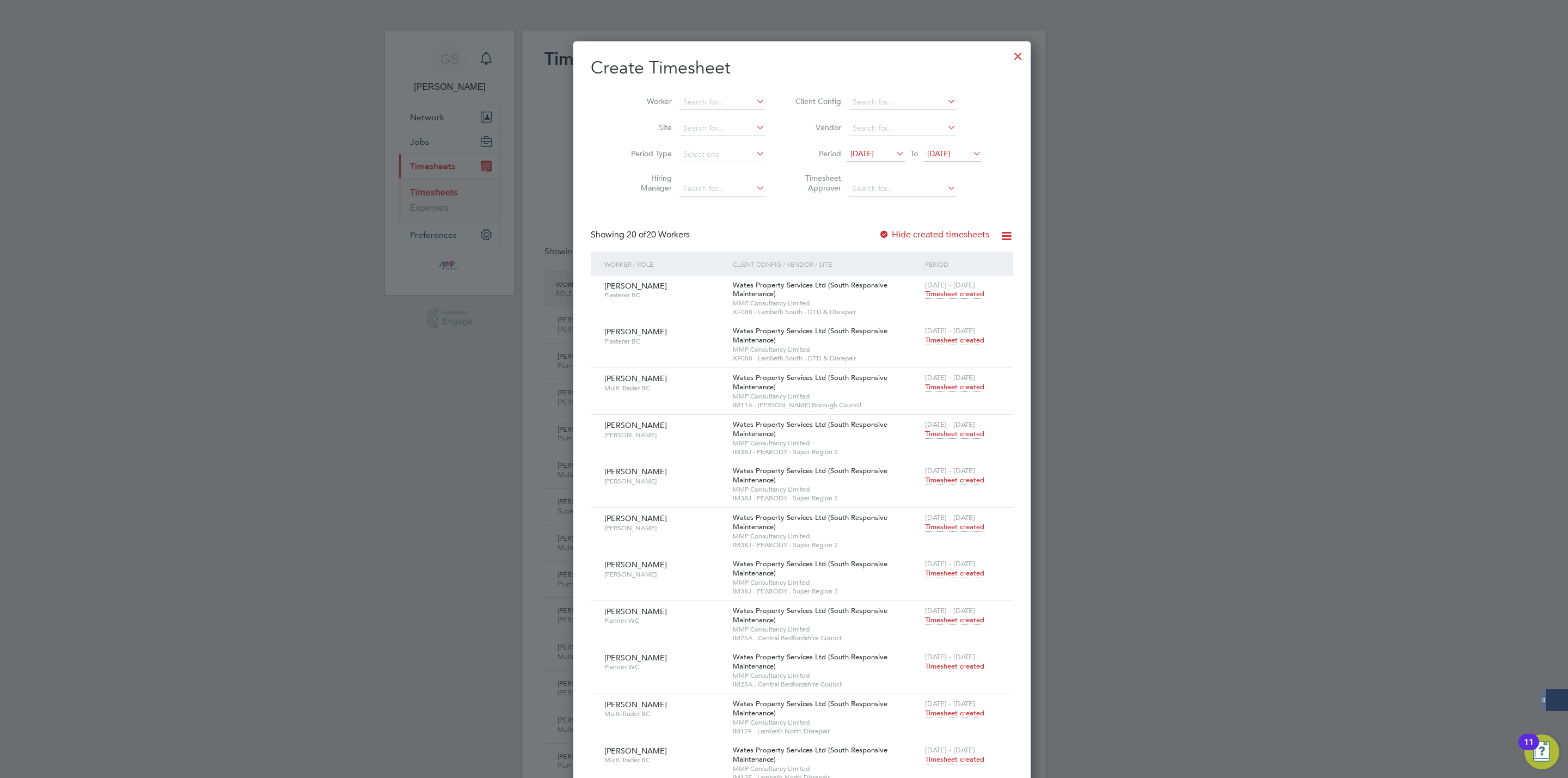
click at [1009, 58] on div at bounding box center [1018, 54] width 19 height 19
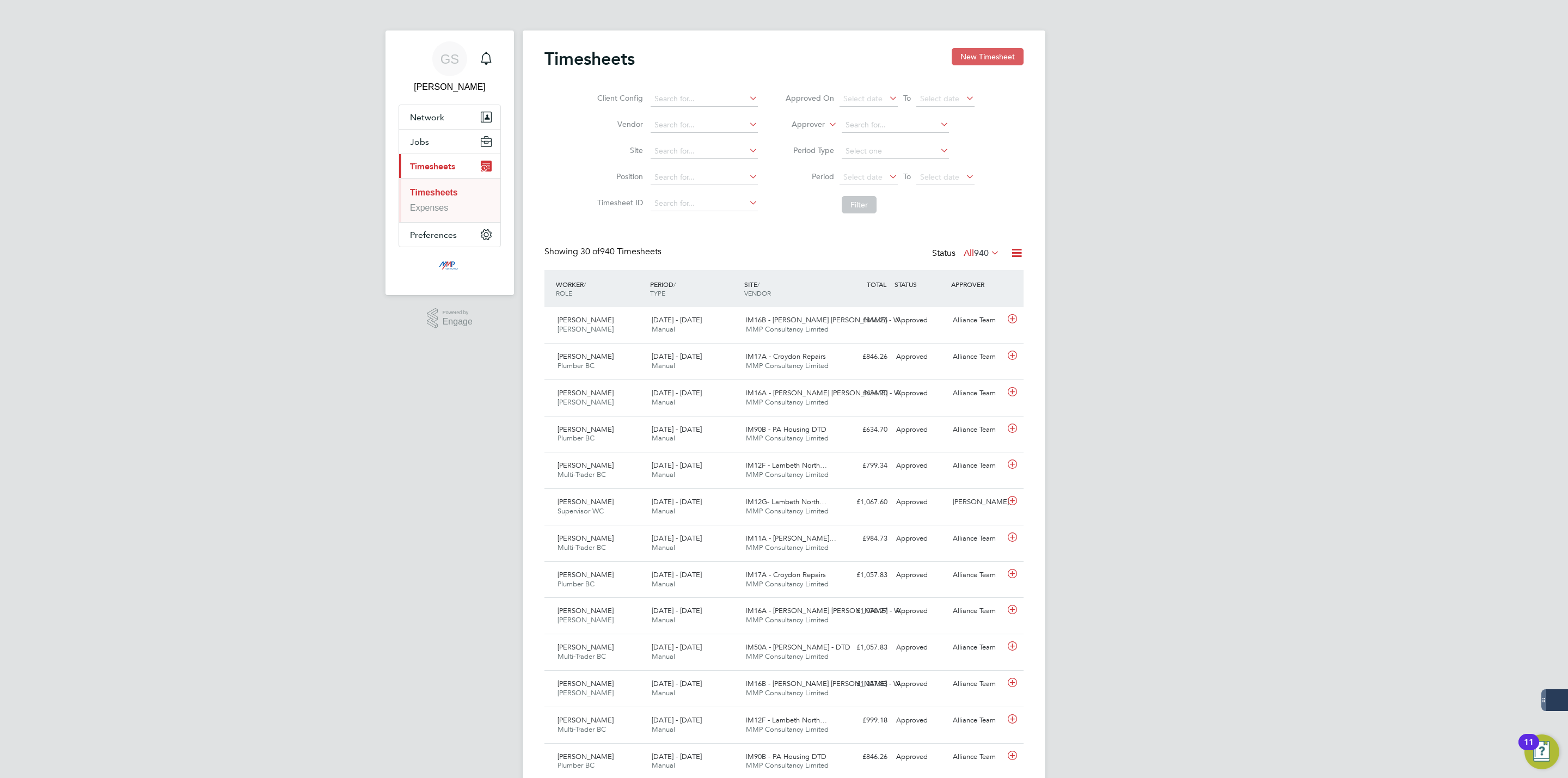
click at [998, 63] on button "New Timesheet" at bounding box center [987, 57] width 72 height 18
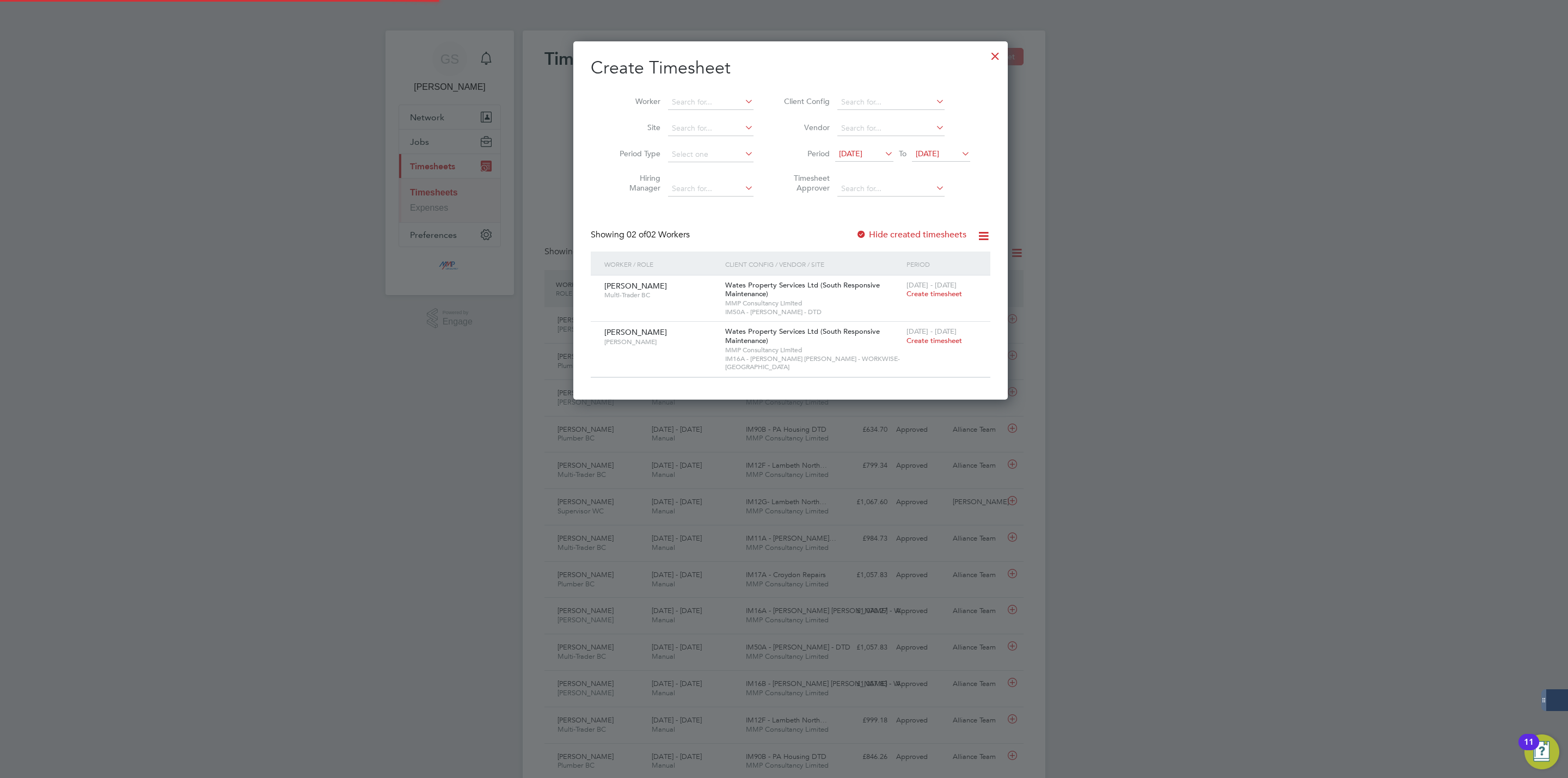
scroll to position [352, 421]
click at [985, 53] on div at bounding box center [995, 54] width 19 height 19
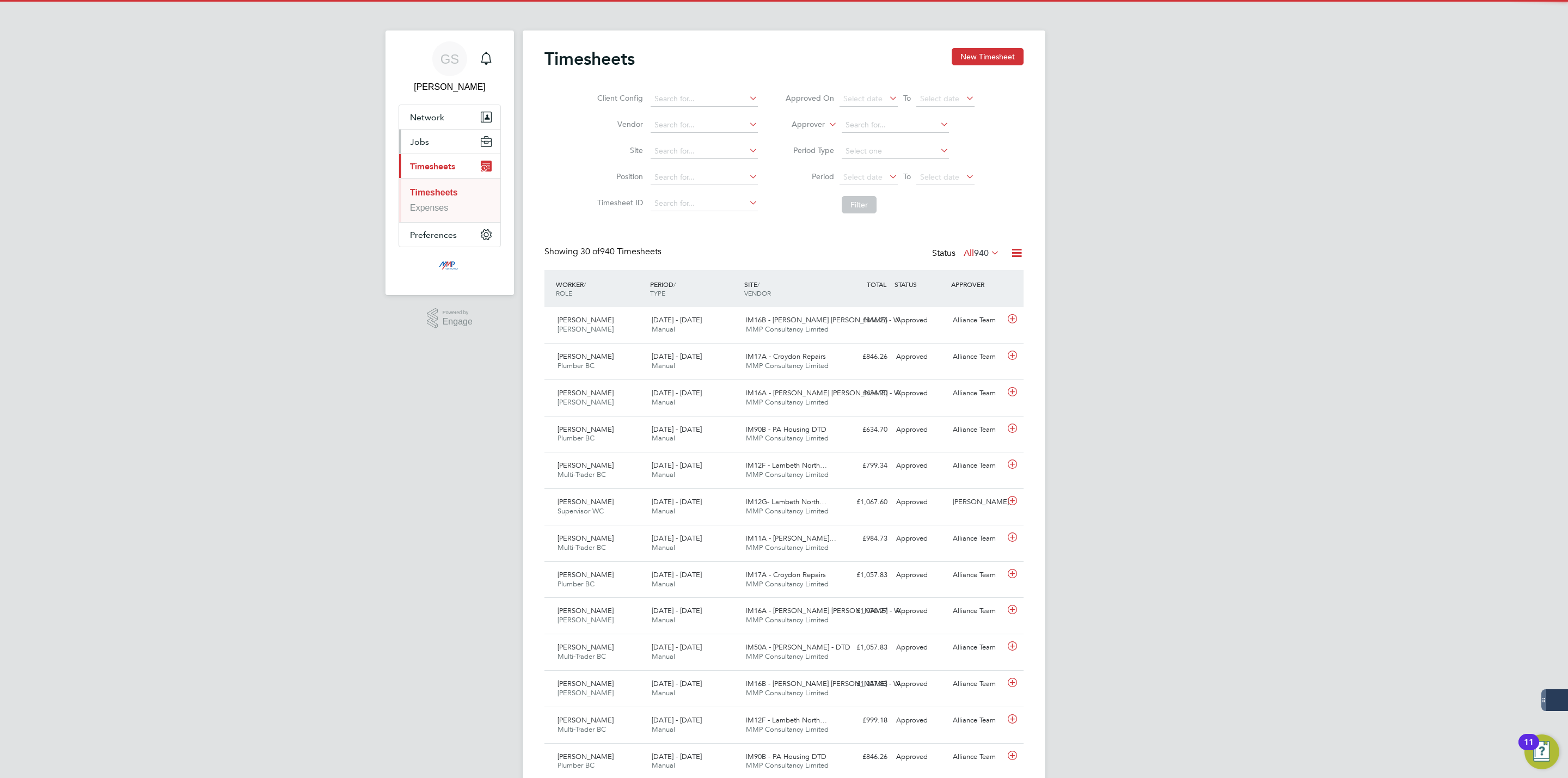
scroll to position [28, 95]
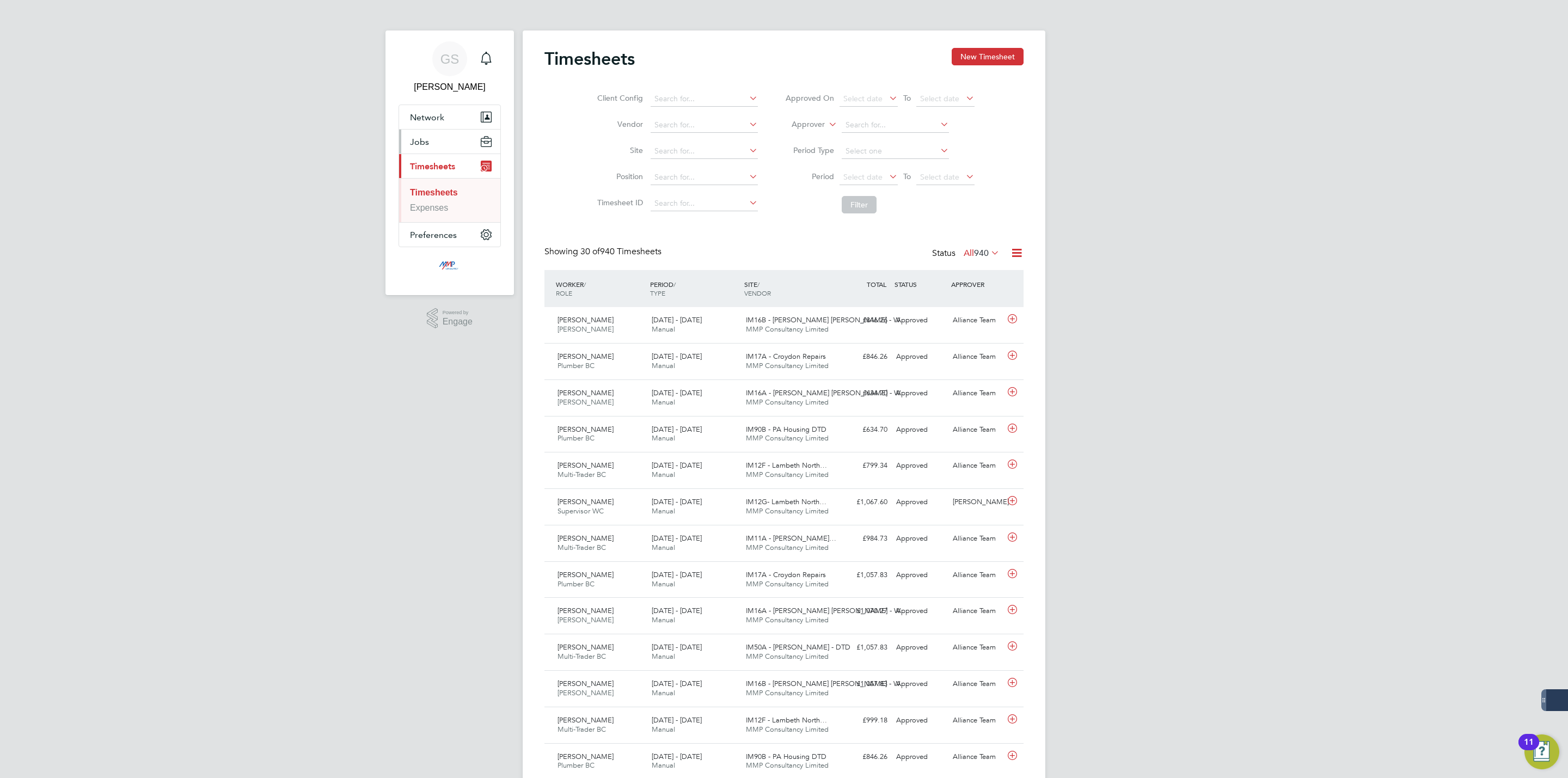
click at [430, 141] on button "Jobs" at bounding box center [450, 141] width 101 height 24
click at [446, 181] on link "Vacancies" at bounding box center [430, 183] width 40 height 9
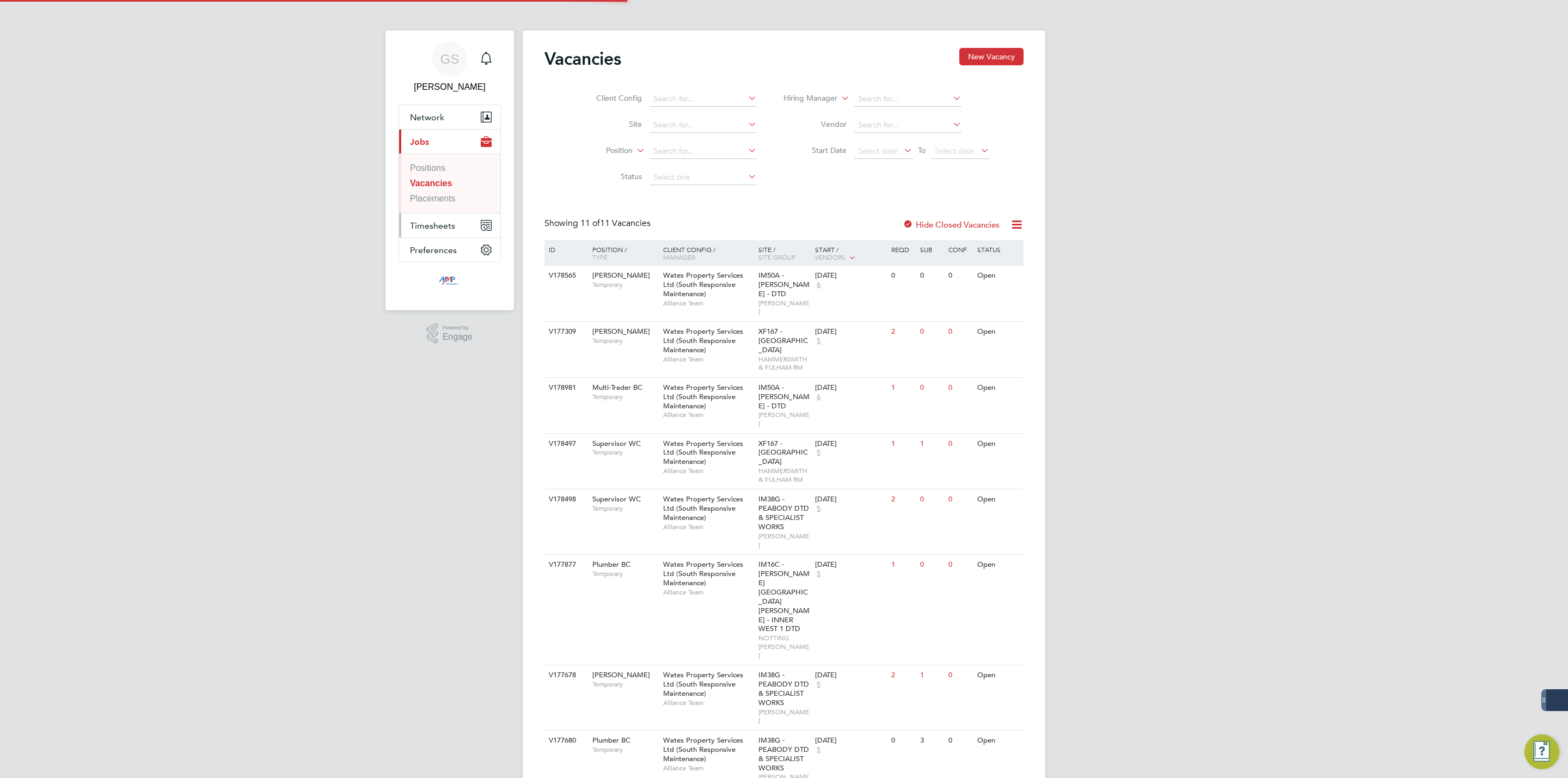
click at [451, 220] on span "Timesheets" at bounding box center [433, 225] width 45 height 10
click at [447, 197] on link "Timesheets" at bounding box center [432, 192] width 44 height 9
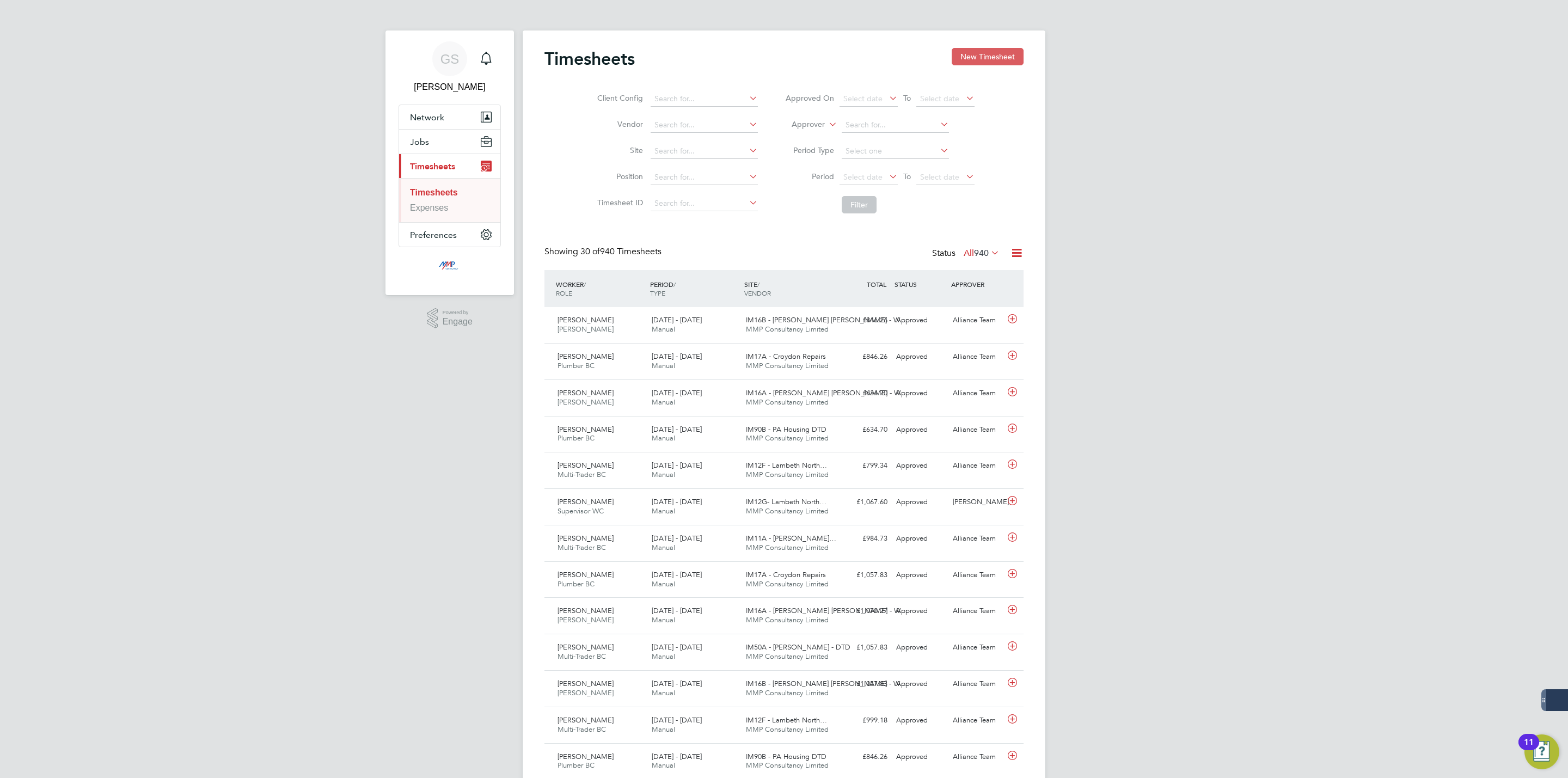
click at [974, 60] on button "New Timesheet" at bounding box center [987, 57] width 72 height 18
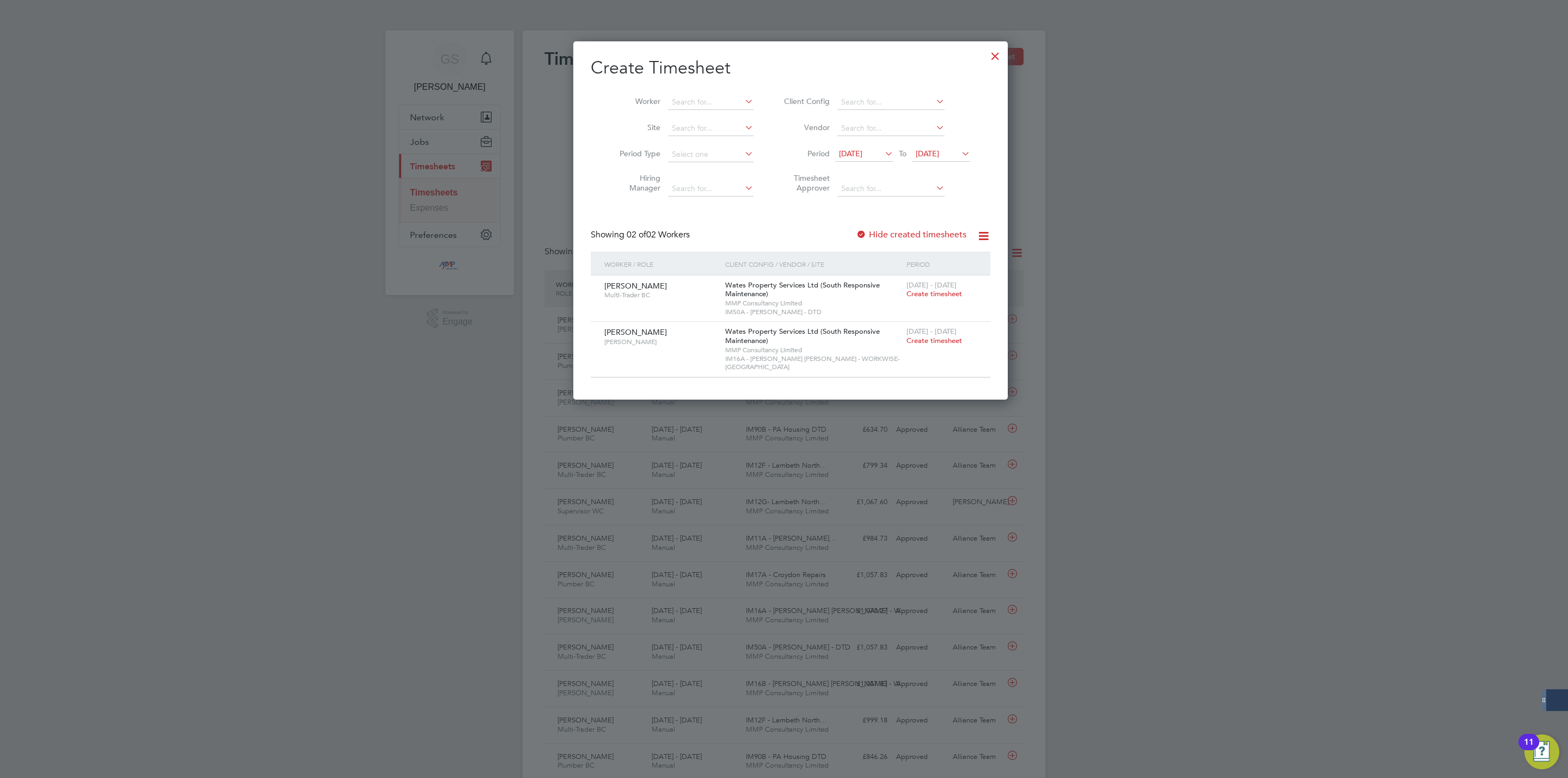
click at [985, 53] on div at bounding box center [995, 54] width 19 height 19
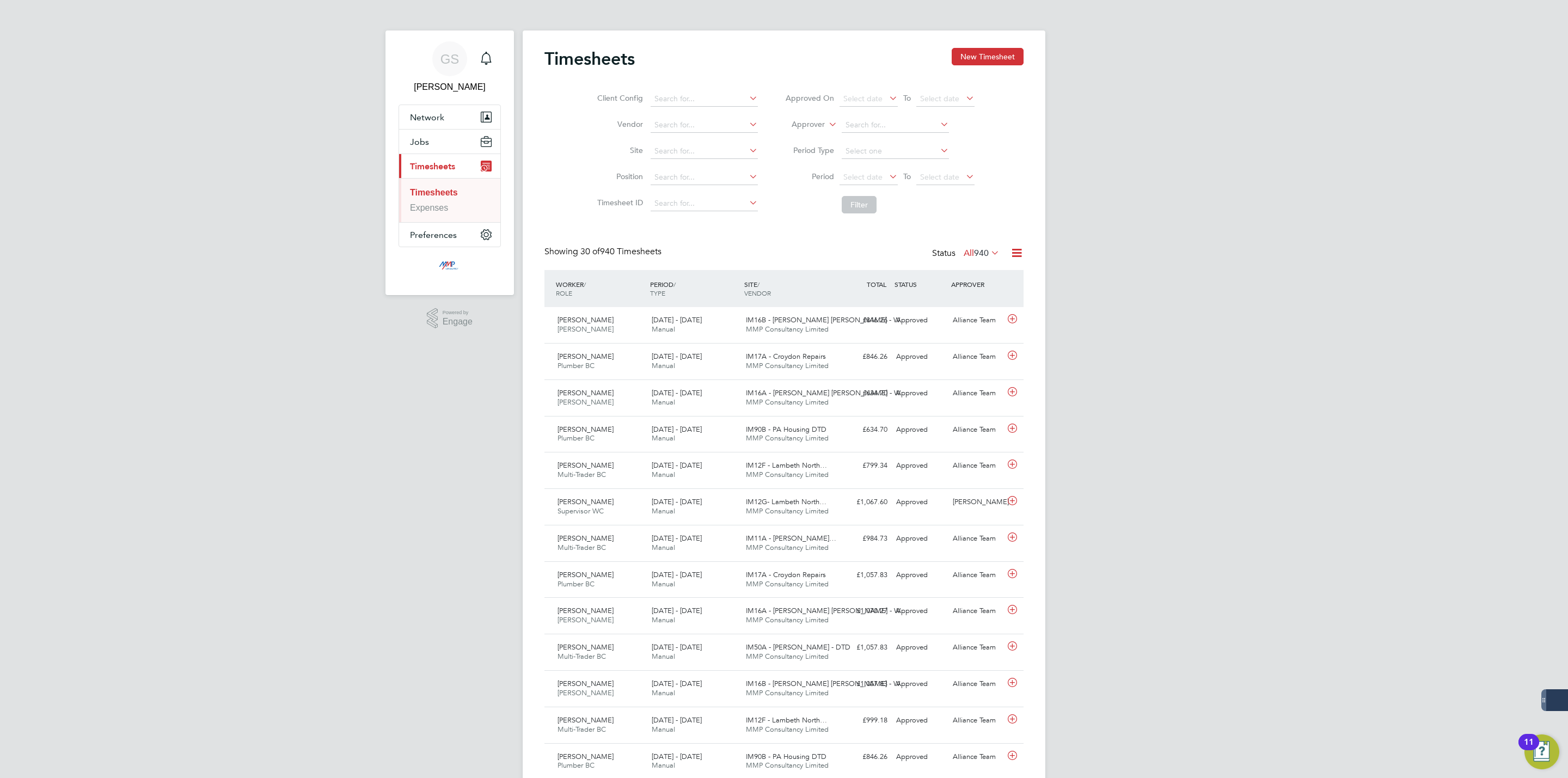
click at [985, 57] on button "New Timesheet" at bounding box center [987, 57] width 72 height 18
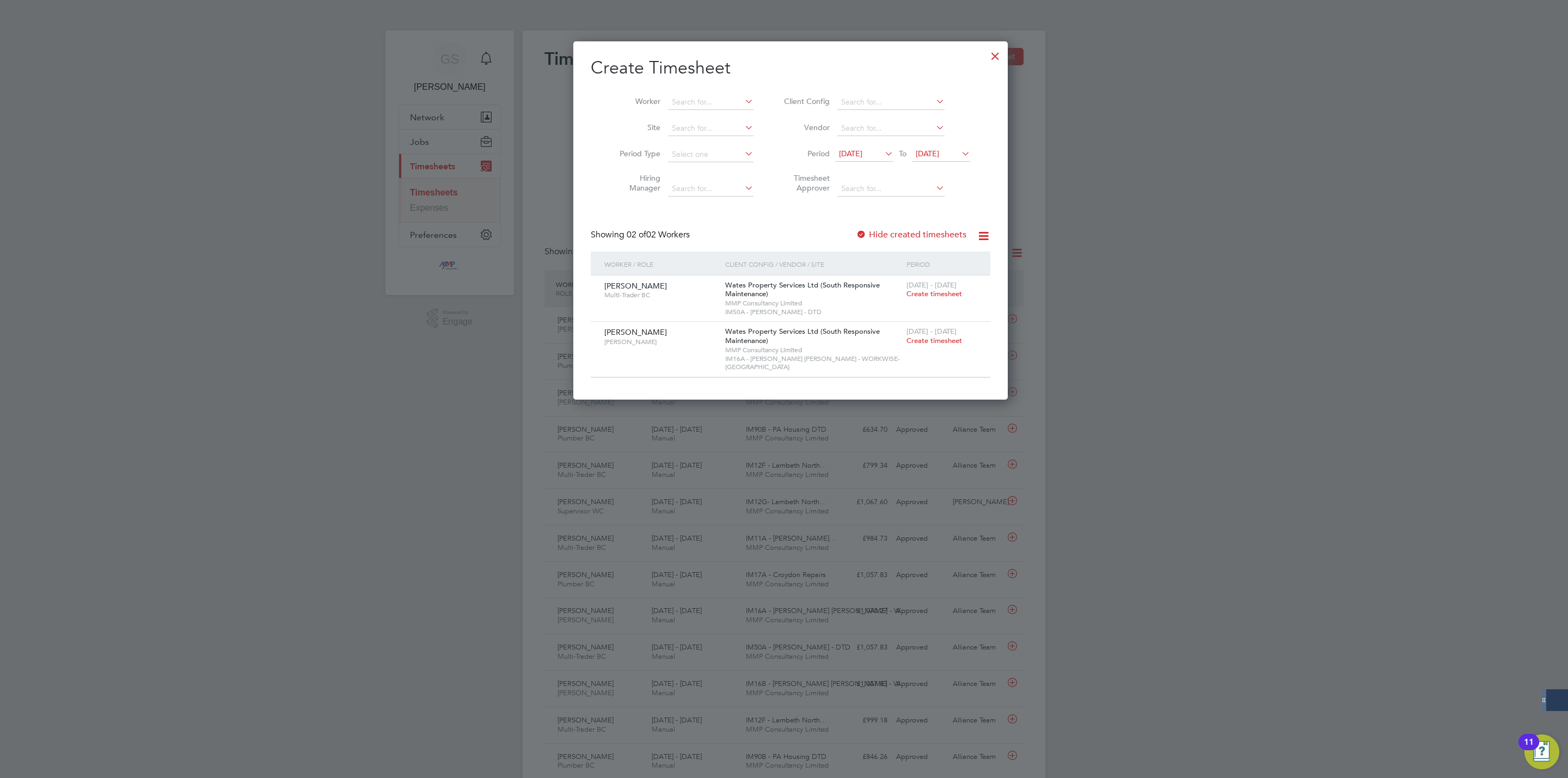
click at [985, 49] on div at bounding box center [995, 54] width 19 height 19
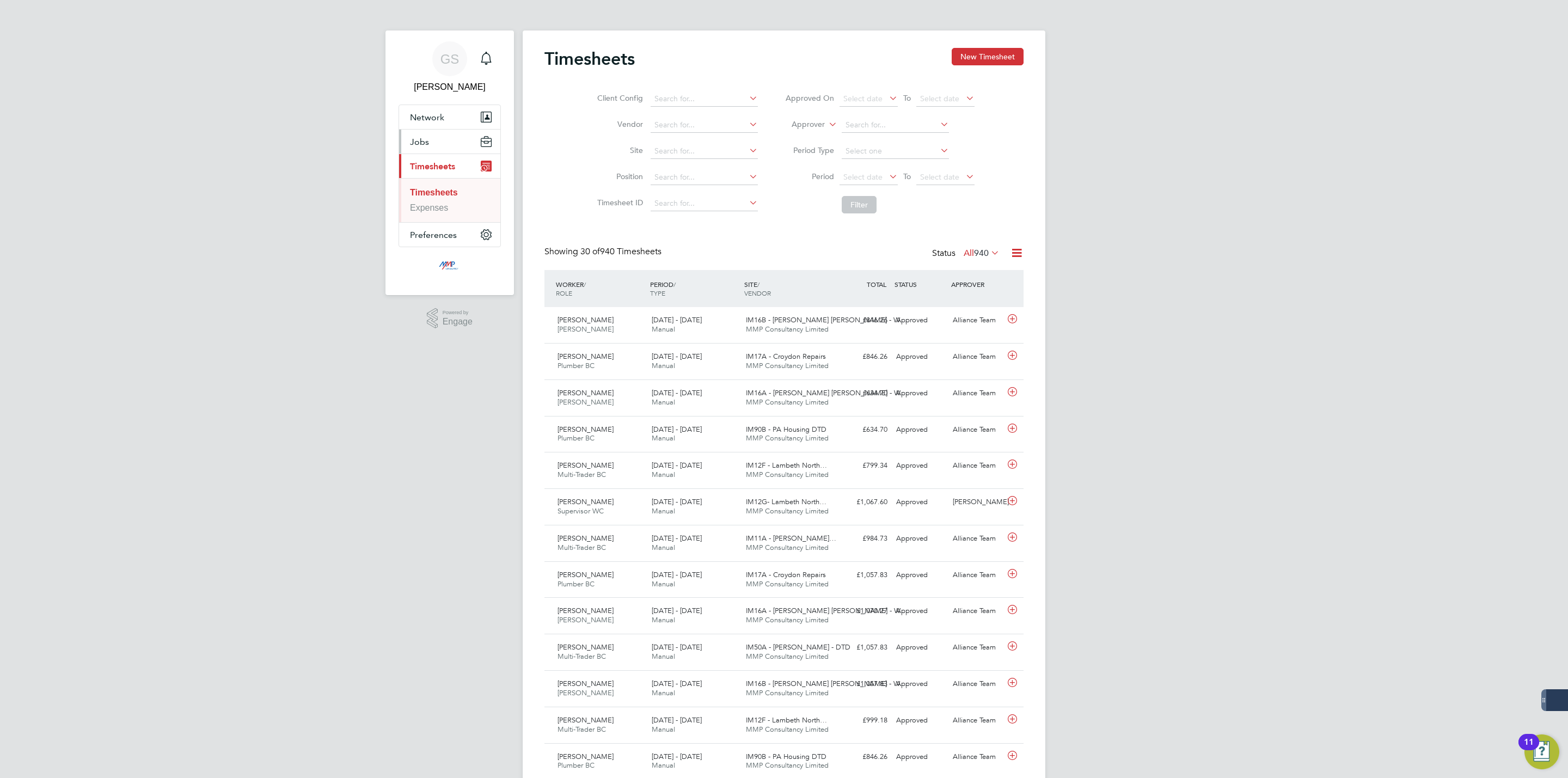
click at [440, 145] on button "Jobs" at bounding box center [450, 141] width 101 height 24
click at [443, 183] on link "Vacancies" at bounding box center [430, 183] width 40 height 9
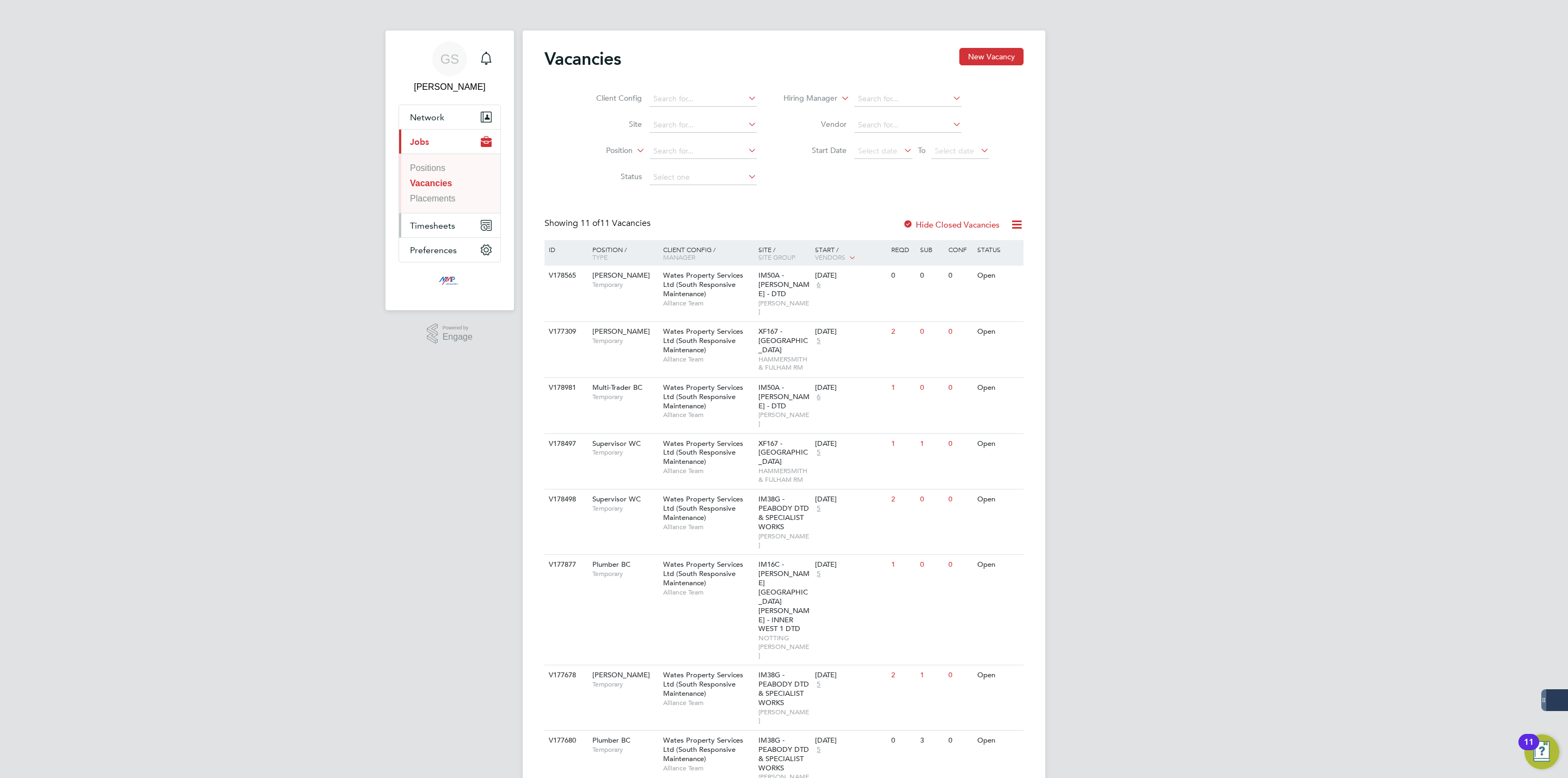
click at [423, 214] on button "Timesheets" at bounding box center [450, 225] width 101 height 24
click at [425, 195] on link "Timesheets" at bounding box center [432, 192] width 44 height 9
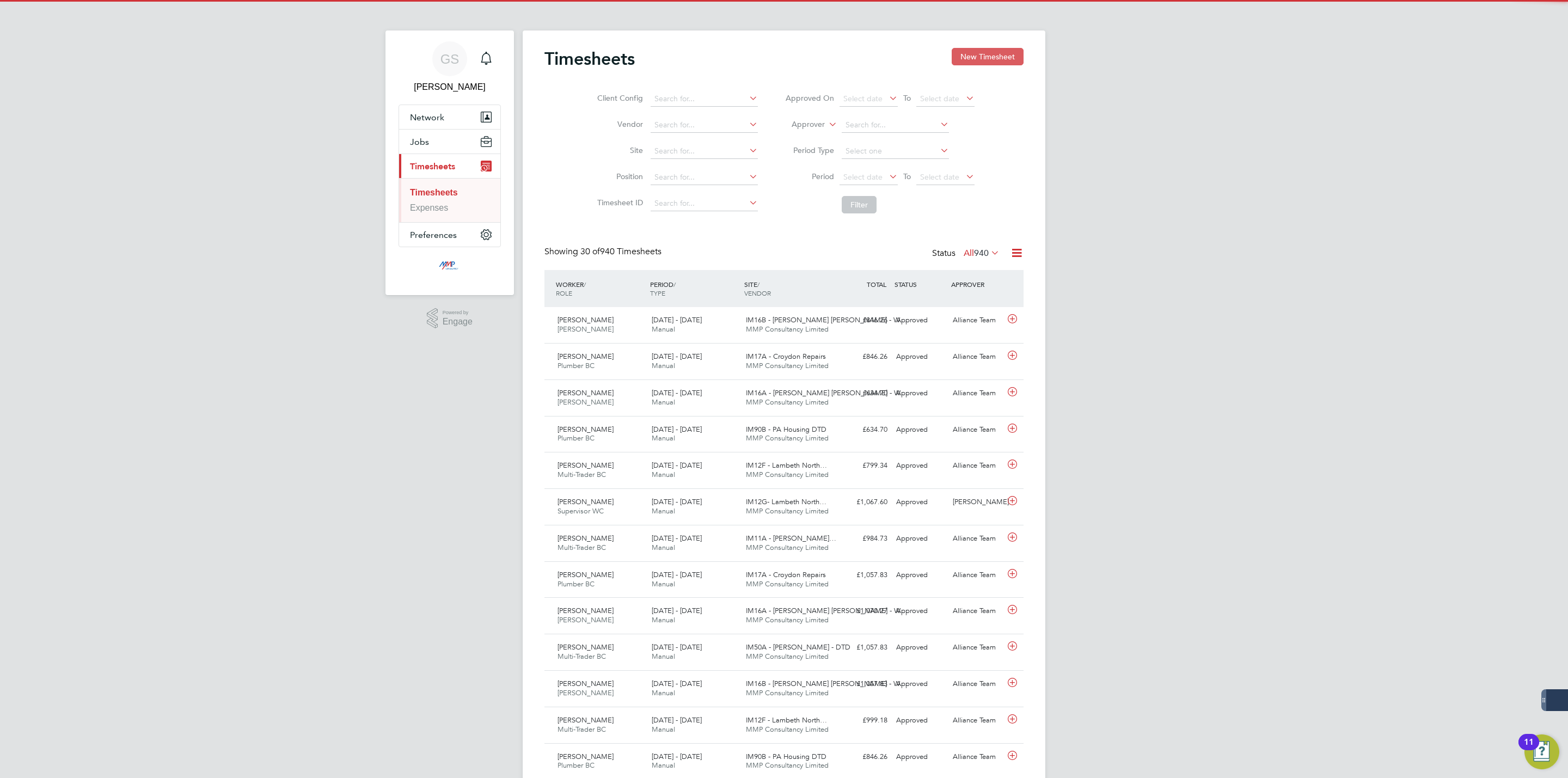
scroll to position [28, 95]
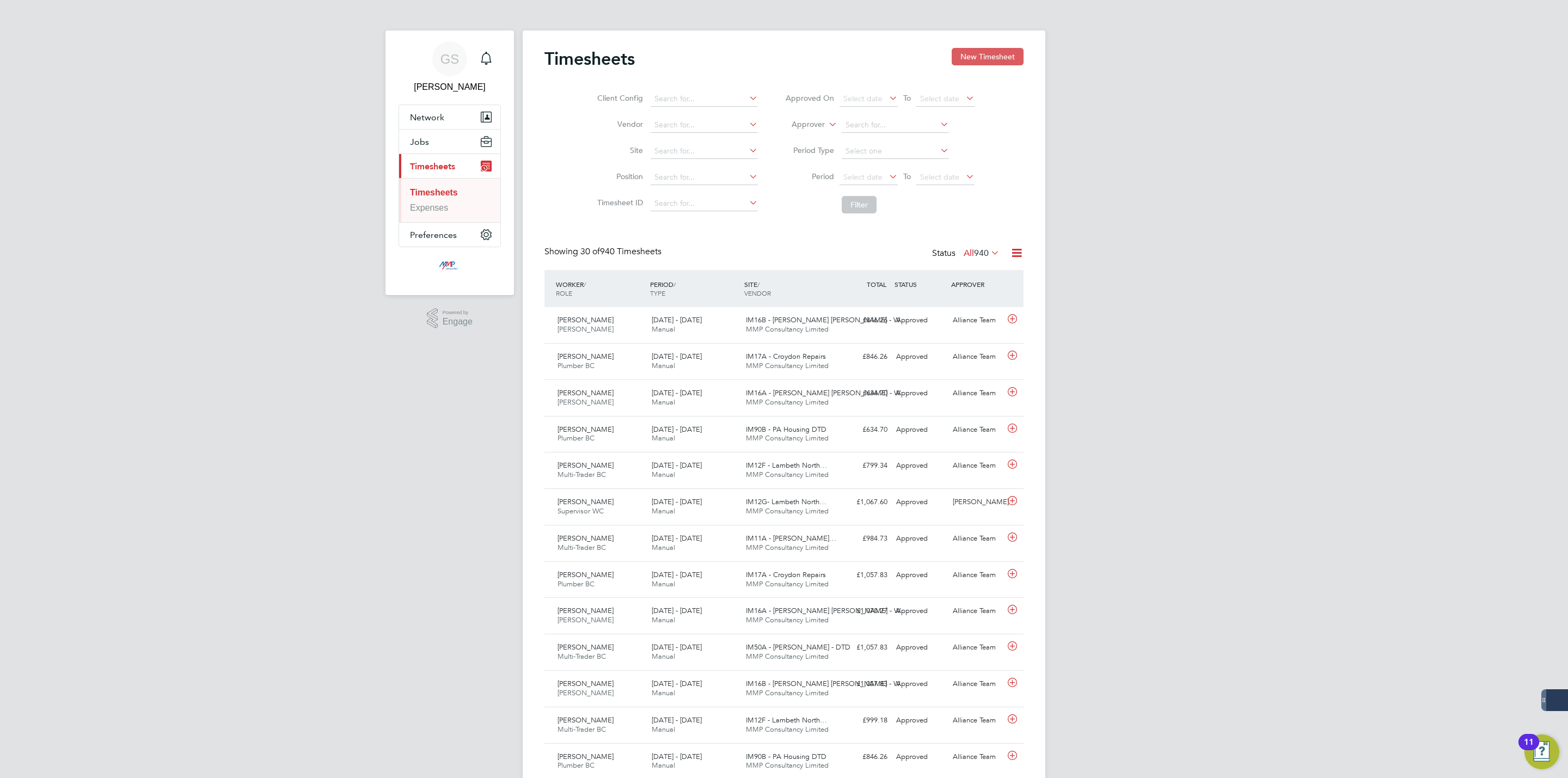
click at [964, 58] on button "New Timesheet" at bounding box center [987, 57] width 72 height 18
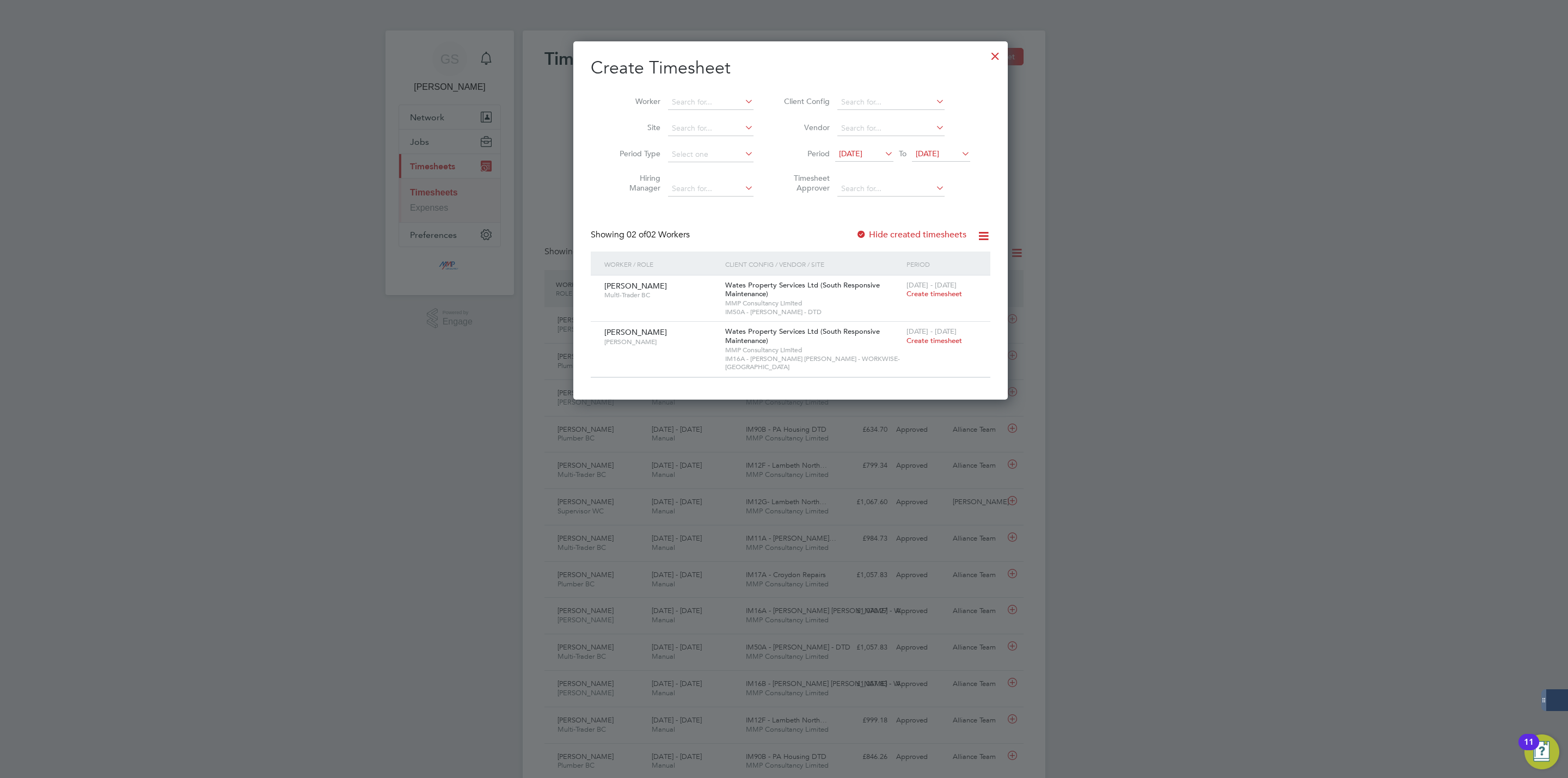
click at [985, 55] on div at bounding box center [995, 54] width 19 height 19
